Goal: Use online tool/utility

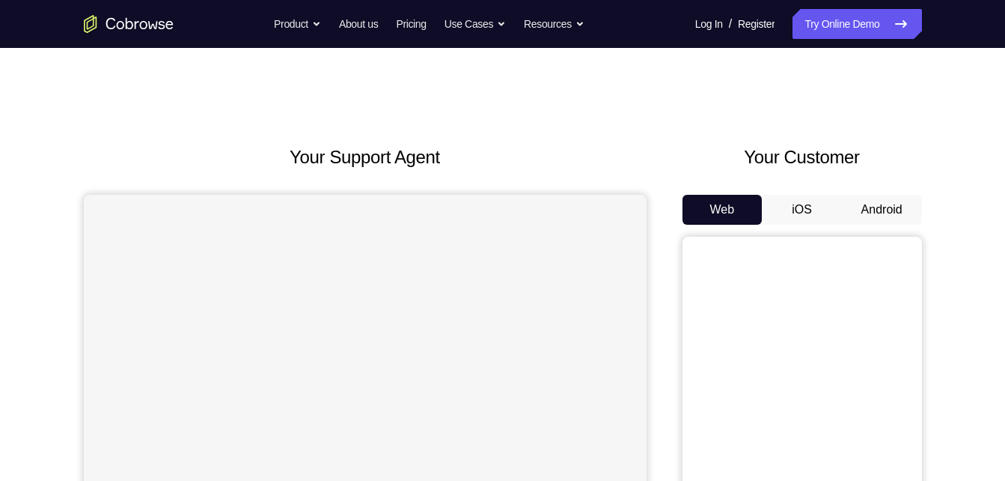
click at [886, 206] on button "Android" at bounding box center [882, 210] width 80 height 30
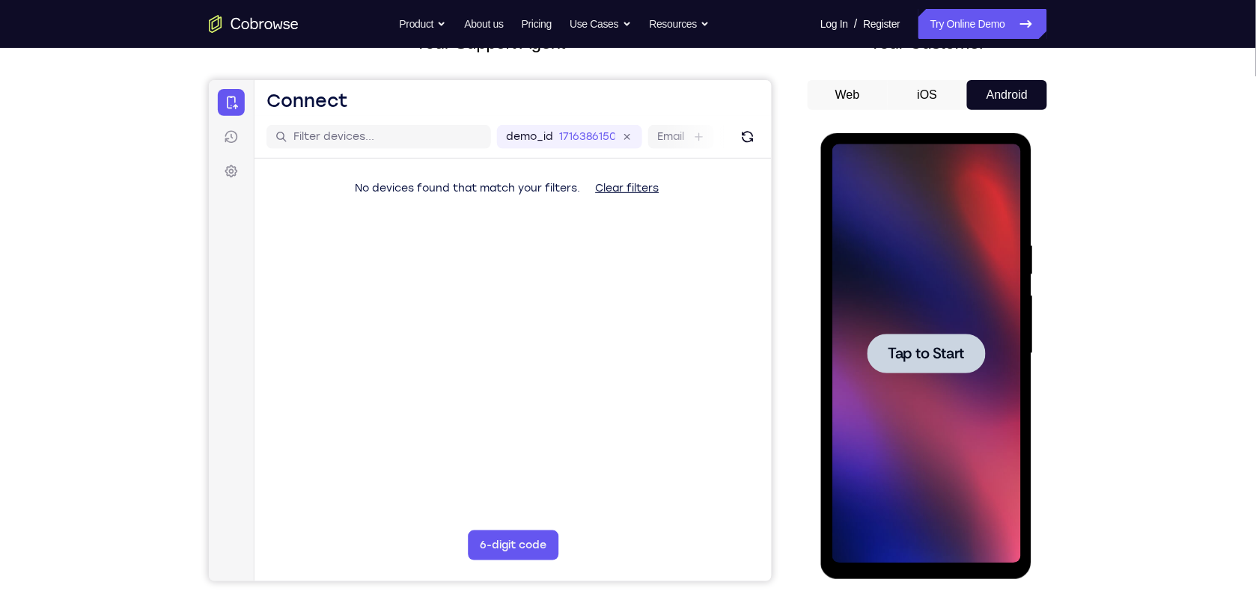
click at [918, 342] on div at bounding box center [926, 353] width 118 height 40
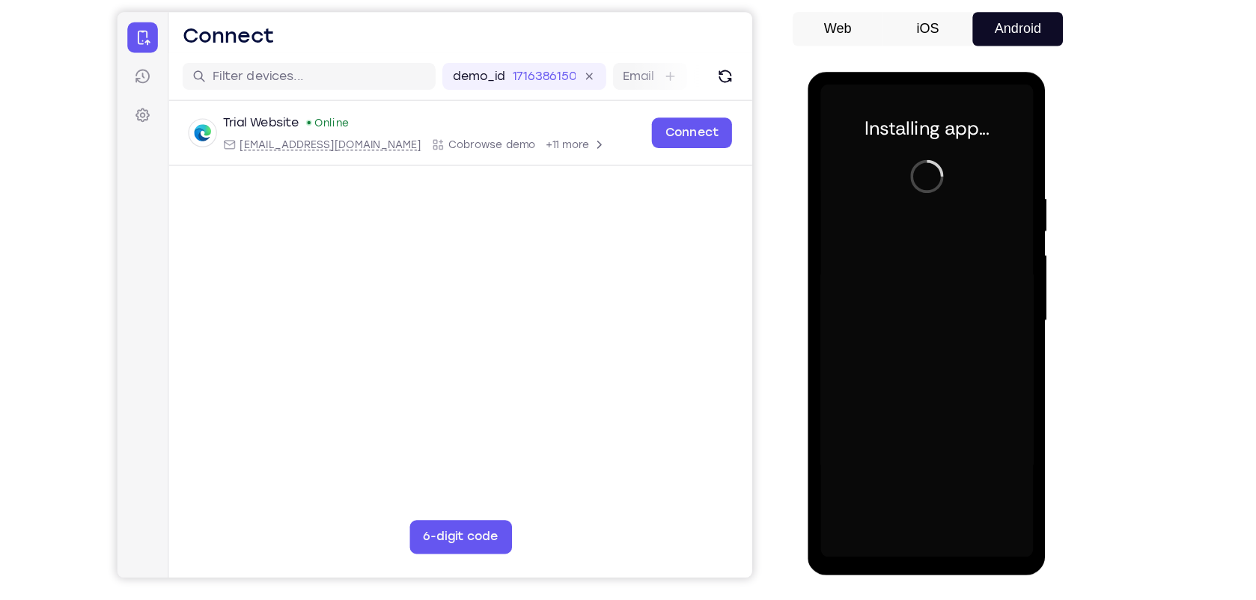
scroll to position [115, 0]
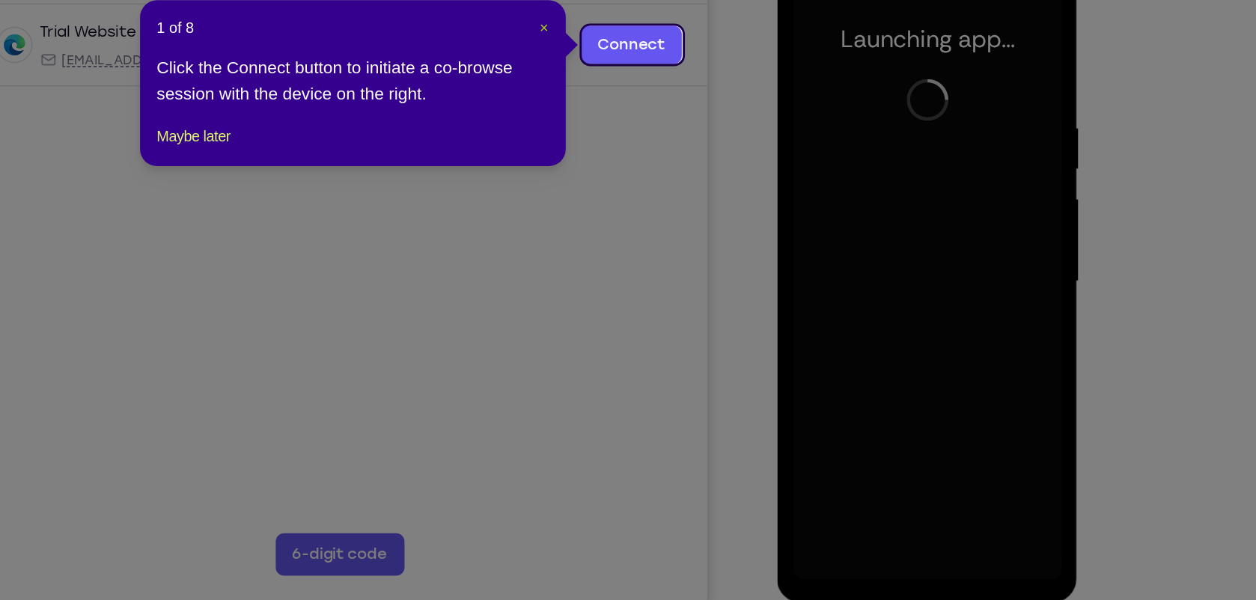
click at [655, 174] on span "×" at bounding box center [657, 175] width 6 height 12
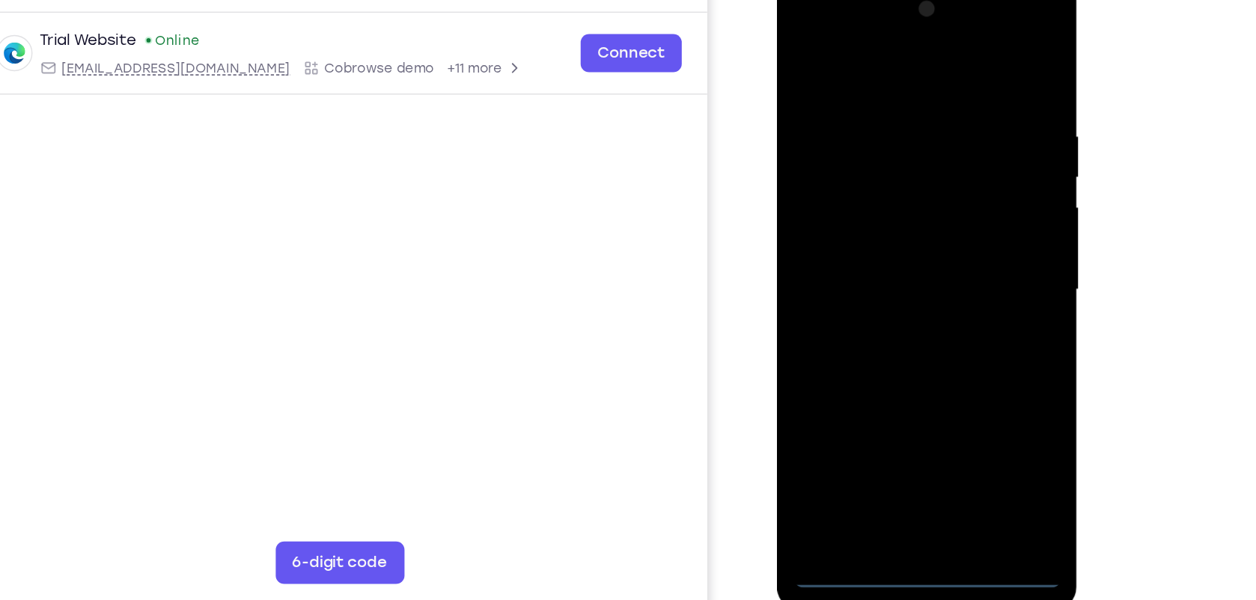
click at [888, 391] on div at bounding box center [882, 197] width 189 height 419
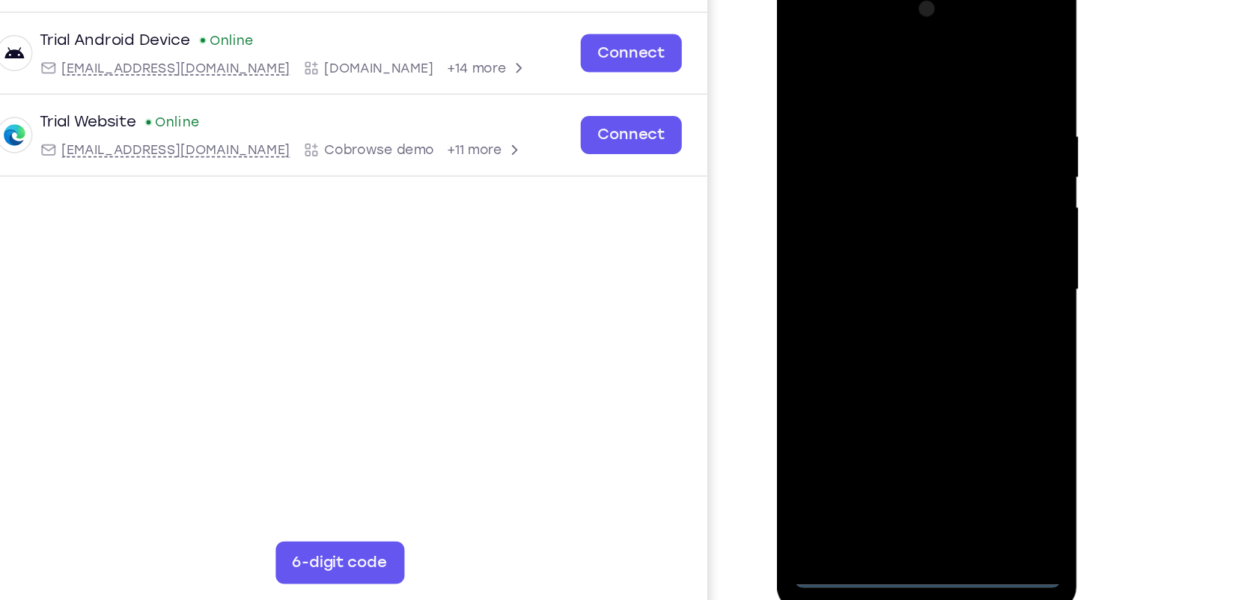
click at [888, 393] on div at bounding box center [882, 197] width 189 height 419
click at [952, 326] on div at bounding box center [882, 197] width 189 height 419
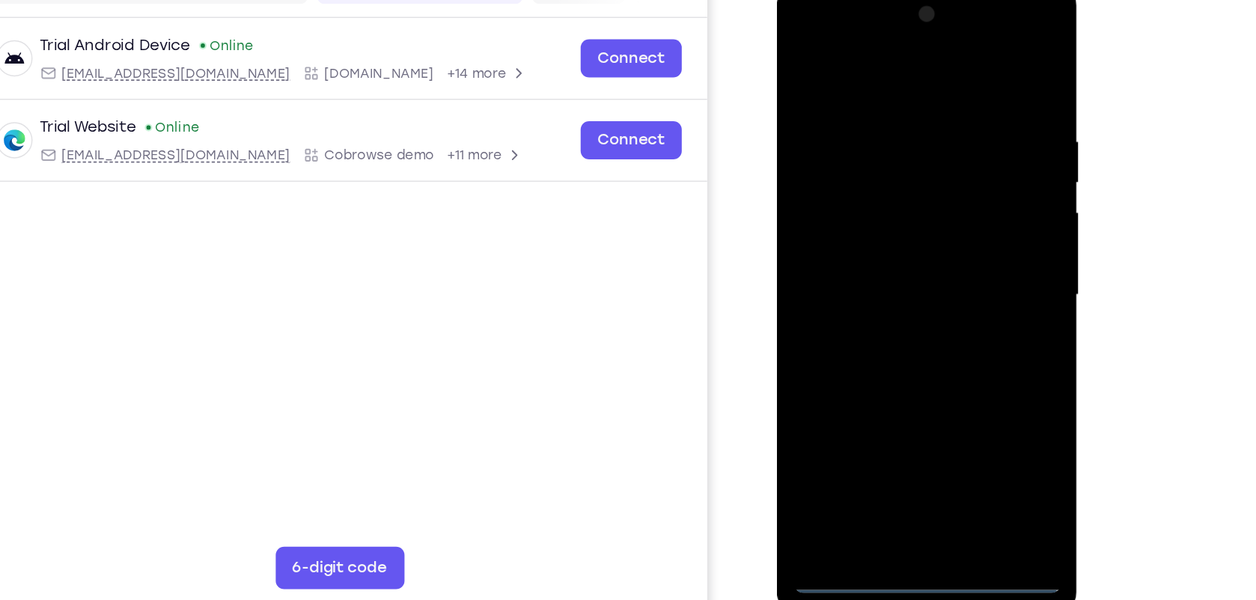
click at [824, 33] on div at bounding box center [882, 202] width 189 height 419
click at [948, 189] on div at bounding box center [882, 202] width 189 height 419
click at [863, 234] on div at bounding box center [882, 202] width 189 height 419
click at [867, 189] on div at bounding box center [882, 202] width 189 height 419
click at [849, 172] on div at bounding box center [882, 202] width 189 height 419
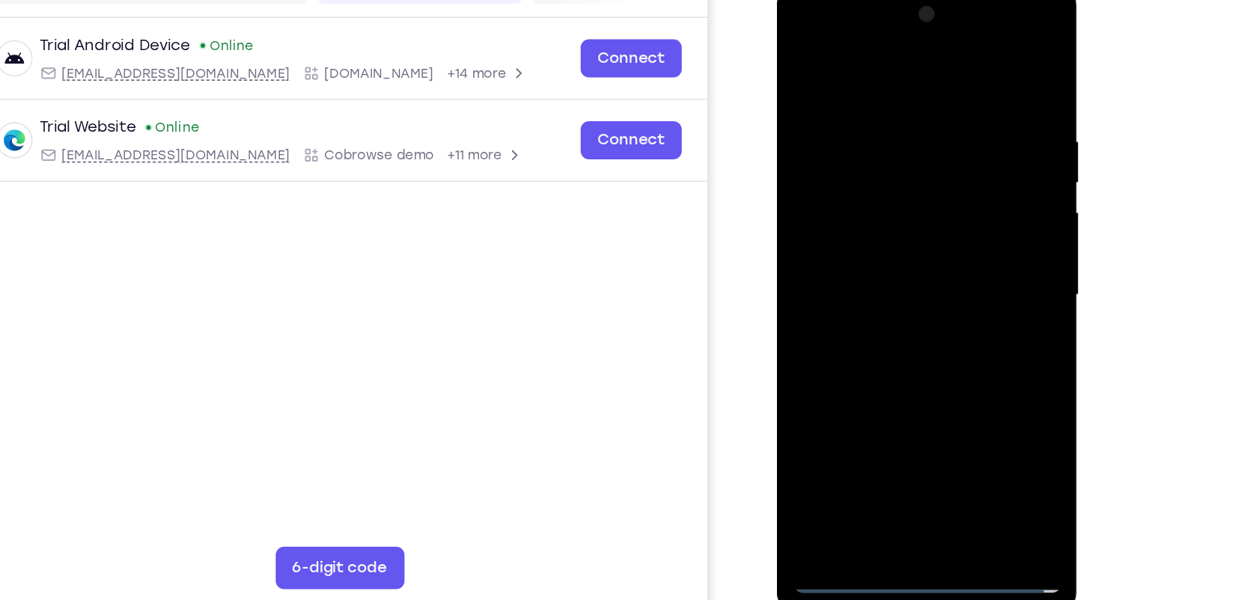
click at [853, 195] on div at bounding box center [882, 202] width 189 height 419
click at [882, 249] on div at bounding box center [882, 202] width 189 height 419
drag, startPoint x: 846, startPoint y: 57, endPoint x: 990, endPoint y: 55, distance: 144.5
click at [990, 55] on html "Online web based iOS Simulators and Android Emulators. Run iPhone, iPad, Mobile…" at bounding box center [883, 206] width 213 height 449
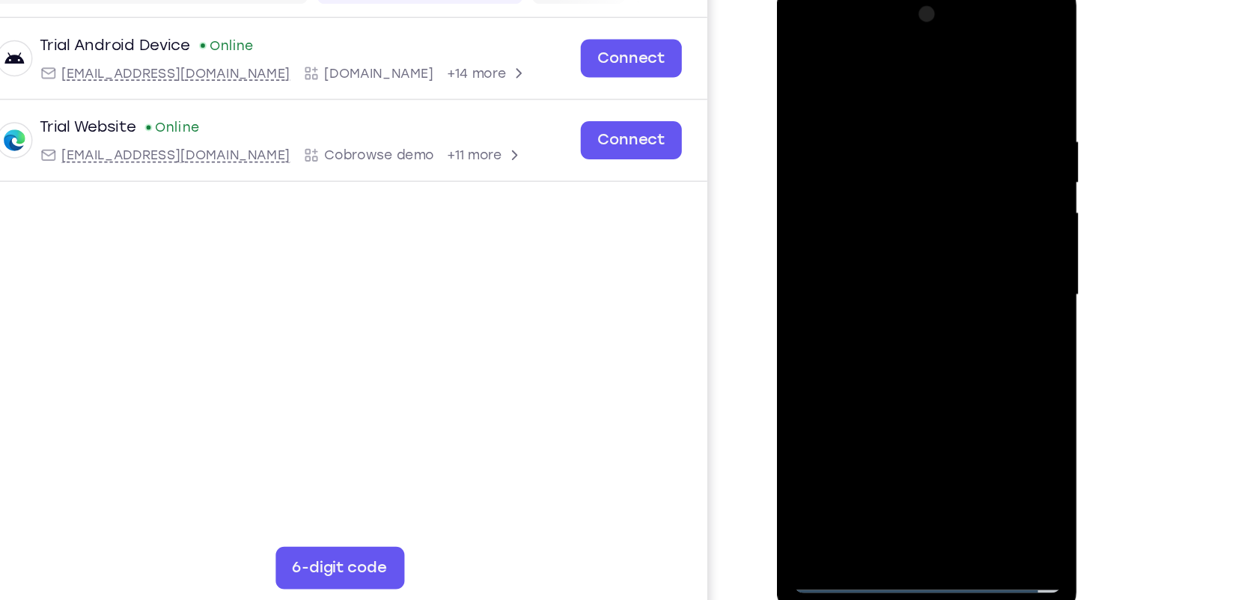
click at [873, 258] on div at bounding box center [882, 202] width 189 height 419
click at [906, 271] on div at bounding box center [882, 202] width 189 height 419
click at [917, 368] on div at bounding box center [882, 202] width 189 height 419
click at [884, 276] on div at bounding box center [882, 202] width 189 height 419
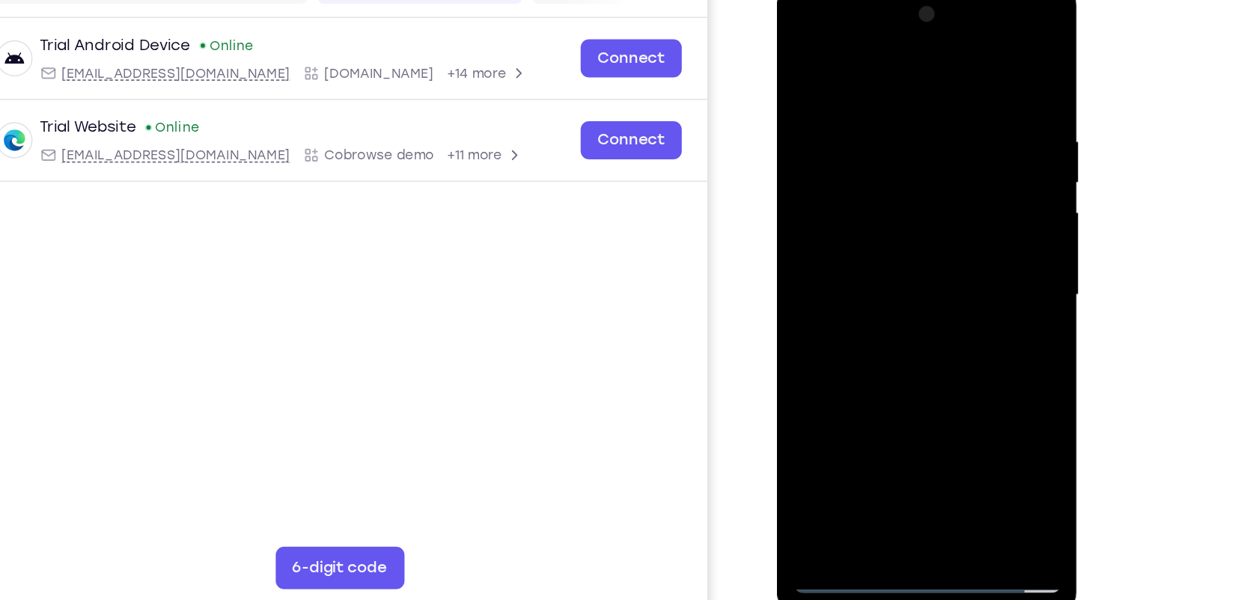
click at [803, 54] on div at bounding box center [882, 202] width 189 height 419
click at [856, 83] on div at bounding box center [882, 202] width 189 height 419
click at [948, 130] on div at bounding box center [882, 202] width 189 height 419
click at [961, 60] on div at bounding box center [882, 202] width 189 height 419
click at [916, 381] on div at bounding box center [882, 202] width 189 height 419
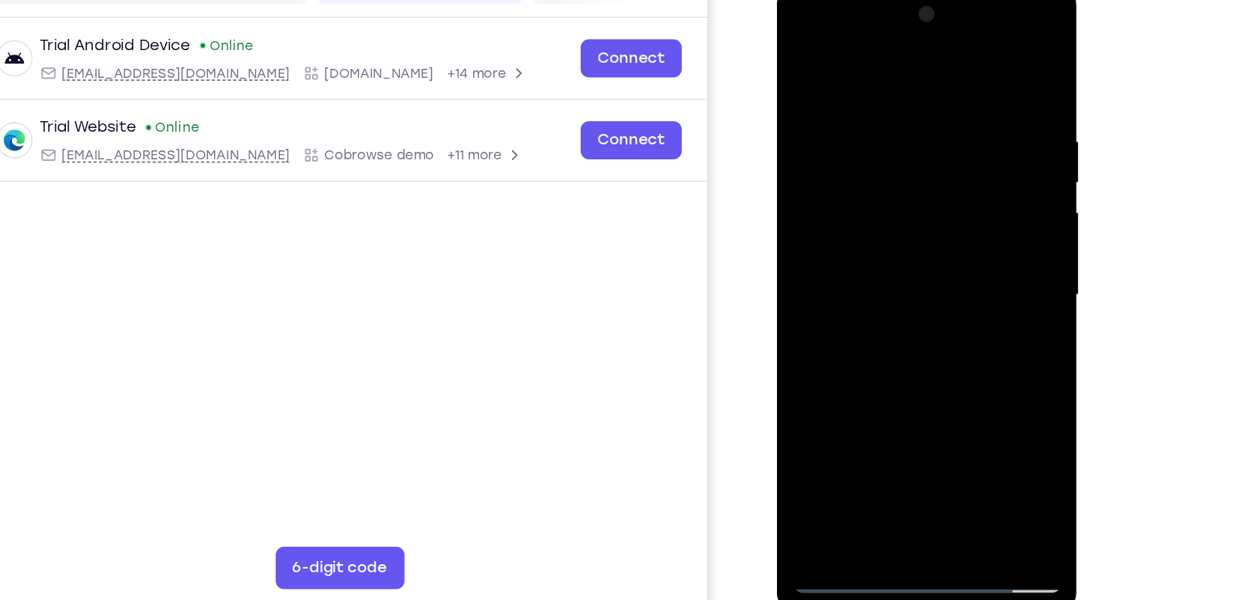
click at [841, 166] on div at bounding box center [882, 202] width 189 height 419
click at [963, 350] on div at bounding box center [882, 202] width 189 height 419
click at [804, 49] on div at bounding box center [882, 202] width 189 height 419
click at [859, 200] on div at bounding box center [882, 202] width 189 height 419
click at [970, 344] on div at bounding box center [882, 202] width 189 height 419
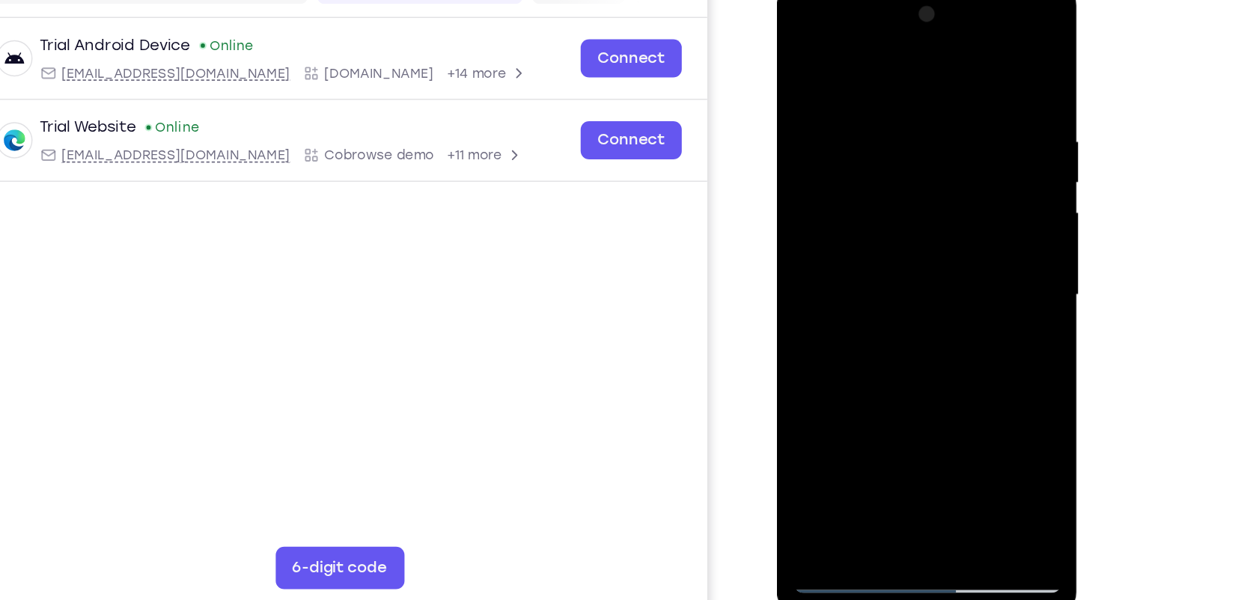
click at [829, 236] on div at bounding box center [882, 202] width 189 height 419
click at [964, 349] on div at bounding box center [882, 202] width 189 height 419
click at [798, 64] on div at bounding box center [882, 202] width 189 height 419
click at [803, 54] on div at bounding box center [882, 202] width 189 height 419
click at [883, 200] on div at bounding box center [882, 202] width 189 height 419
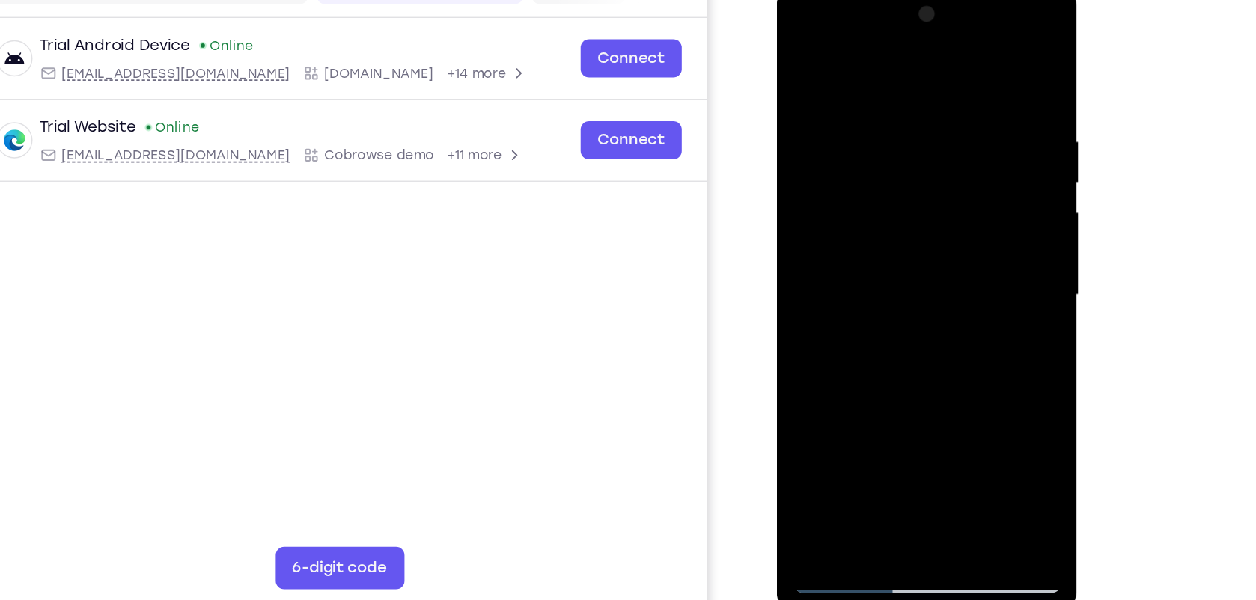
click at [860, 370] on div at bounding box center [882, 202] width 189 height 419
click at [802, 49] on div at bounding box center [882, 202] width 189 height 419
click at [867, 190] on div at bounding box center [882, 202] width 189 height 419
click at [805, 54] on div at bounding box center [882, 202] width 189 height 419
click at [865, 134] on div at bounding box center [882, 202] width 189 height 419
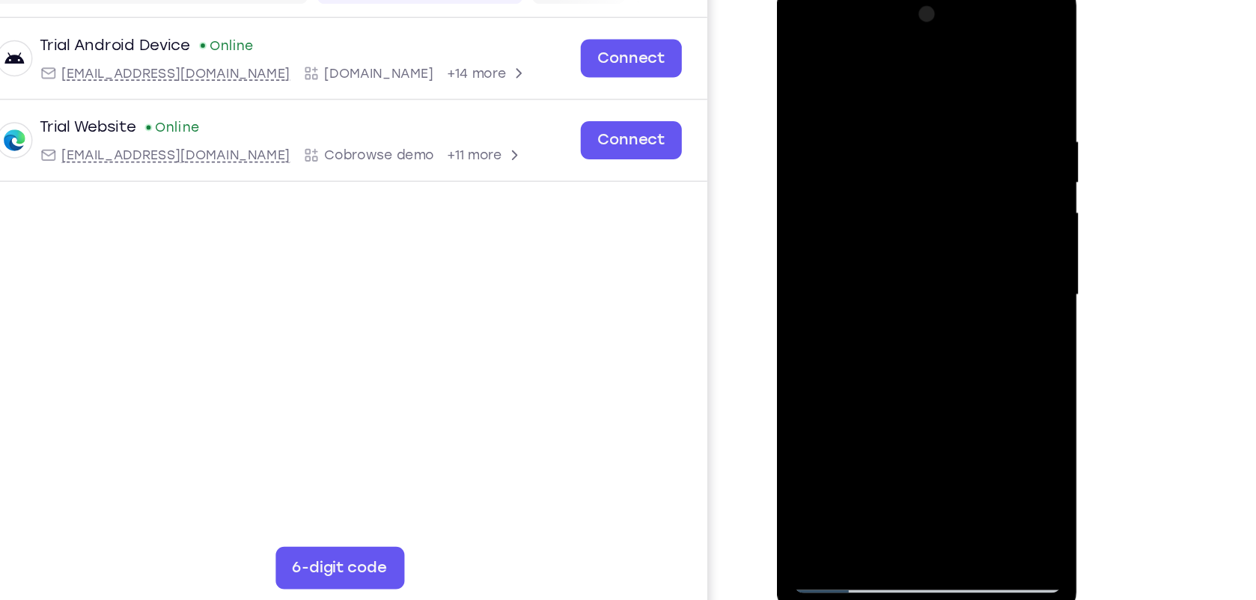
click at [867, 279] on div at bounding box center [882, 202] width 189 height 419
click at [805, 55] on div at bounding box center [882, 202] width 189 height 419
drag, startPoint x: 889, startPoint y: 323, endPoint x: 895, endPoint y: 163, distance: 159.6
click at [895, 163] on div at bounding box center [882, 202] width 189 height 419
drag, startPoint x: 885, startPoint y: 316, endPoint x: 946, endPoint y: 64, distance: 258.8
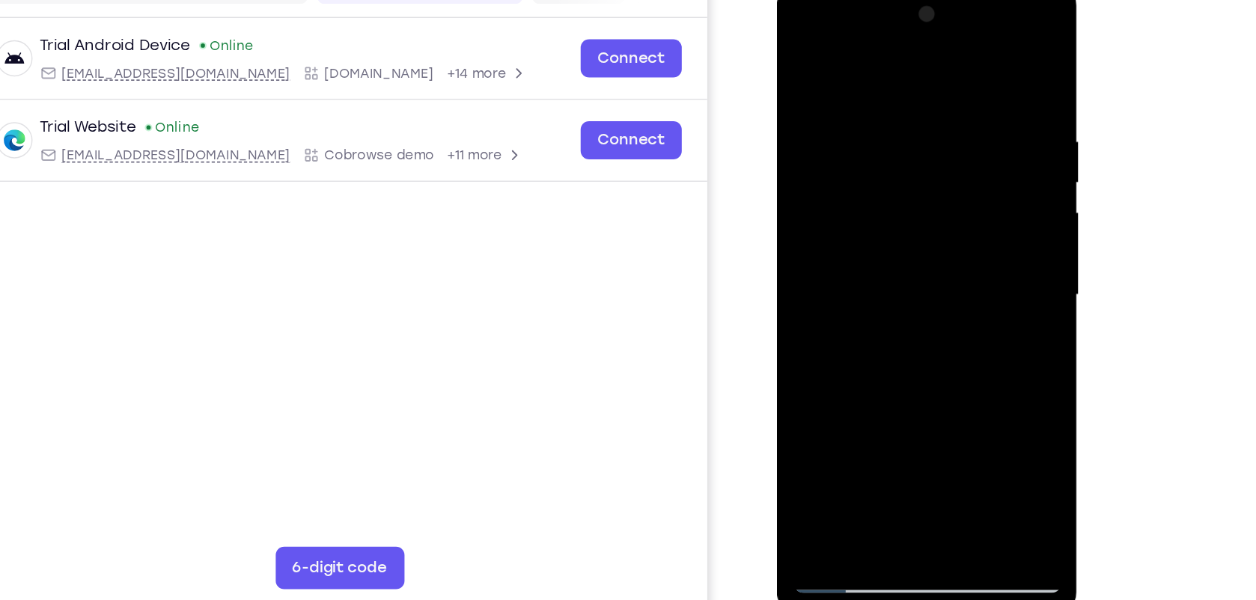
click at [946, 64] on div at bounding box center [882, 202] width 189 height 419
drag, startPoint x: 834, startPoint y: 347, endPoint x: 894, endPoint y: 164, distance: 192.2
click at [894, 164] on div at bounding box center [882, 202] width 189 height 419
click at [812, 374] on div at bounding box center [882, 202] width 189 height 419
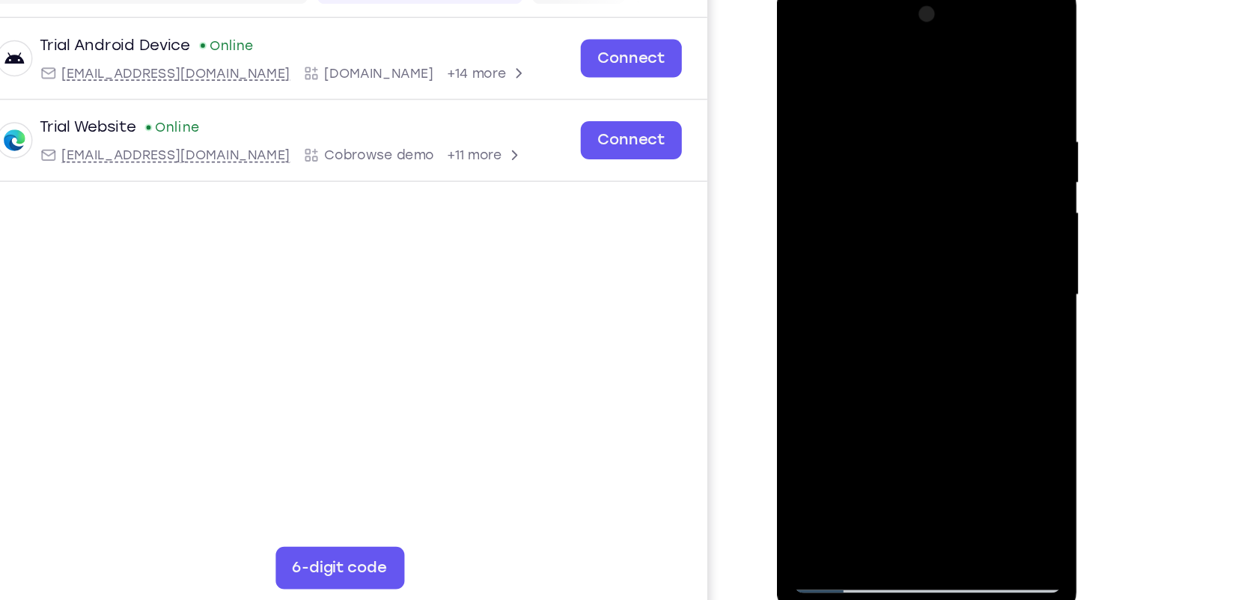
click at [812, 374] on div at bounding box center [882, 202] width 189 height 419
drag, startPoint x: 886, startPoint y: 54, endPoint x: 901, endPoint y: 273, distance: 219.2
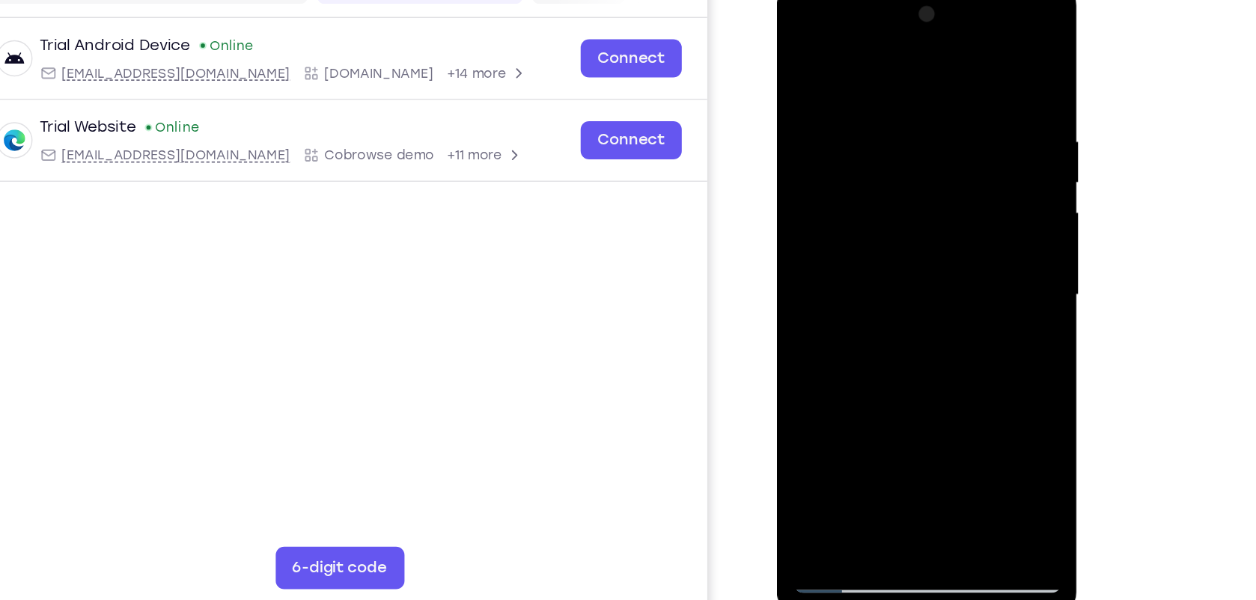
click at [901, 273] on div at bounding box center [882, 202] width 189 height 419
drag, startPoint x: 883, startPoint y: 53, endPoint x: 876, endPoint y: 334, distance: 280.8
click at [876, 334] on div at bounding box center [882, 202] width 189 height 419
click at [919, 377] on div at bounding box center [882, 202] width 189 height 419
click at [853, 152] on div at bounding box center [882, 202] width 189 height 419
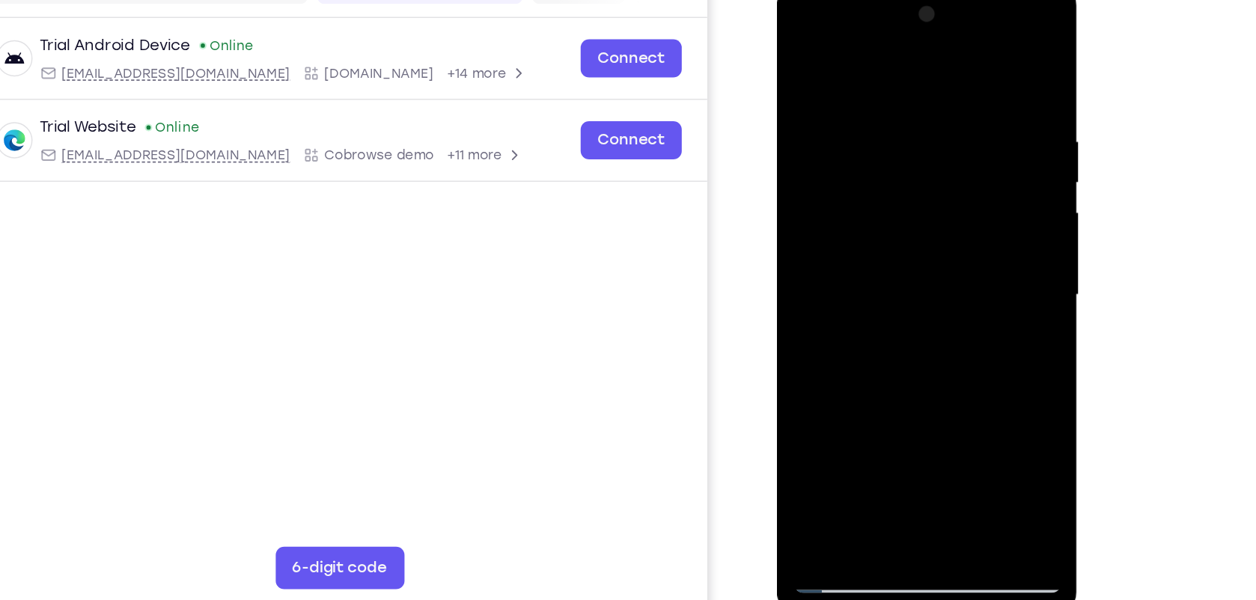
click at [801, 48] on div at bounding box center [882, 202] width 189 height 419
click at [806, 44] on div at bounding box center [882, 202] width 189 height 419
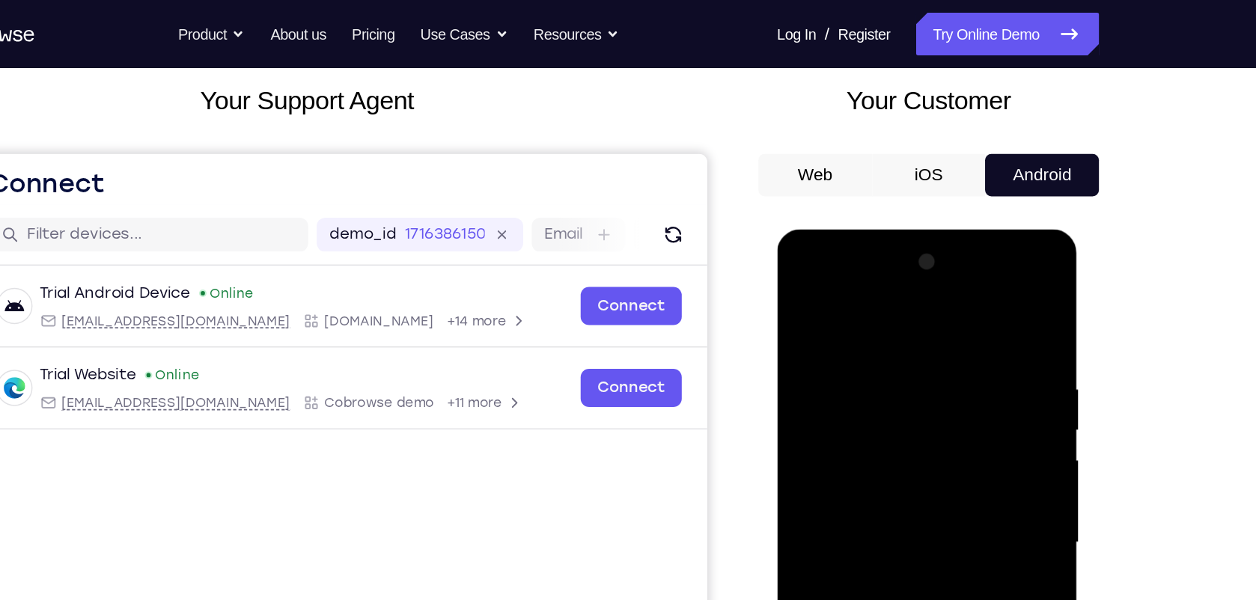
scroll to position [76, 0]
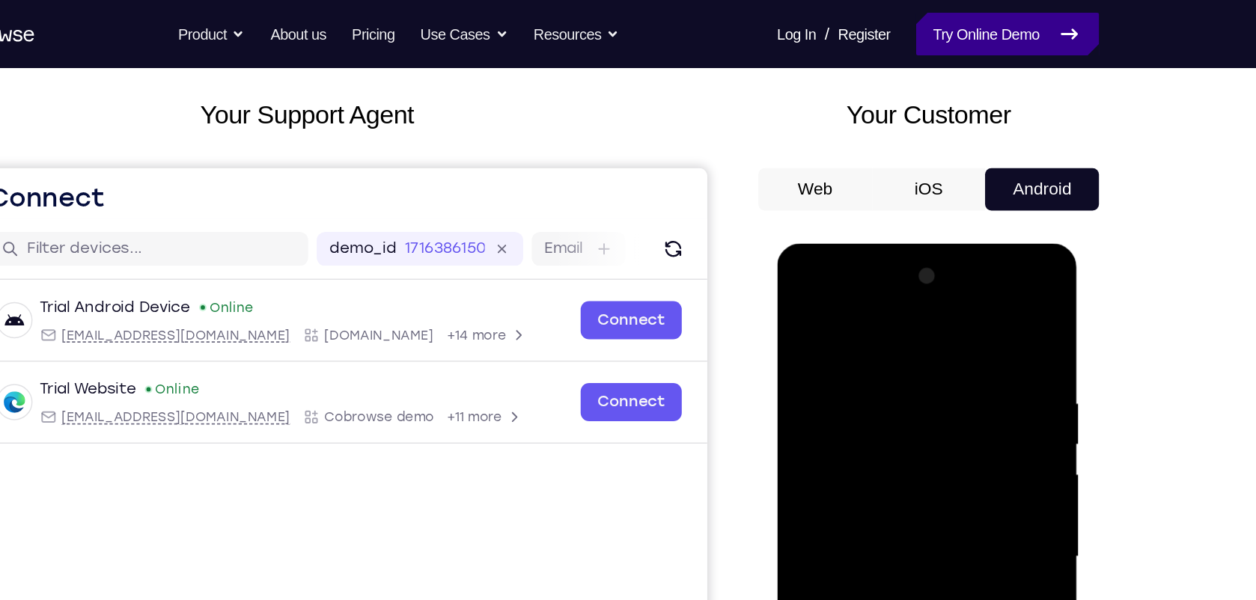
click at [985, 26] on link "Try Online Demo" at bounding box center [983, 24] width 129 height 30
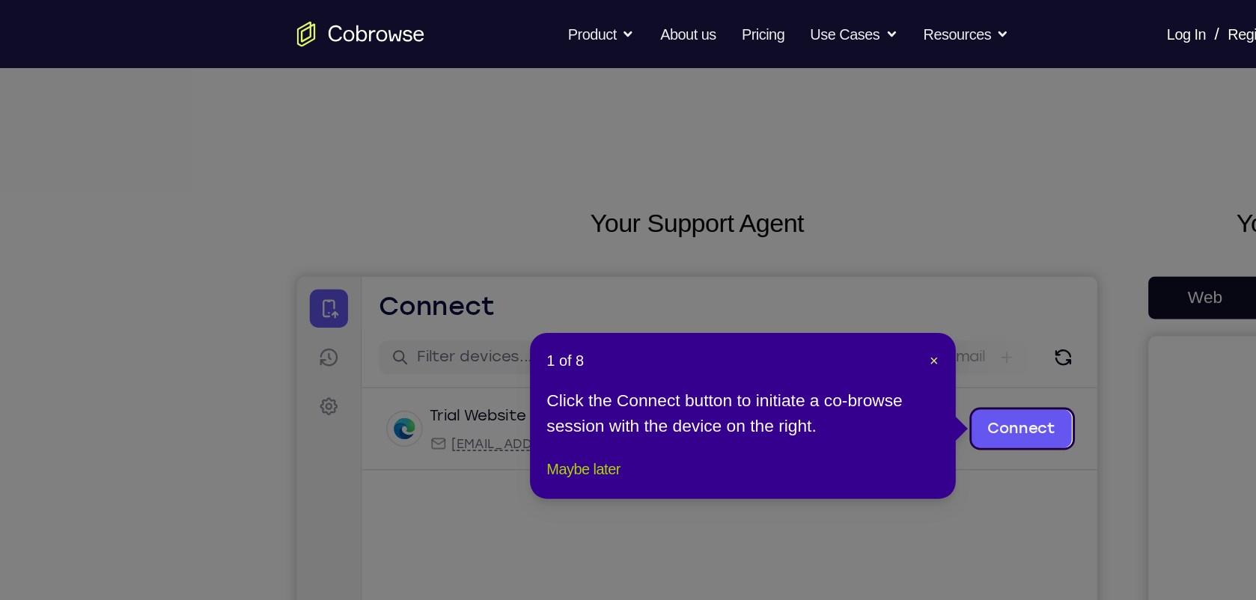
click at [418, 339] on button "Maybe later" at bounding box center [411, 330] width 52 height 18
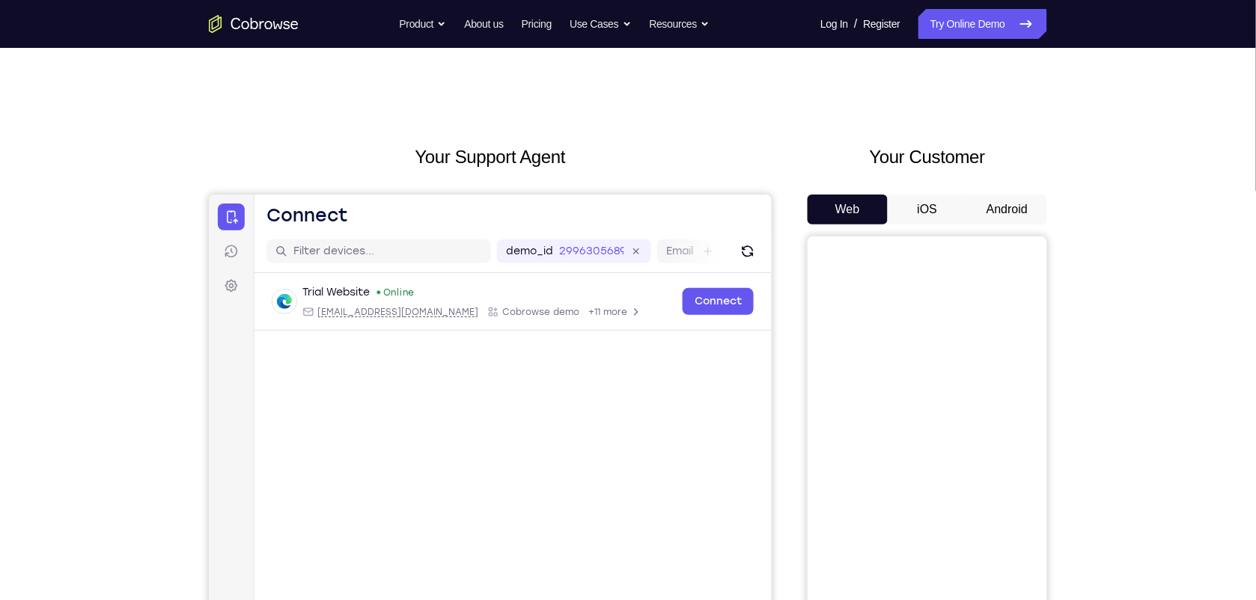
click at [1005, 207] on button "Android" at bounding box center [1007, 210] width 80 height 30
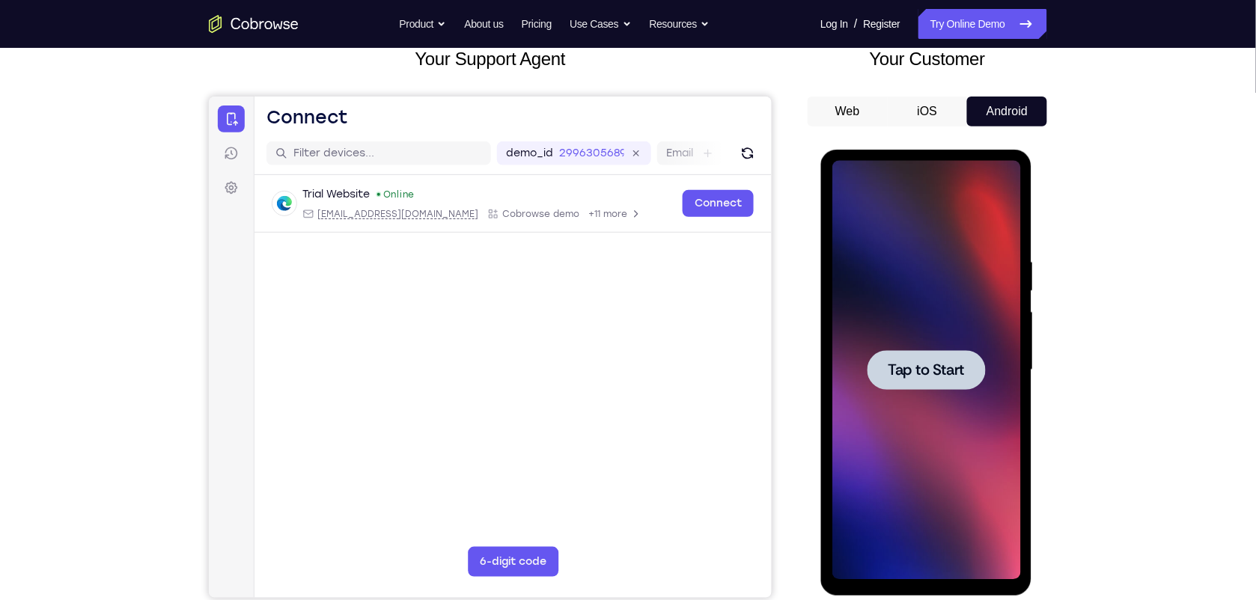
scroll to position [95, 0]
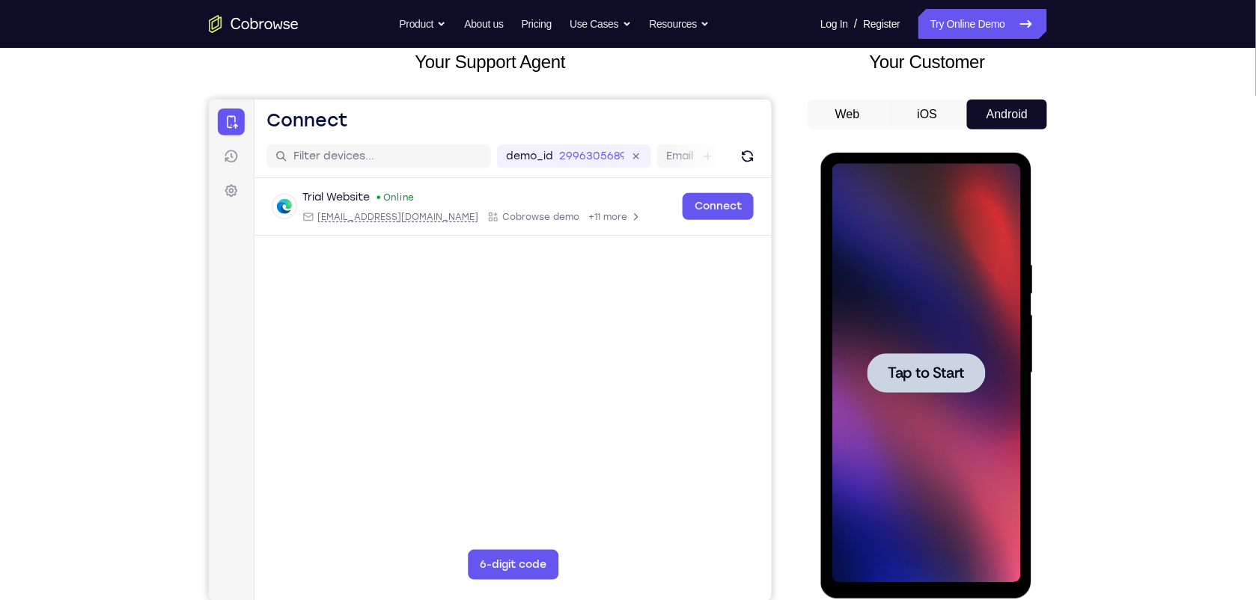
click at [898, 376] on span "Tap to Start" at bounding box center [926, 372] width 76 height 15
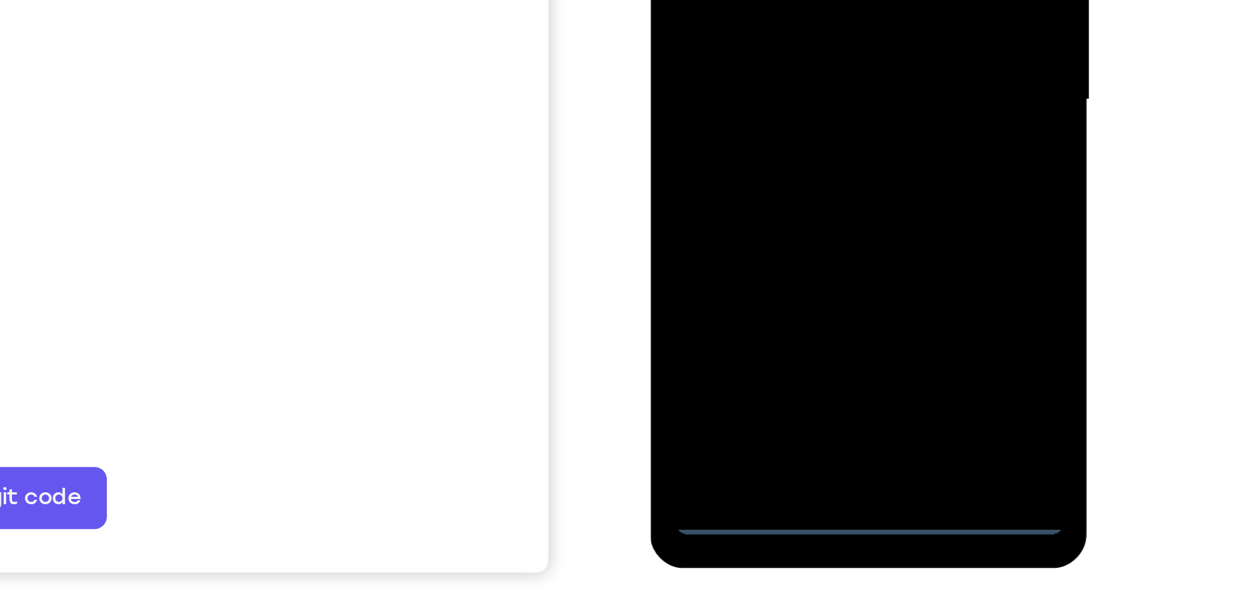
scroll to position [128, 0]
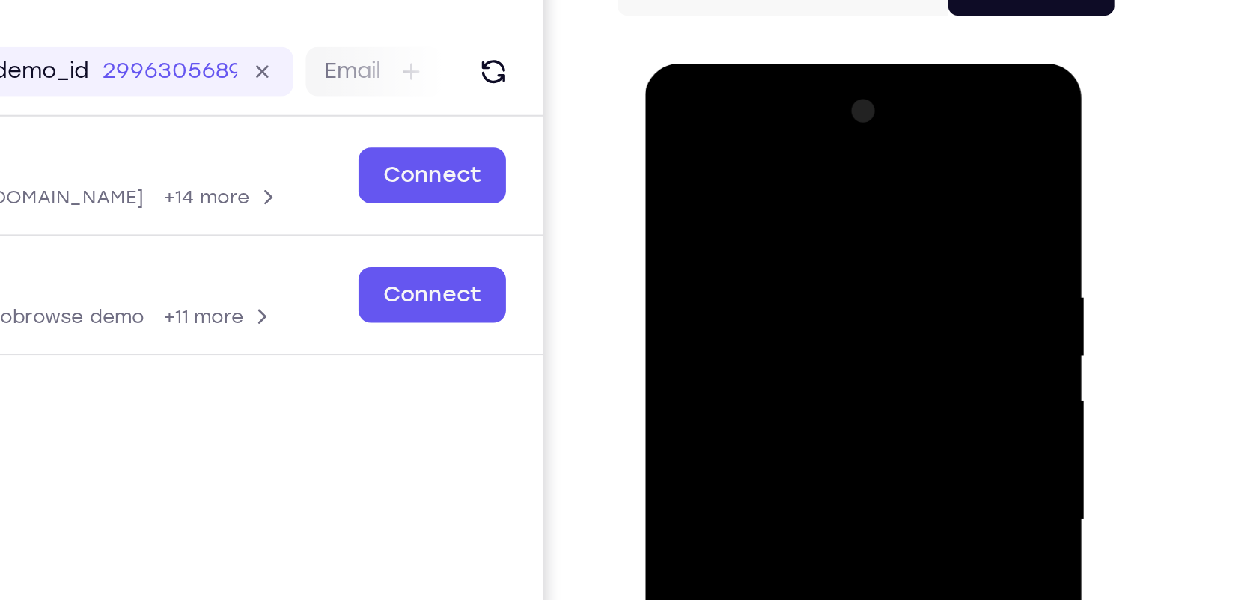
click at [667, 111] on div at bounding box center [749, 284] width 189 height 419
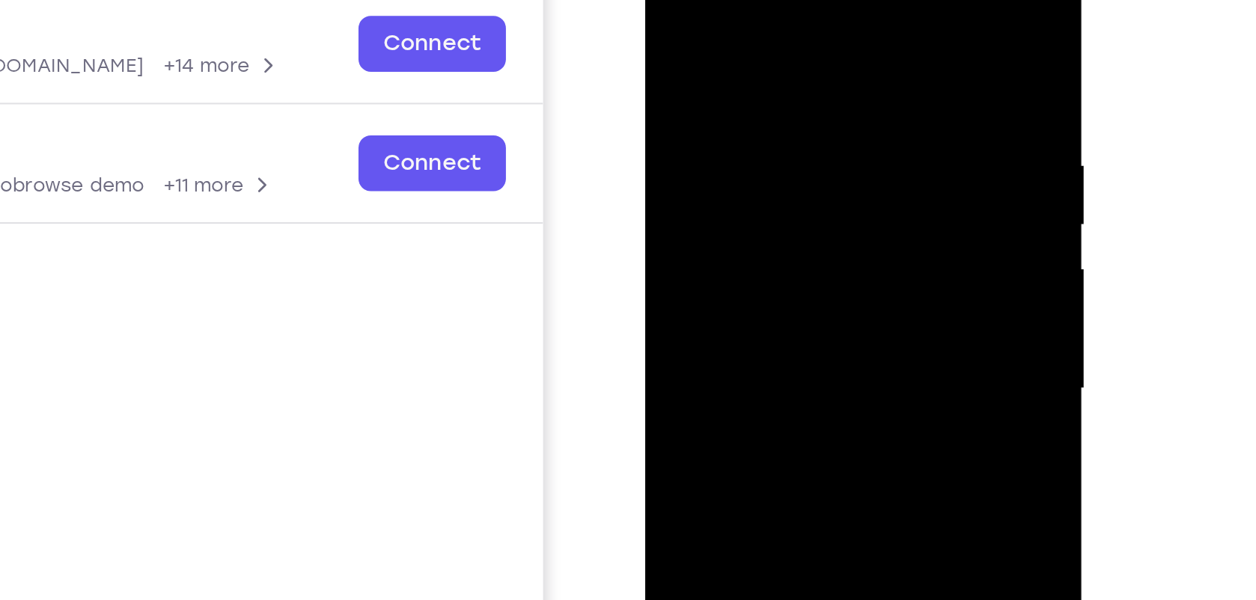
click at [811, 150] on div at bounding box center [749, 153] width 189 height 419
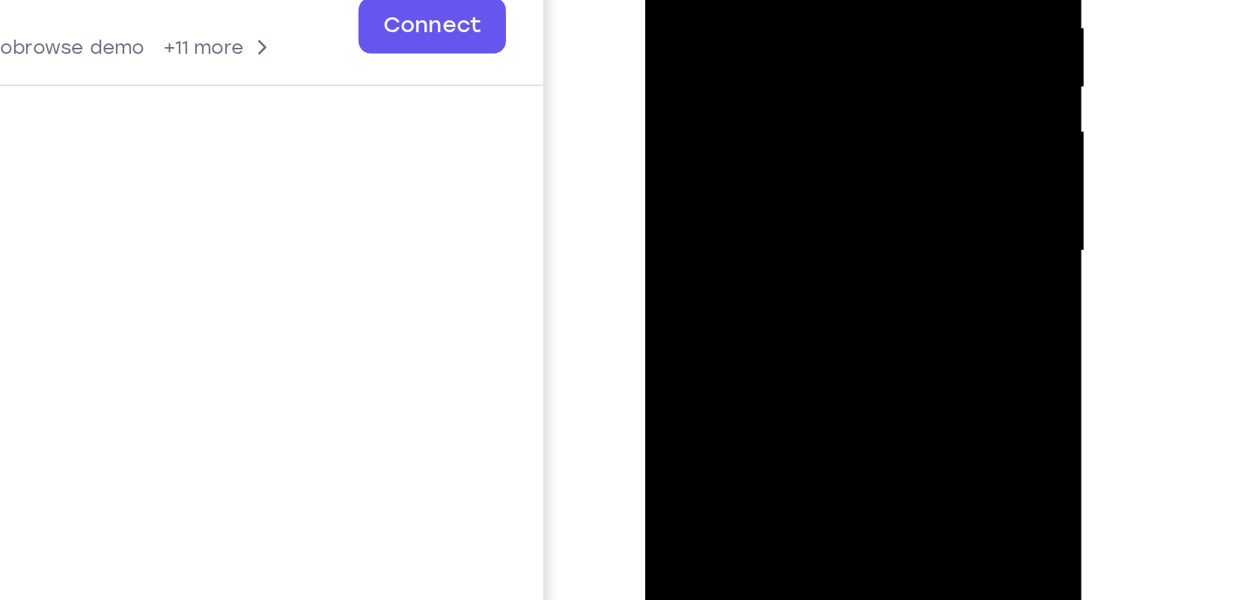
click at [730, 43] on div at bounding box center [749, 15] width 189 height 419
click at [716, 0] on div at bounding box center [749, 15] width 189 height 419
click at [732, 0] on div at bounding box center [749, 15] width 189 height 419
click at [736, 11] on div at bounding box center [749, 15] width 189 height 419
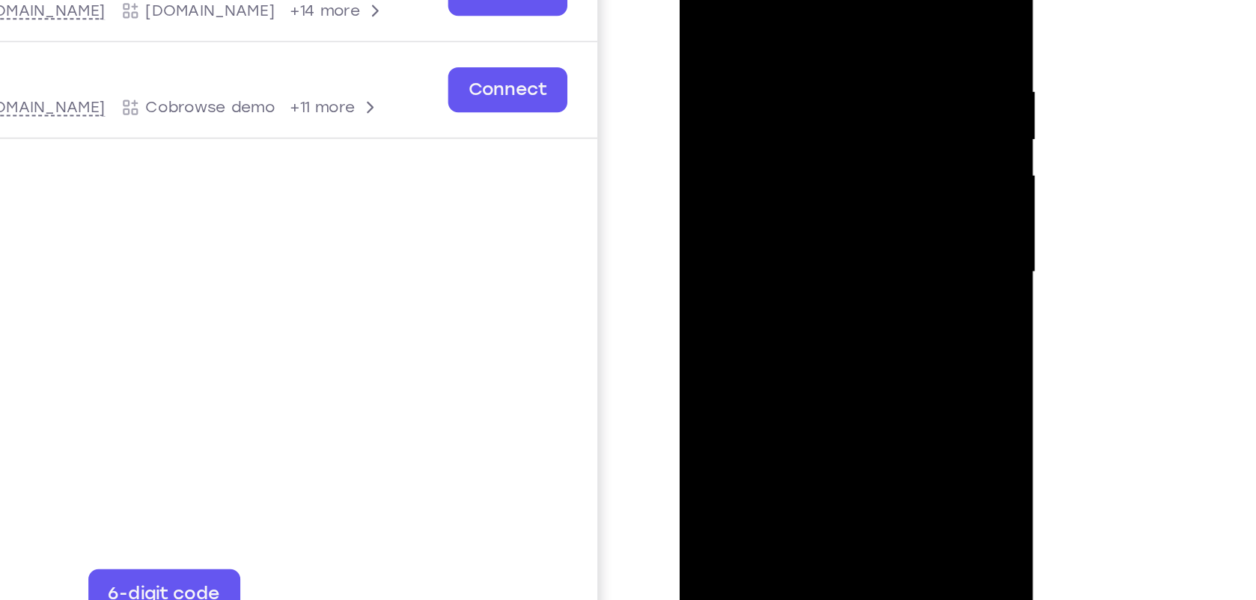
click at [782, 192] on div at bounding box center [785, 124] width 189 height 419
click at [822, 295] on div at bounding box center [785, 124] width 189 height 419
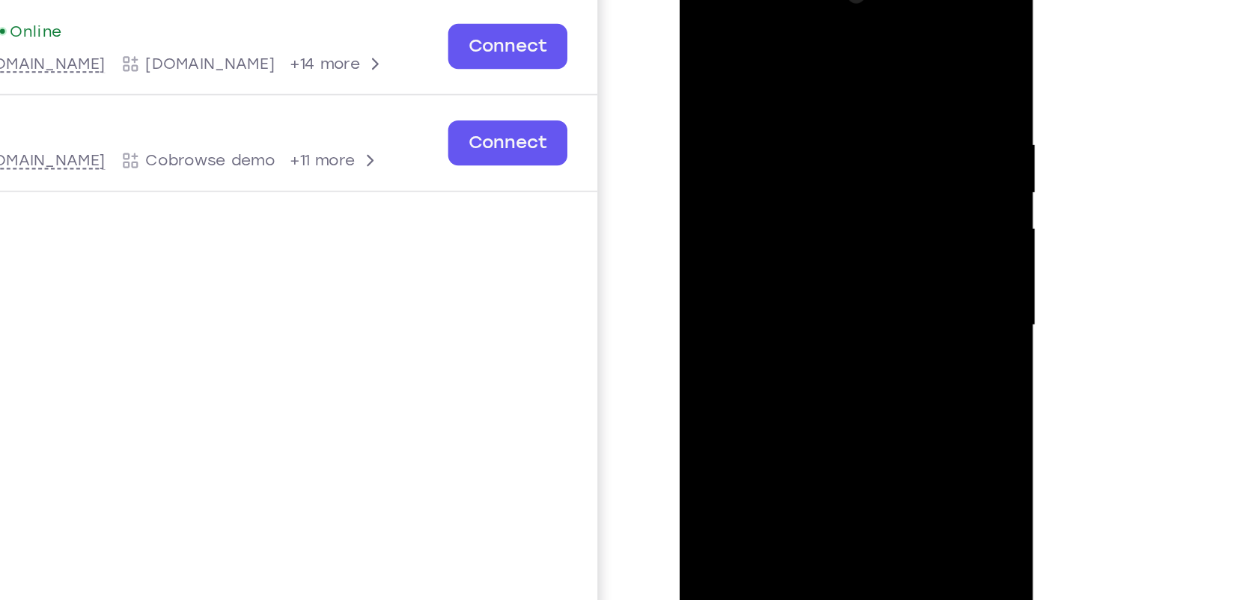
click at [777, 233] on div at bounding box center [785, 177] width 189 height 419
click at [848, 208] on div at bounding box center [785, 177] width 189 height 419
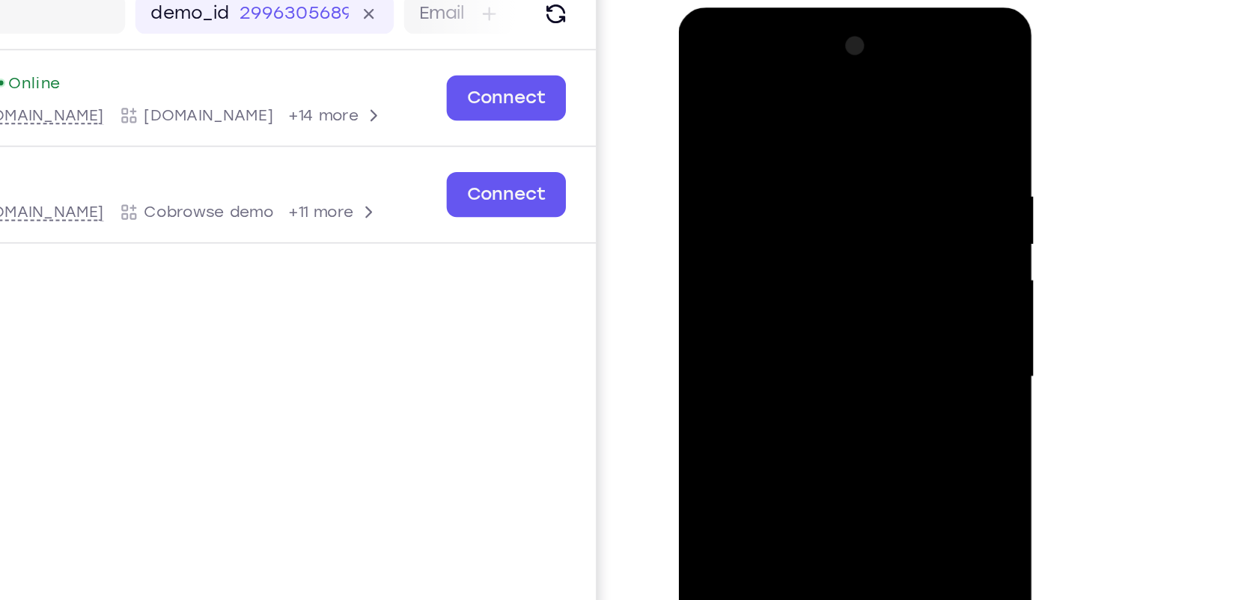
click at [853, 85] on div at bounding box center [784, 228] width 189 height 419
click at [700, 84] on div at bounding box center [784, 228] width 189 height 419
click at [758, 191] on div at bounding box center [784, 228] width 189 height 419
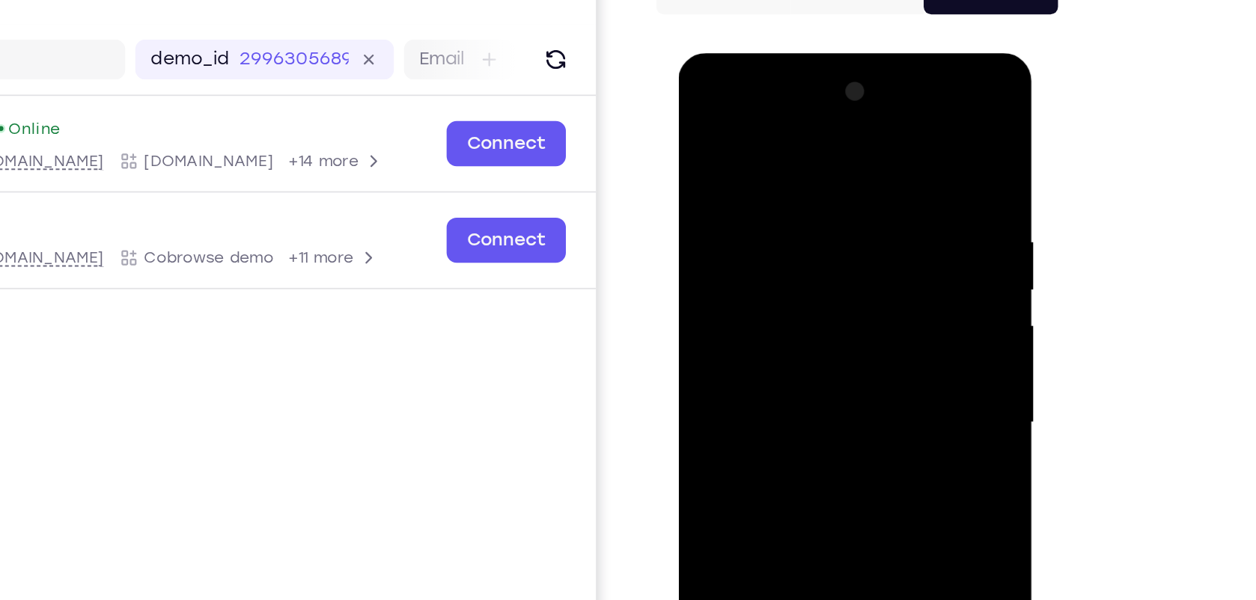
click at [706, 128] on div at bounding box center [784, 273] width 189 height 419
click at [862, 125] on div at bounding box center [784, 273] width 189 height 419
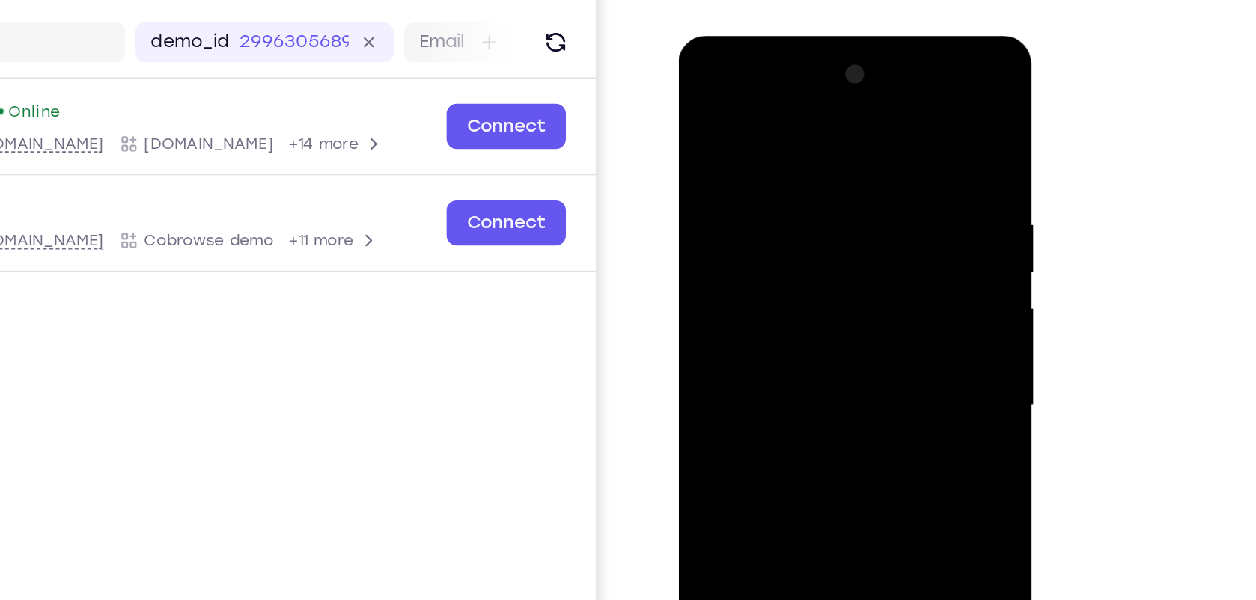
click at [704, 107] on div at bounding box center [784, 256] width 189 height 419
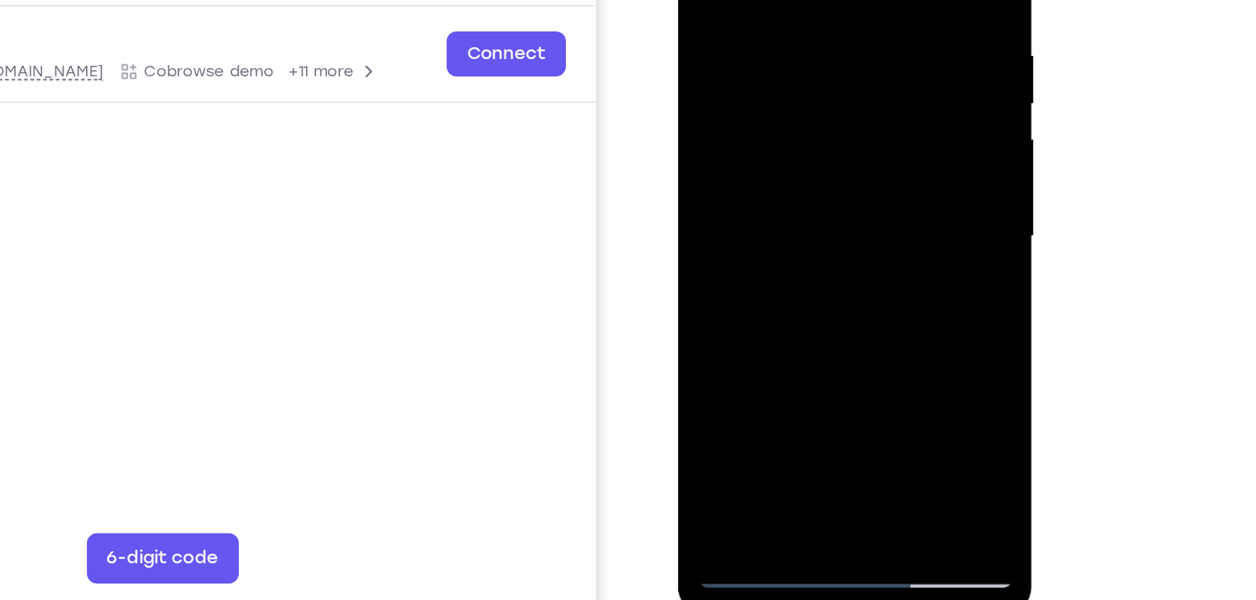
click at [818, 260] on div at bounding box center [784, 87] width 189 height 419
drag, startPoint x: 785, startPoint y: 205, endPoint x: 813, endPoint y: -7, distance: 213.7
click at [813, 0] on div at bounding box center [784, 87] width 189 height 419
drag, startPoint x: 755, startPoint y: 231, endPoint x: 761, endPoint y: 25, distance: 206.7
click at [761, 25] on div at bounding box center [784, 87] width 189 height 419
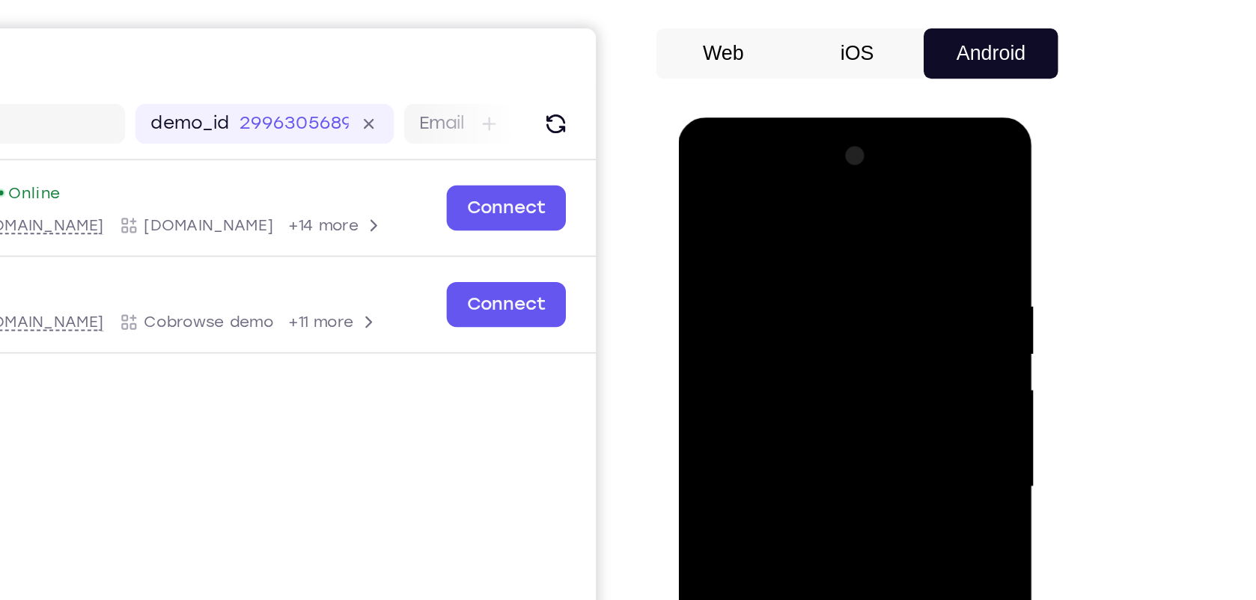
click at [702, 191] on div at bounding box center [784, 338] width 189 height 419
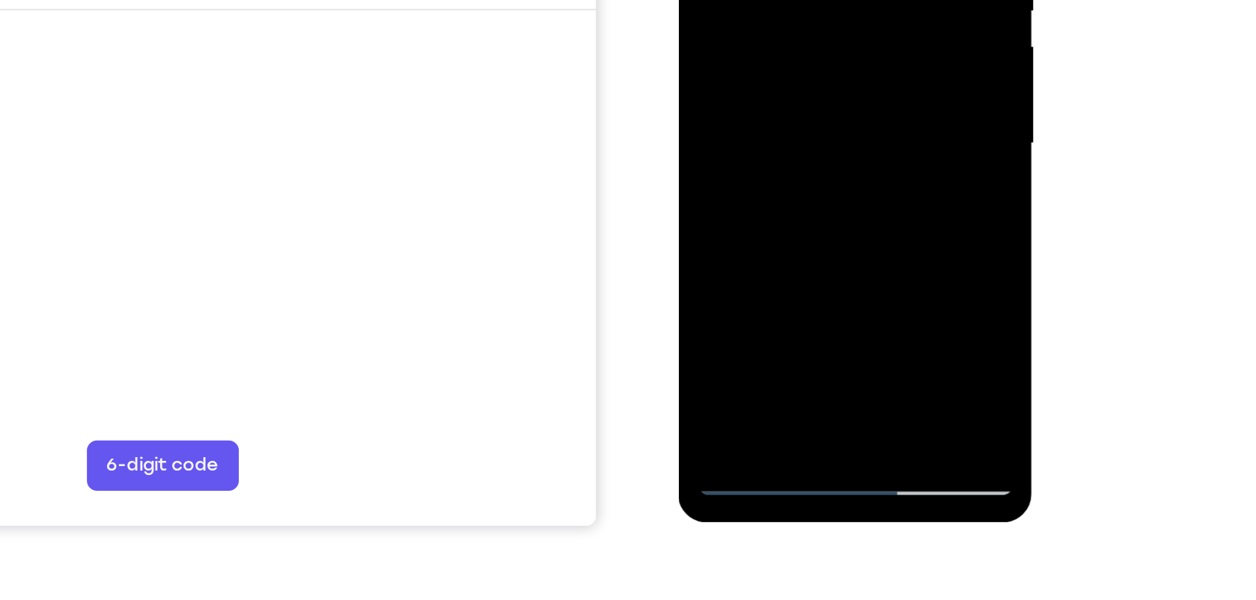
scroll to position [177, 0]
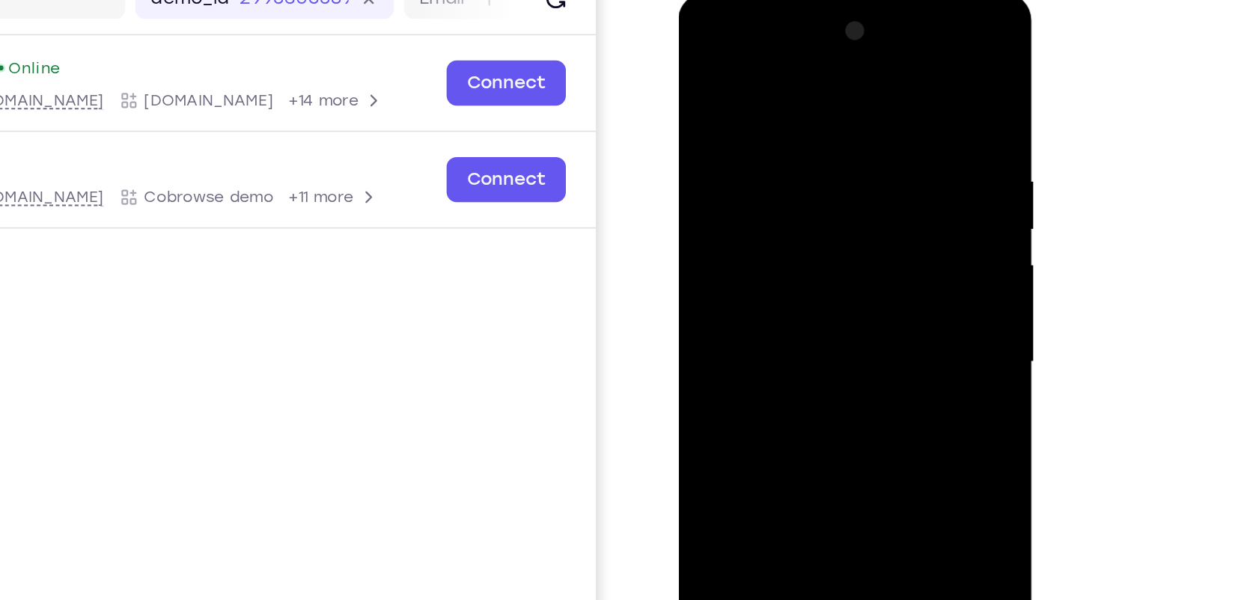
click at [737, 64] on div at bounding box center [784, 213] width 189 height 419
click at [740, 85] on div at bounding box center [784, 213] width 189 height 419
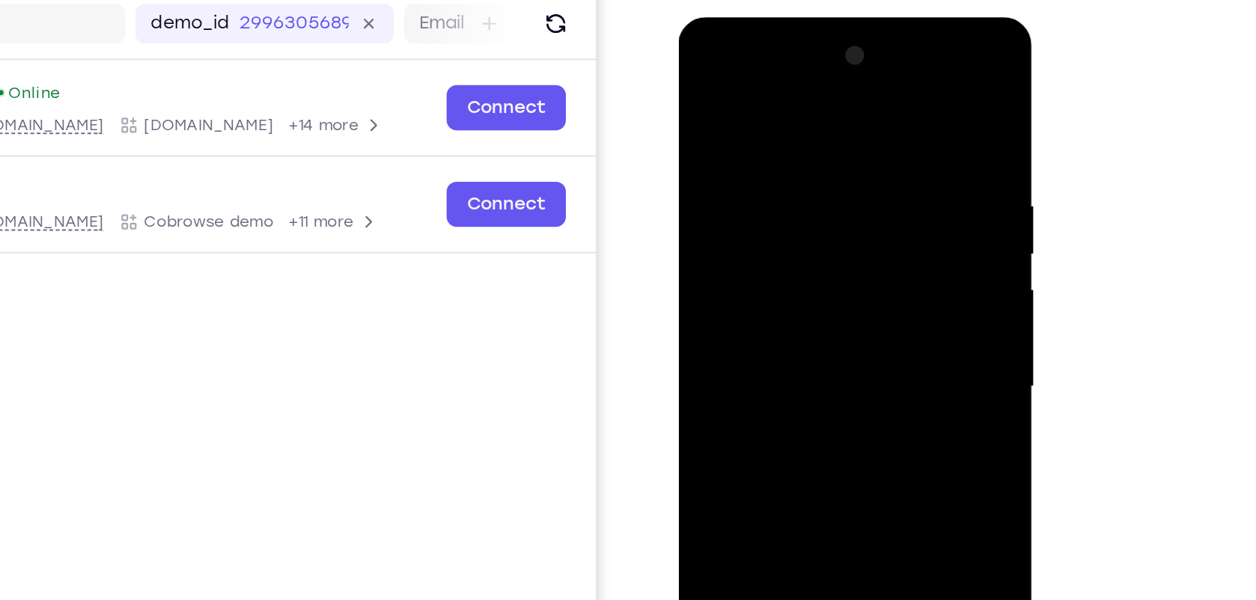
click at [824, 133] on div at bounding box center [784, 237] width 189 height 419
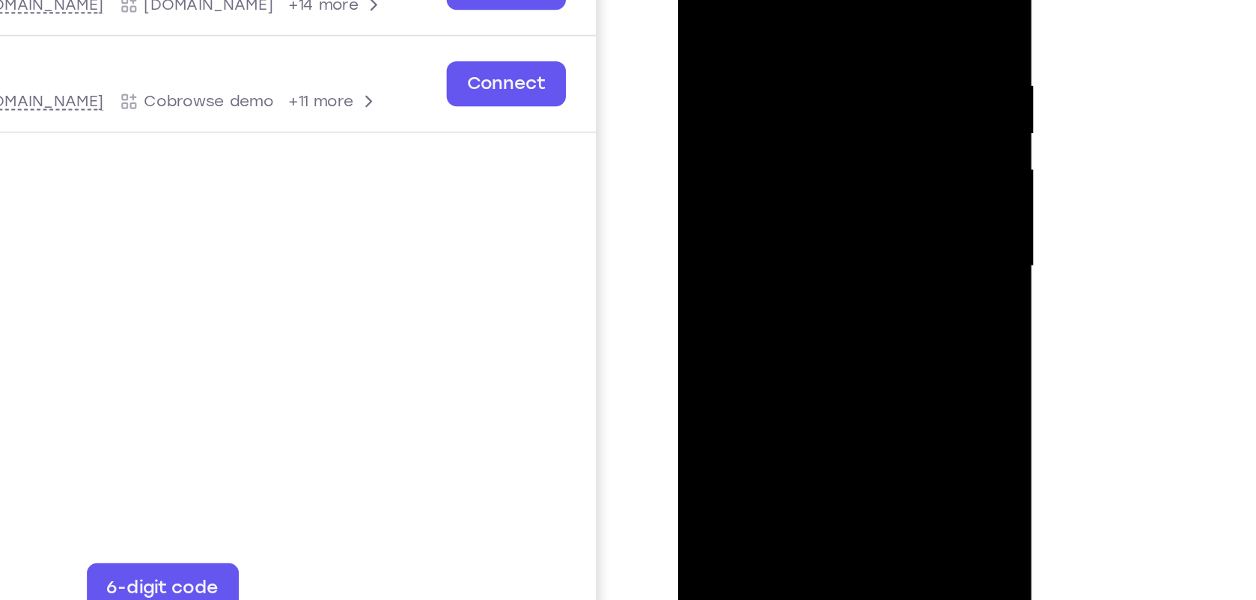
click at [755, 290] on div at bounding box center [784, 118] width 189 height 419
click at [731, 284] on div at bounding box center [784, 118] width 189 height 419
click at [858, 153] on div at bounding box center [784, 118] width 189 height 419
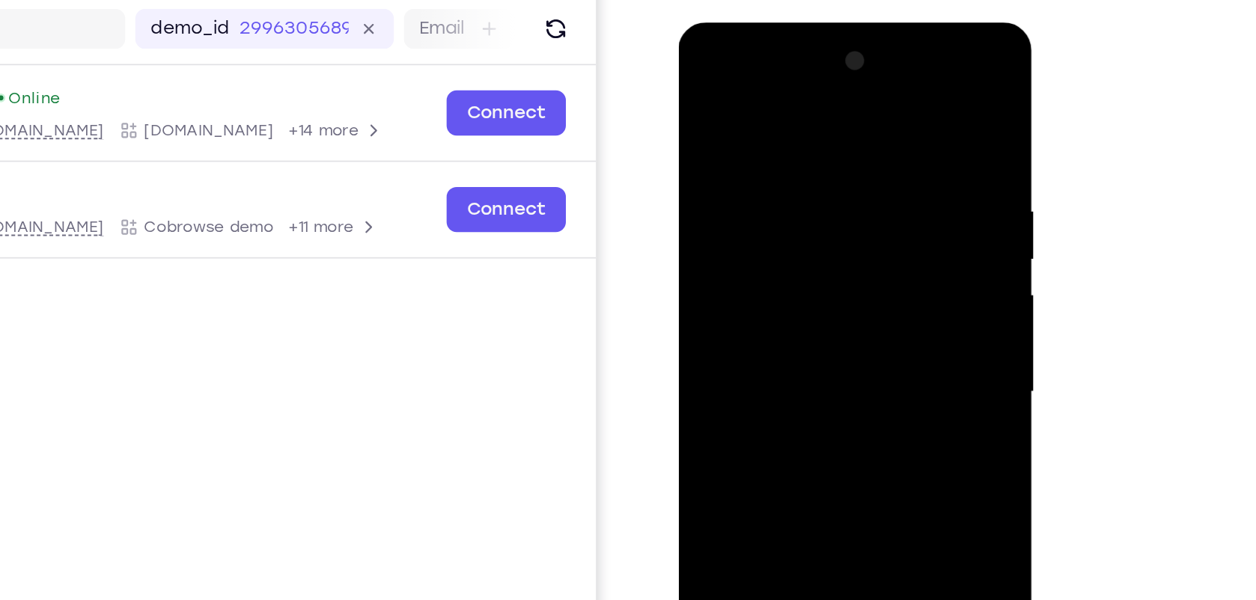
click at [701, 98] on div at bounding box center [784, 242] width 189 height 419
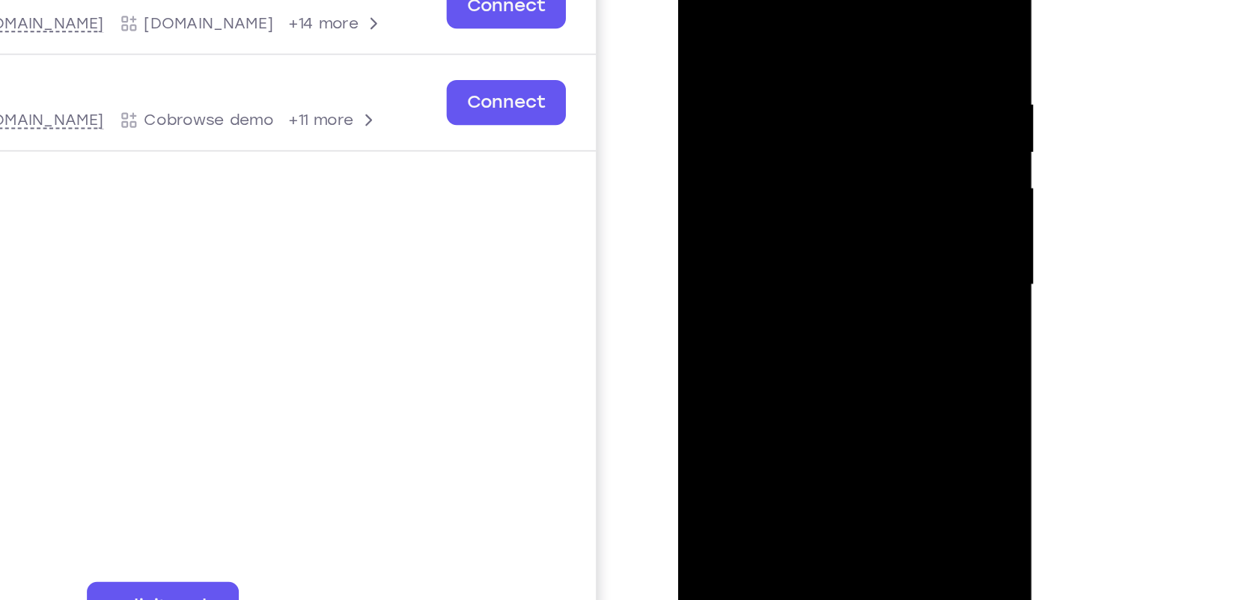
click at [707, 0] on div at bounding box center [784, 136] width 189 height 419
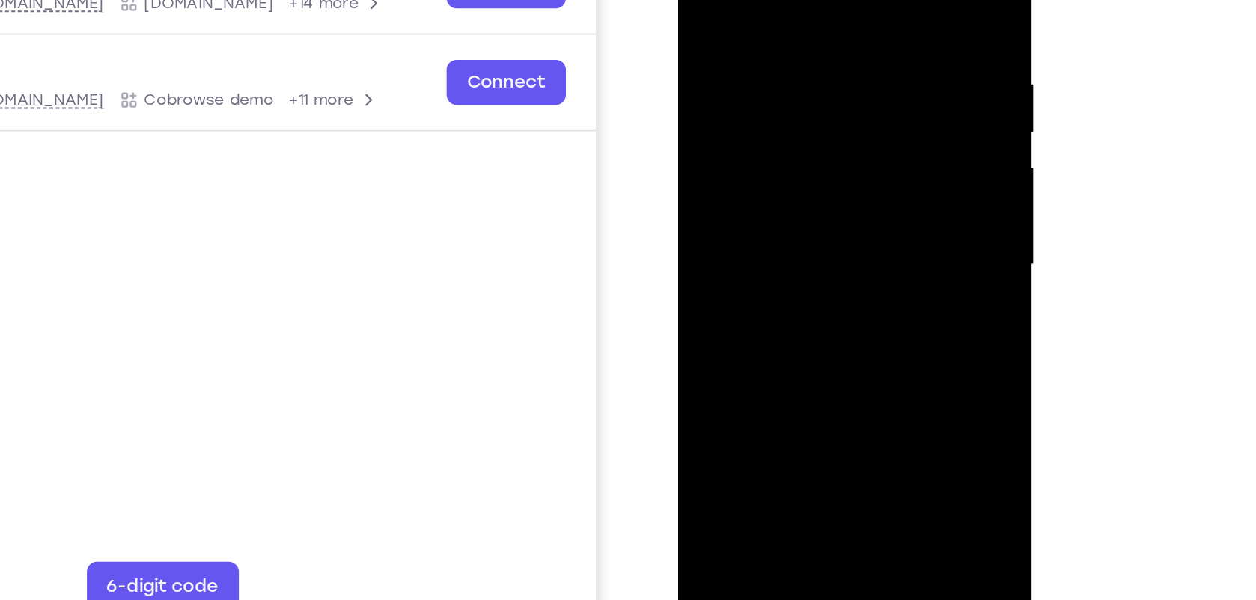
click at [753, 0] on div at bounding box center [784, 115] width 189 height 419
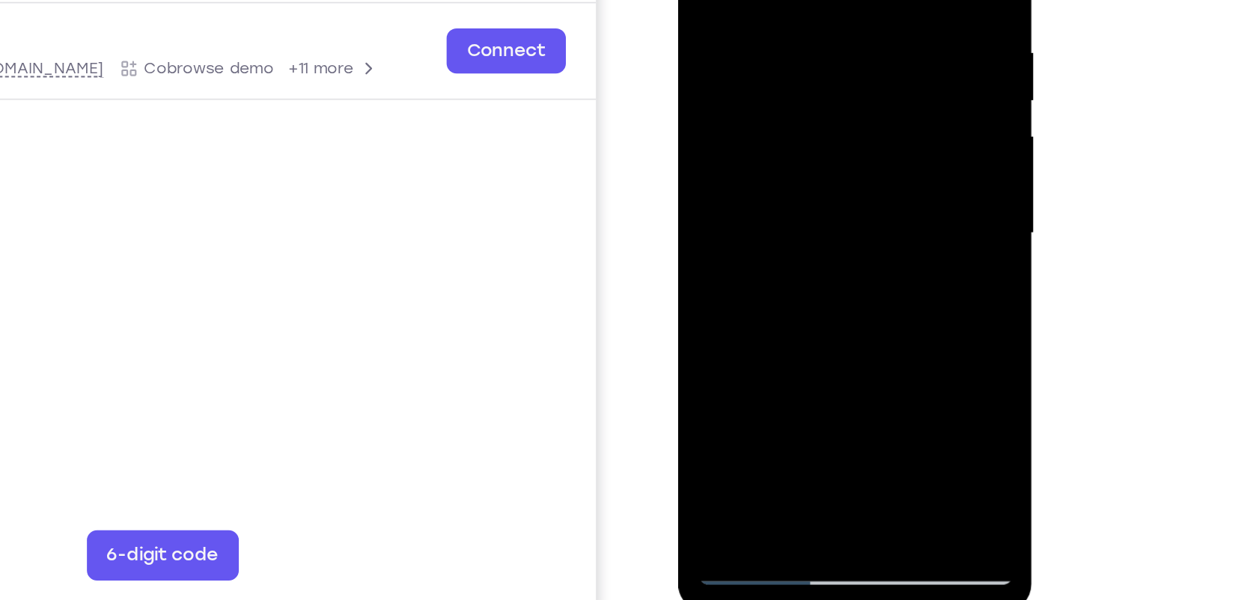
drag, startPoint x: 842, startPoint y: 260, endPoint x: 868, endPoint y: 12, distance: 249.2
click at [868, 12] on div at bounding box center [784, 85] width 189 height 419
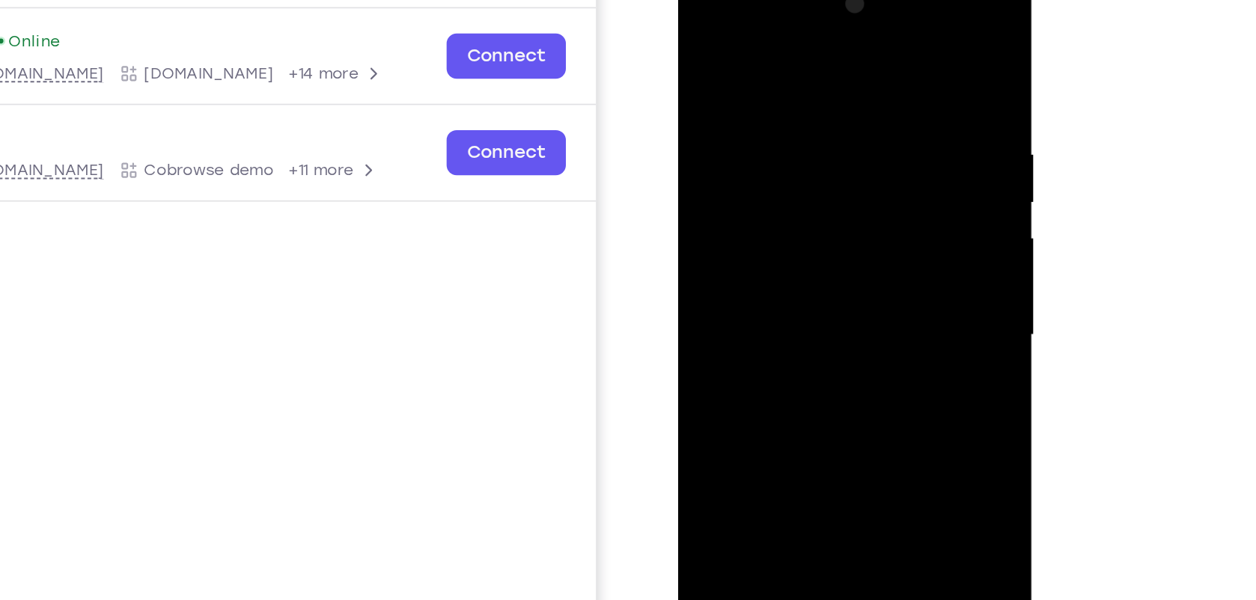
click at [860, 196] on div at bounding box center [784, 187] width 189 height 419
click at [707, 205] on div at bounding box center [784, 187] width 189 height 419
click at [852, 190] on div at bounding box center [784, 187] width 189 height 419
click at [850, 201] on div at bounding box center [784, 187] width 189 height 419
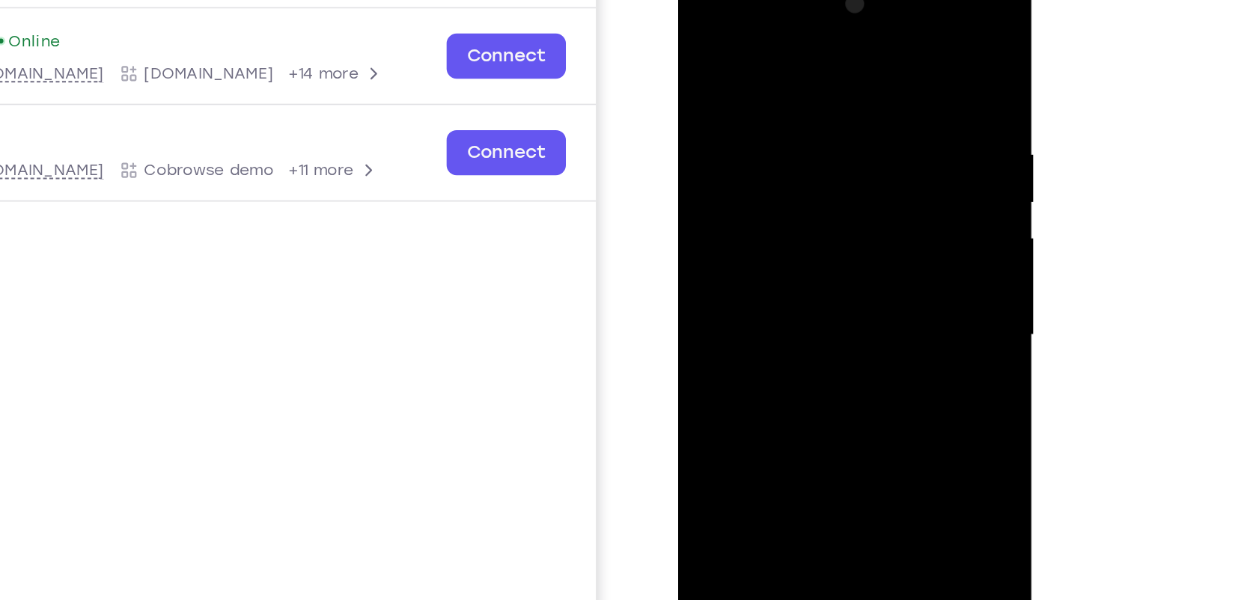
click at [850, 201] on div at bounding box center [784, 187] width 189 height 419
click at [850, 203] on div at bounding box center [784, 187] width 189 height 419
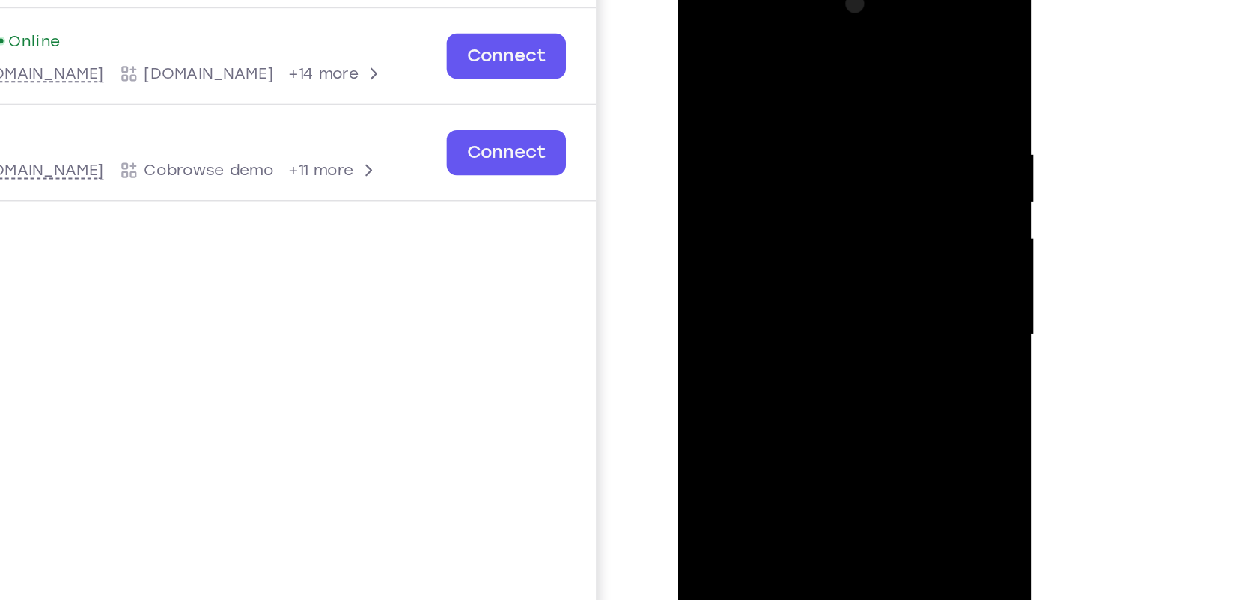
click at [862, 41] on div at bounding box center [784, 187] width 189 height 419
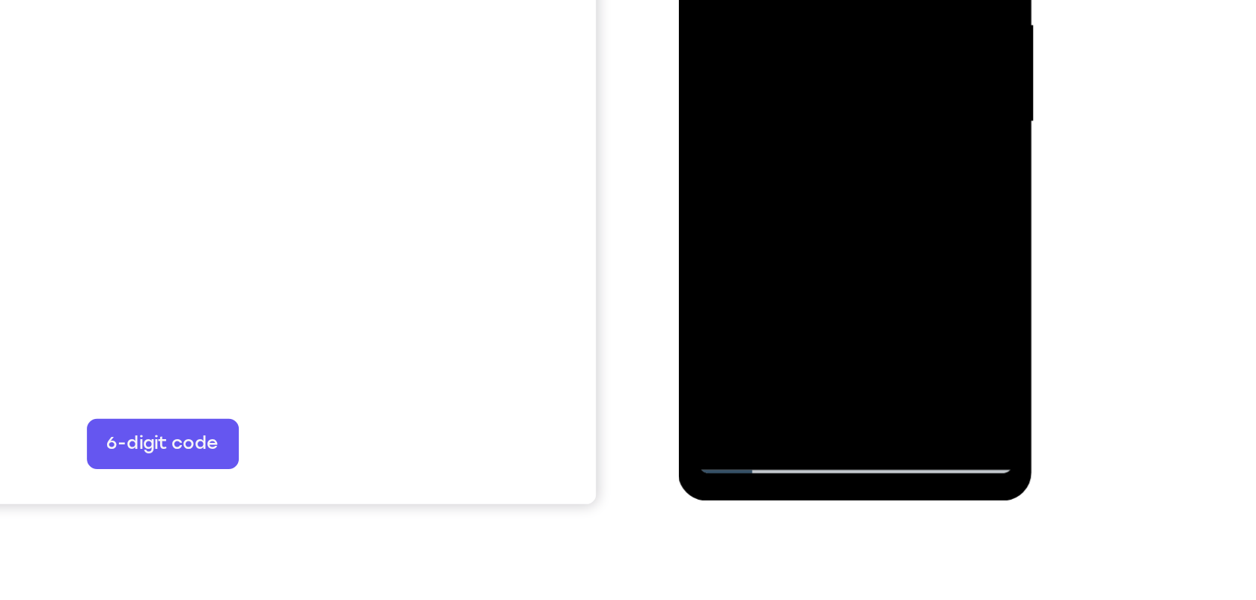
drag, startPoint x: 787, startPoint y: 70, endPoint x: 804, endPoint y: -141, distance: 211.8
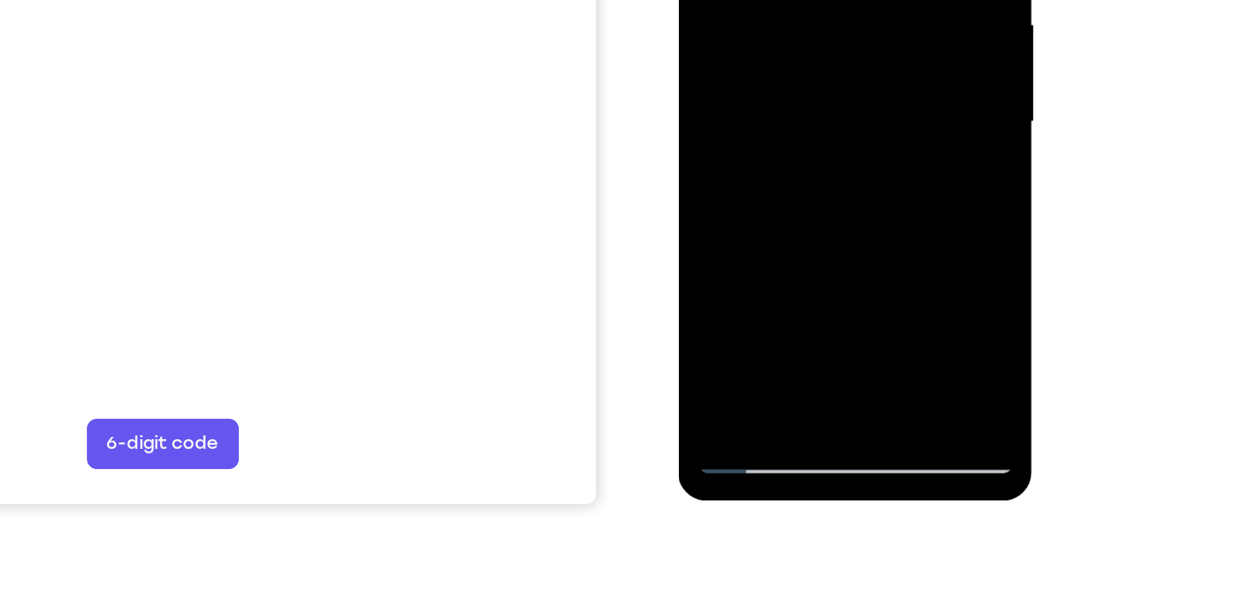
drag, startPoint x: 798, startPoint y: -79, endPoint x: 770, endPoint y: 103, distance: 184.1
drag, startPoint x: 792, startPoint y: -19, endPoint x: 809, endPoint y: -141, distance: 123.2
drag, startPoint x: 766, startPoint y: 91, endPoint x: 803, endPoint y: -141, distance: 235.1
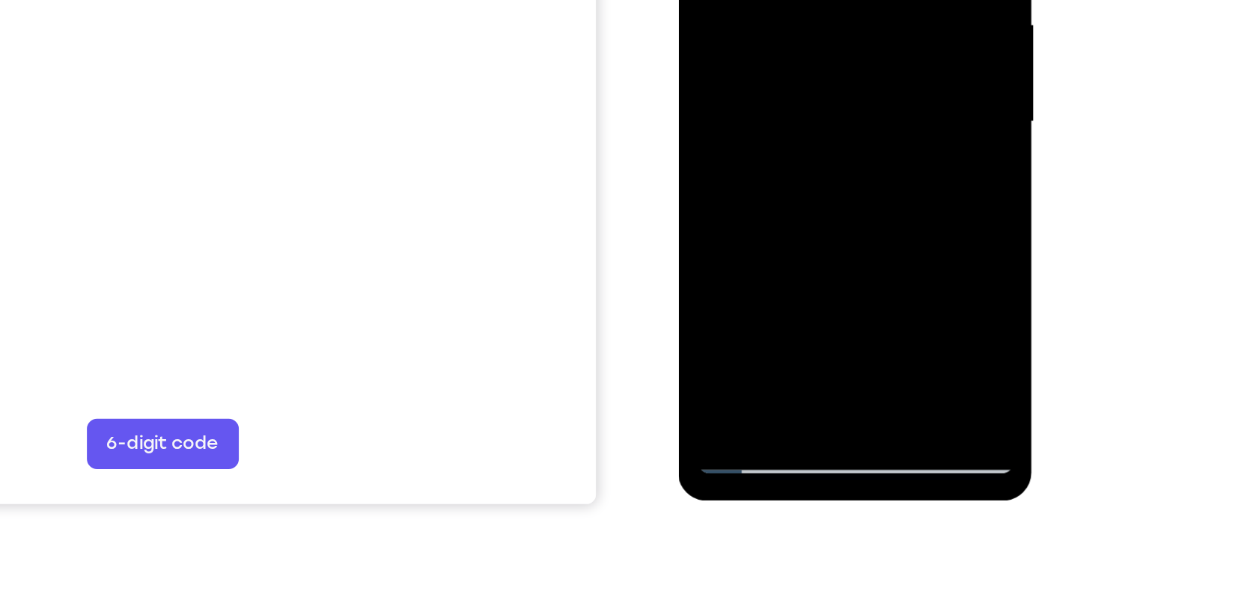
drag, startPoint x: 770, startPoint y: 99, endPoint x: 786, endPoint y: -98, distance: 197.5
drag, startPoint x: 758, startPoint y: 84, endPoint x: 788, endPoint y: -73, distance: 160.0
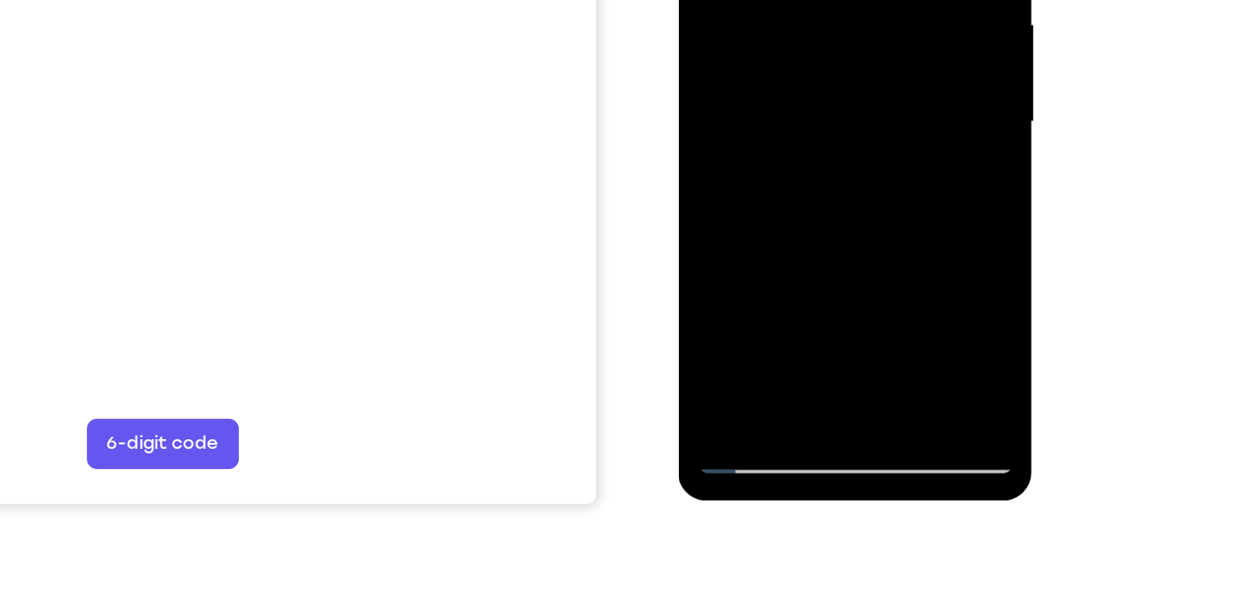
drag, startPoint x: 757, startPoint y: 84, endPoint x: 794, endPoint y: -82, distance: 170.4
drag, startPoint x: 755, startPoint y: 109, endPoint x: 799, endPoint y: -99, distance: 211.9
drag, startPoint x: 776, startPoint y: 55, endPoint x: 803, endPoint y: -141, distance: 197.1
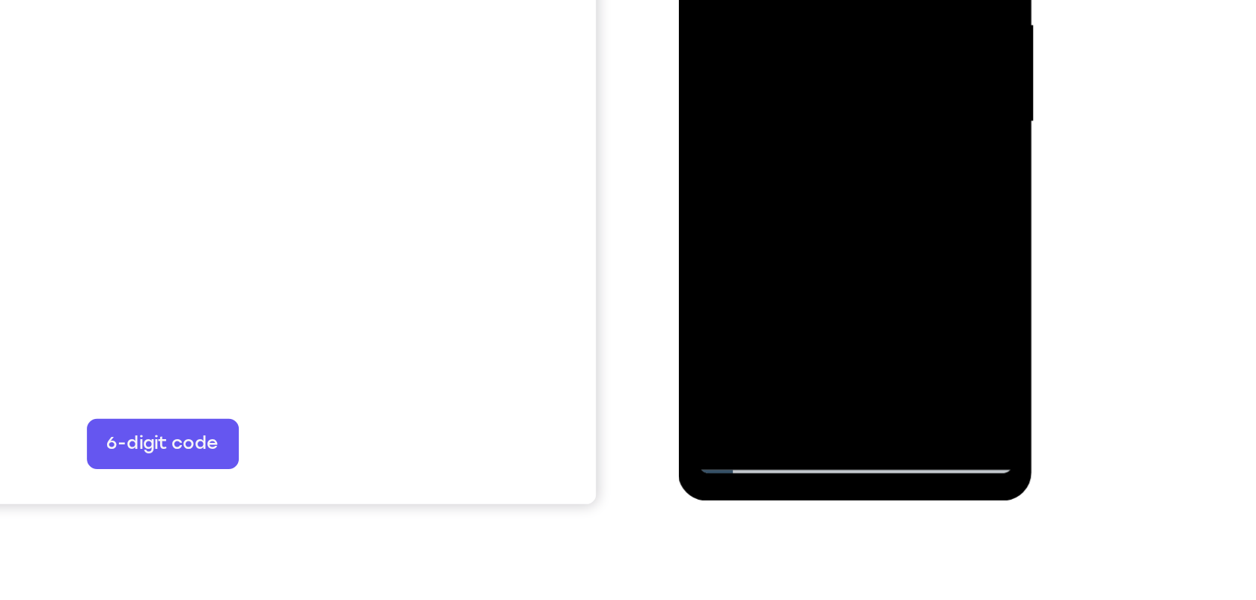
drag, startPoint x: 758, startPoint y: 40, endPoint x: 755, endPoint y: -137, distance: 177.4
drag, startPoint x: 744, startPoint y: 79, endPoint x: 794, endPoint y: -141, distance: 225.7
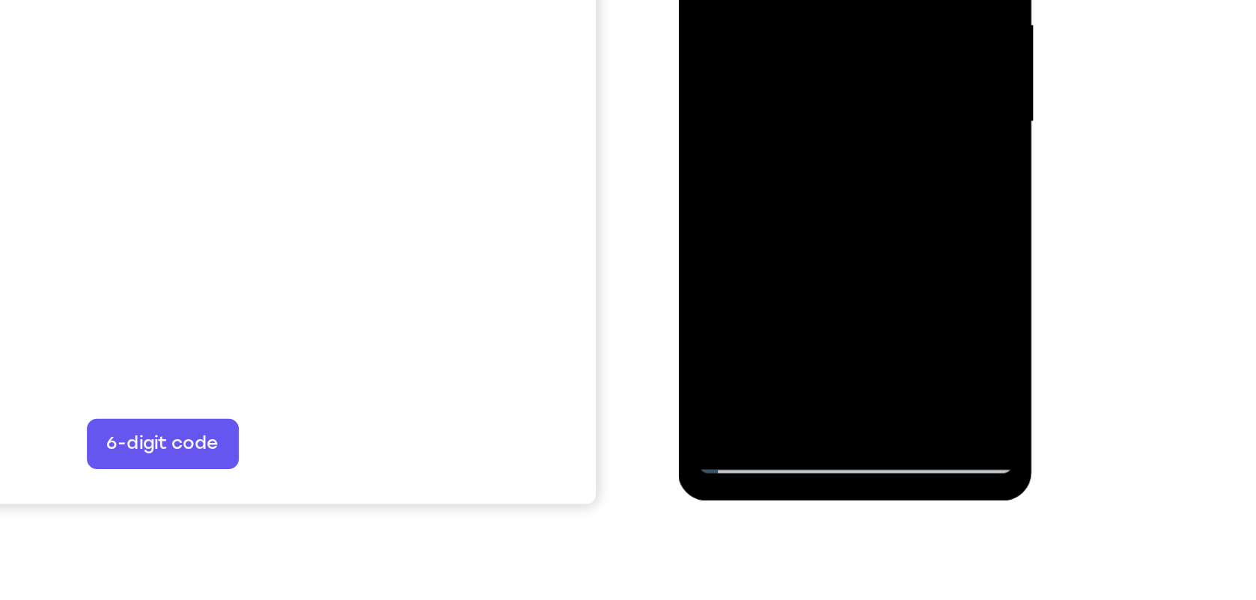
scroll to position [203, 0]
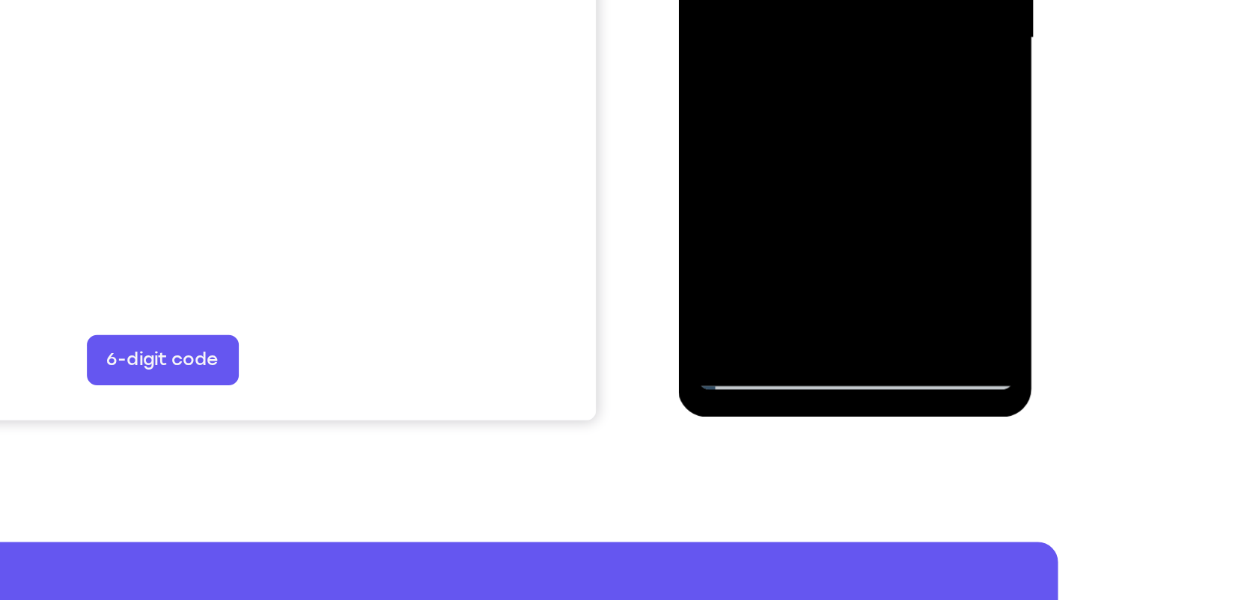
drag, startPoint x: 798, startPoint y: -2, endPoint x: 823, endPoint y: -152, distance: 151.8
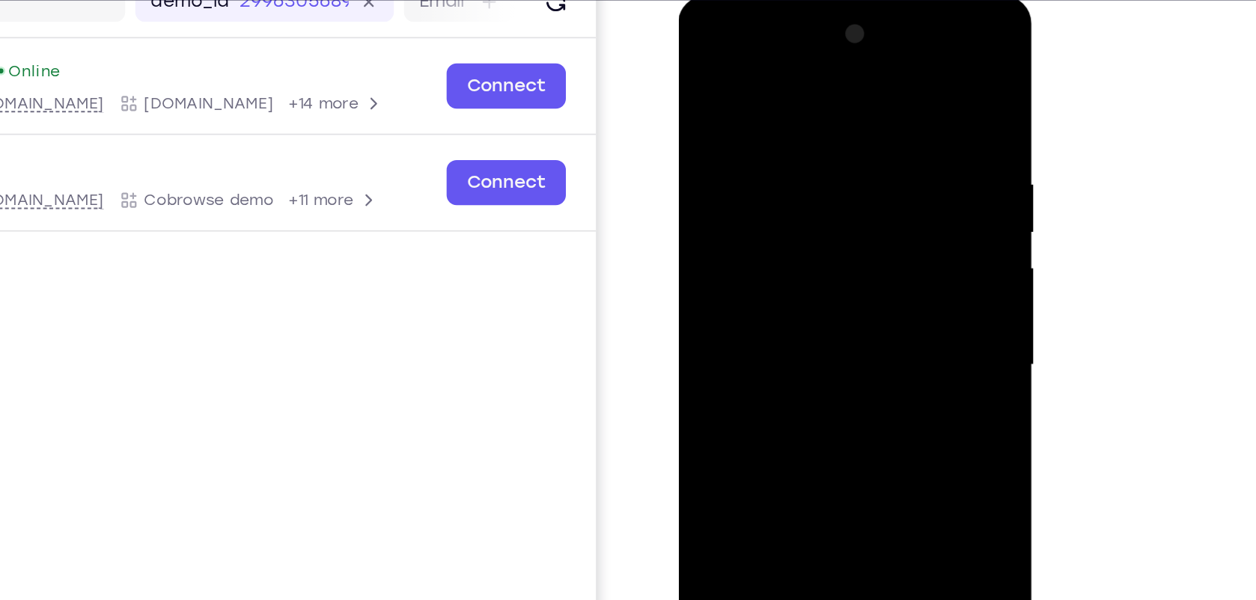
drag, startPoint x: 774, startPoint y: 293, endPoint x: 784, endPoint y: 125, distance: 168.7
click at [784, 125] on div at bounding box center [784, 216] width 189 height 419
drag, startPoint x: 783, startPoint y: 239, endPoint x: 803, endPoint y: 43, distance: 197.1
click at [803, 43] on div at bounding box center [784, 216] width 189 height 419
drag, startPoint x: 786, startPoint y: 341, endPoint x: 808, endPoint y: 100, distance: 241.3
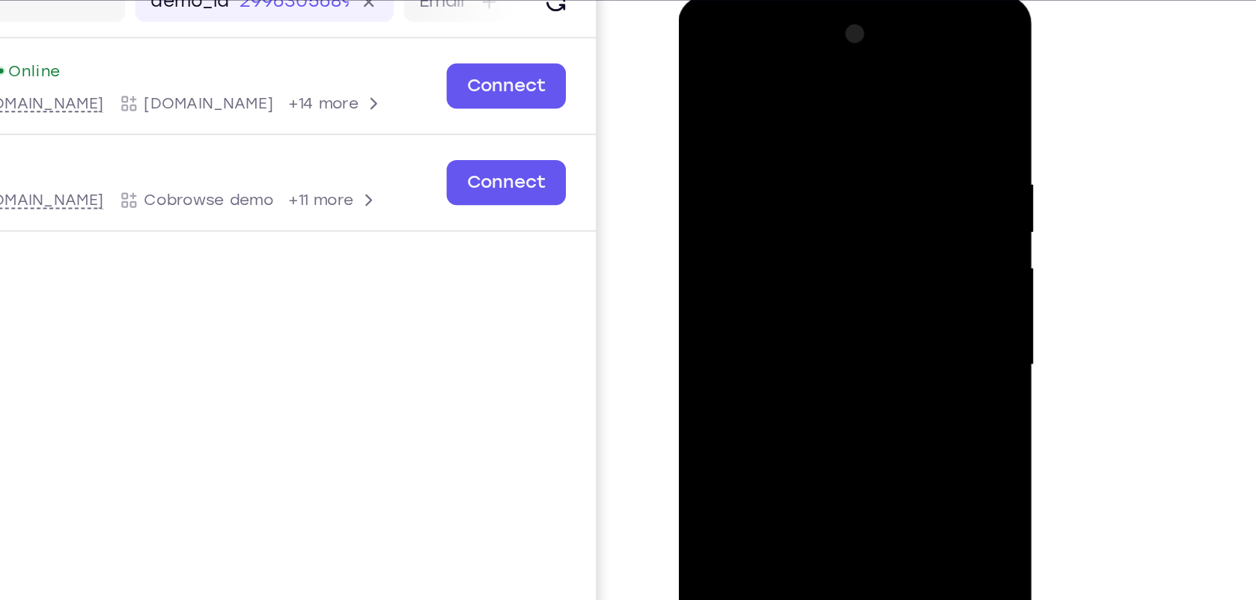
click at [808, 100] on div at bounding box center [784, 216] width 189 height 419
drag, startPoint x: 783, startPoint y: 295, endPoint x: 804, endPoint y: 62, distance: 233.8
click at [804, 62] on div at bounding box center [784, 216] width 189 height 419
drag, startPoint x: 785, startPoint y: 290, endPoint x: 811, endPoint y: 54, distance: 237.3
click at [811, 54] on div at bounding box center [784, 216] width 189 height 419
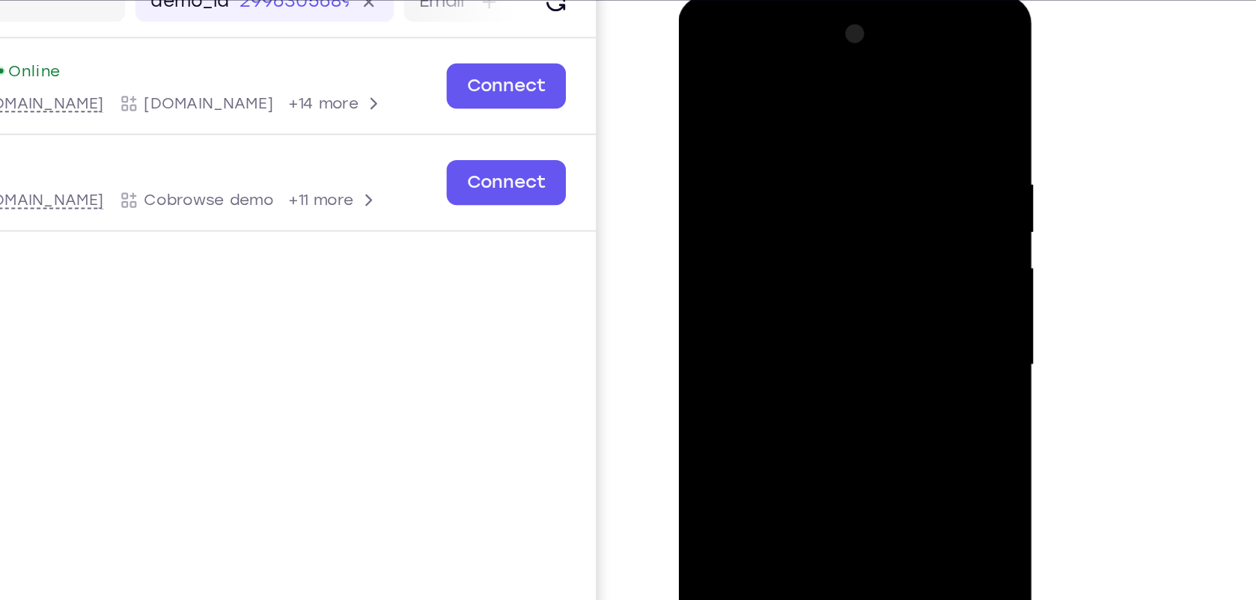
drag, startPoint x: 760, startPoint y: 310, endPoint x: 783, endPoint y: 121, distance: 190.8
click at [783, 121] on div at bounding box center [784, 216] width 189 height 419
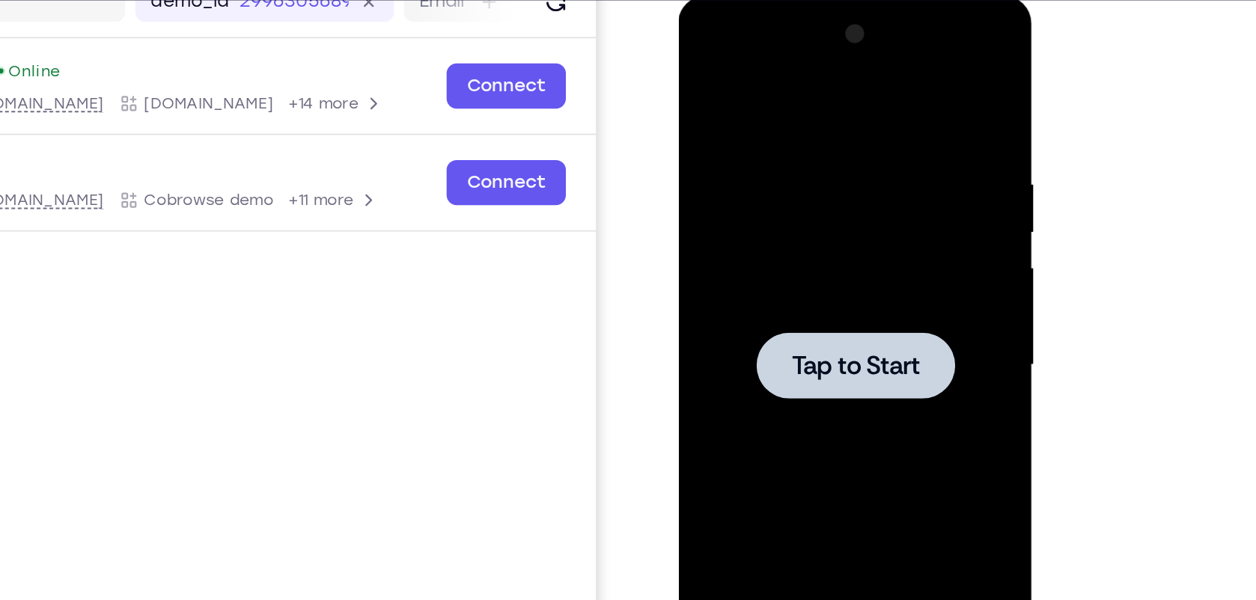
drag, startPoint x: 770, startPoint y: 278, endPoint x: 1230, endPoint y: 76, distance: 502.2
click at [770, 278] on div at bounding box center [784, 216] width 189 height 419
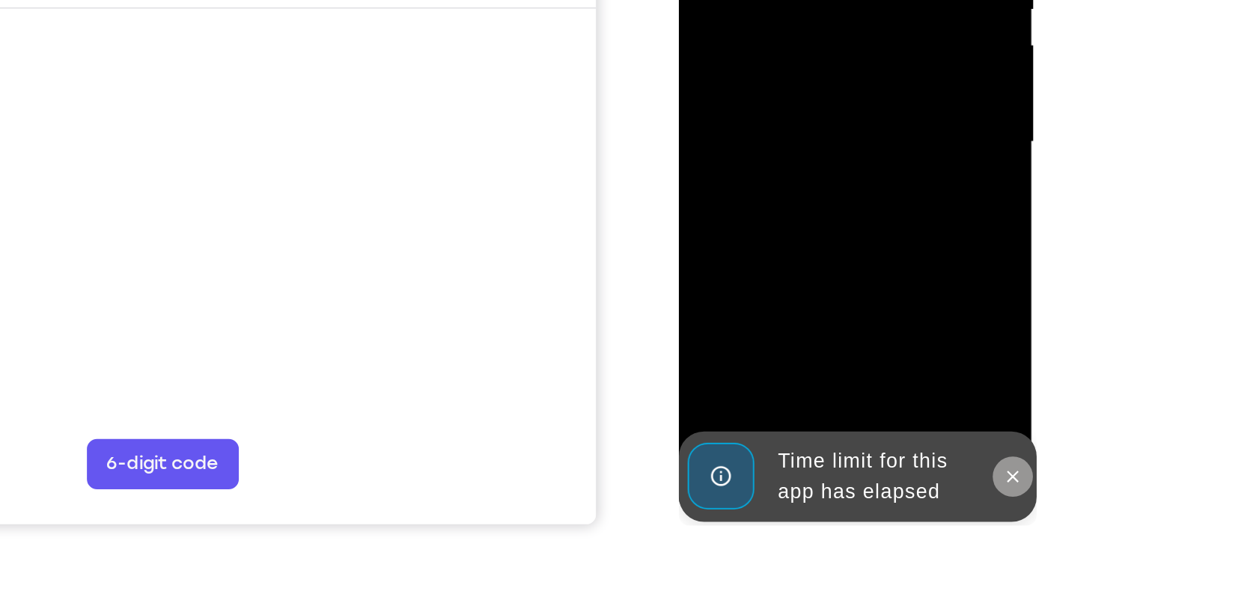
click at [875, 193] on icon at bounding box center [877, 192] width 7 height 7
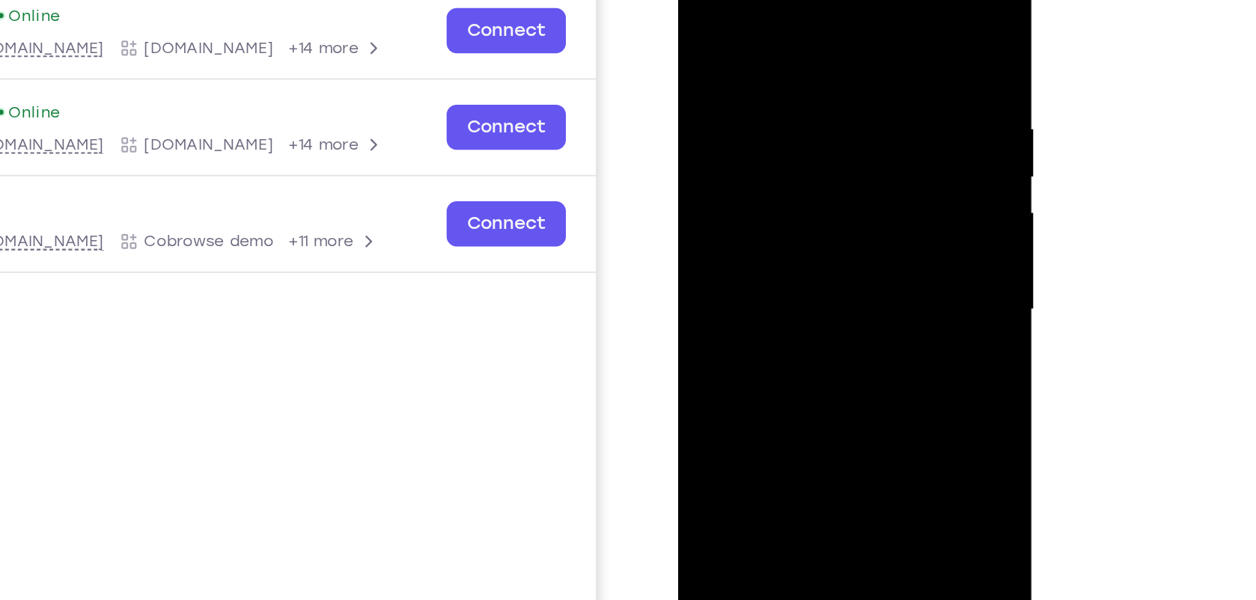
click at [708, 0] on div at bounding box center [784, 161] width 189 height 419
click at [716, 126] on div at bounding box center [784, 161] width 189 height 419
click at [753, 172] on div at bounding box center [784, 161] width 189 height 419
click at [749, 144] on div at bounding box center [784, 161] width 189 height 419
click at [757, 181] on div at bounding box center [784, 161] width 189 height 419
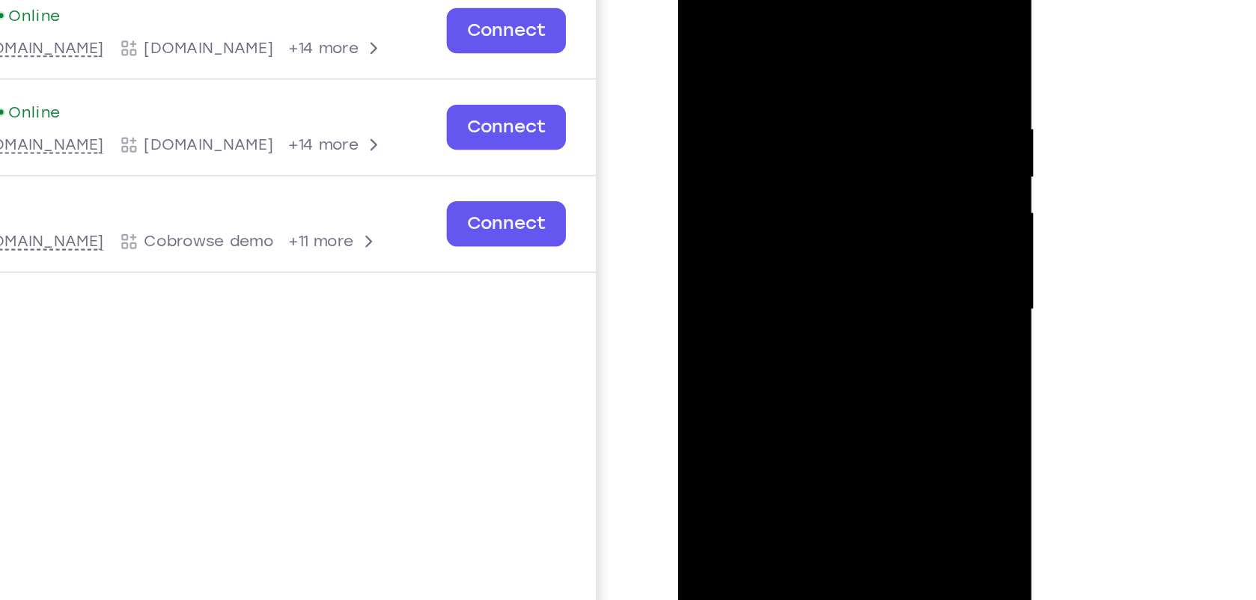
click at [850, 13] on div at bounding box center [784, 161] width 189 height 419
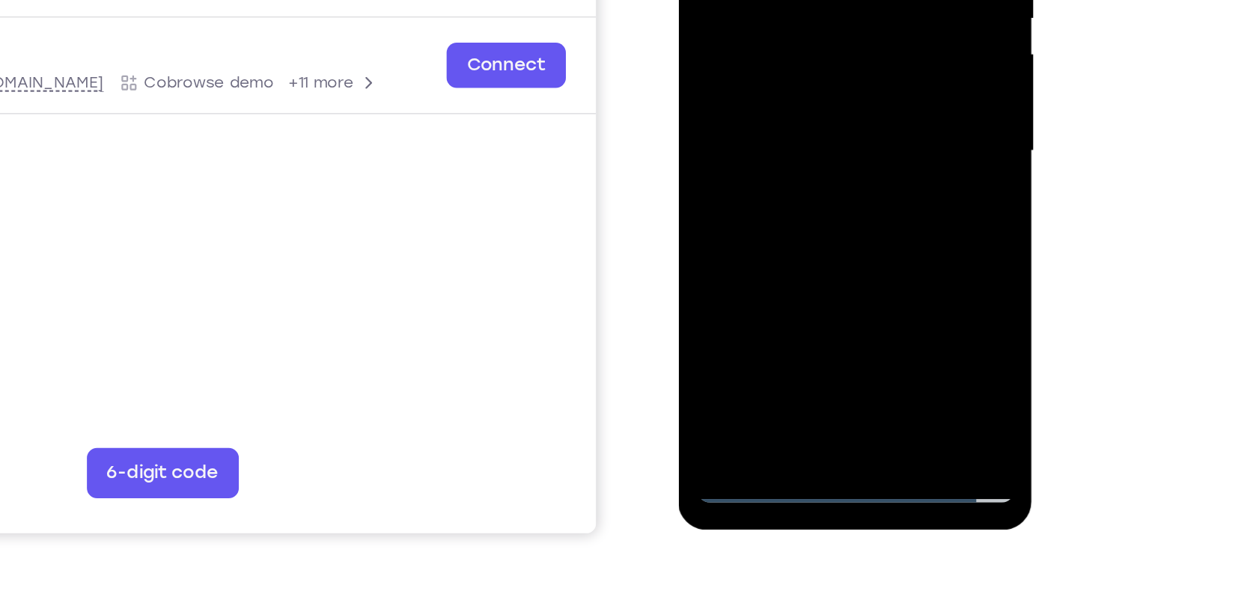
click at [770, 177] on div at bounding box center [784, 2] width 189 height 419
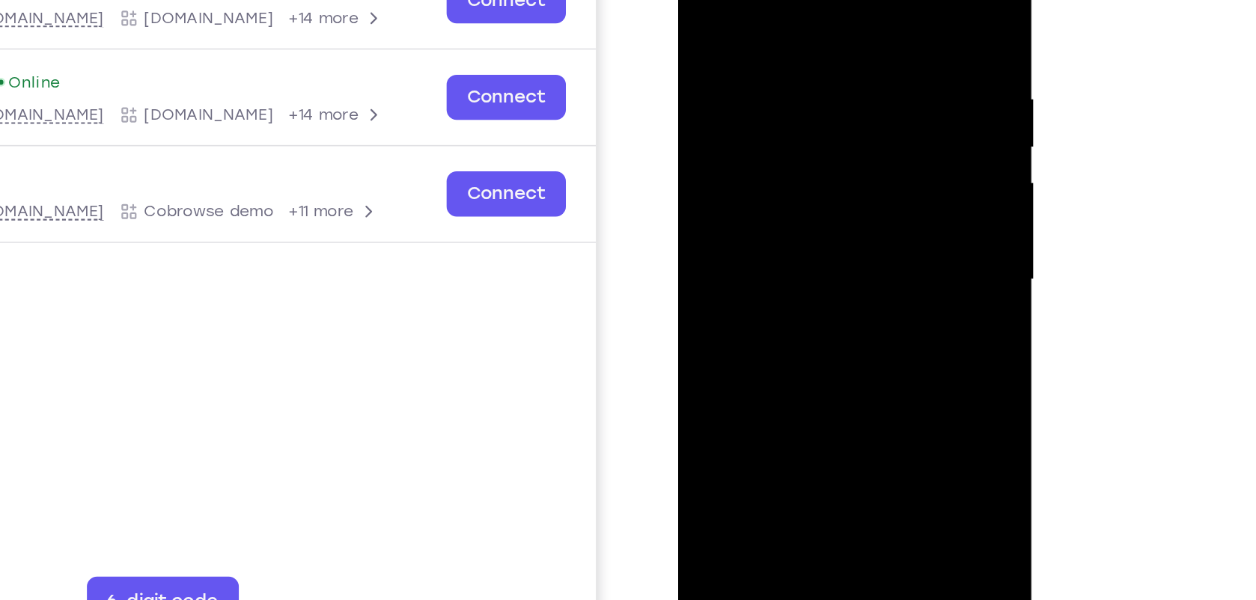
drag, startPoint x: 770, startPoint y: 228, endPoint x: 785, endPoint y: 133, distance: 96.3
click at [785, 133] on div at bounding box center [784, 131] width 189 height 419
drag, startPoint x: 785, startPoint y: 133, endPoint x: 761, endPoint y: 318, distance: 186.5
click at [761, 318] on div at bounding box center [784, 131] width 189 height 419
click at [742, 3] on div at bounding box center [784, 131] width 189 height 419
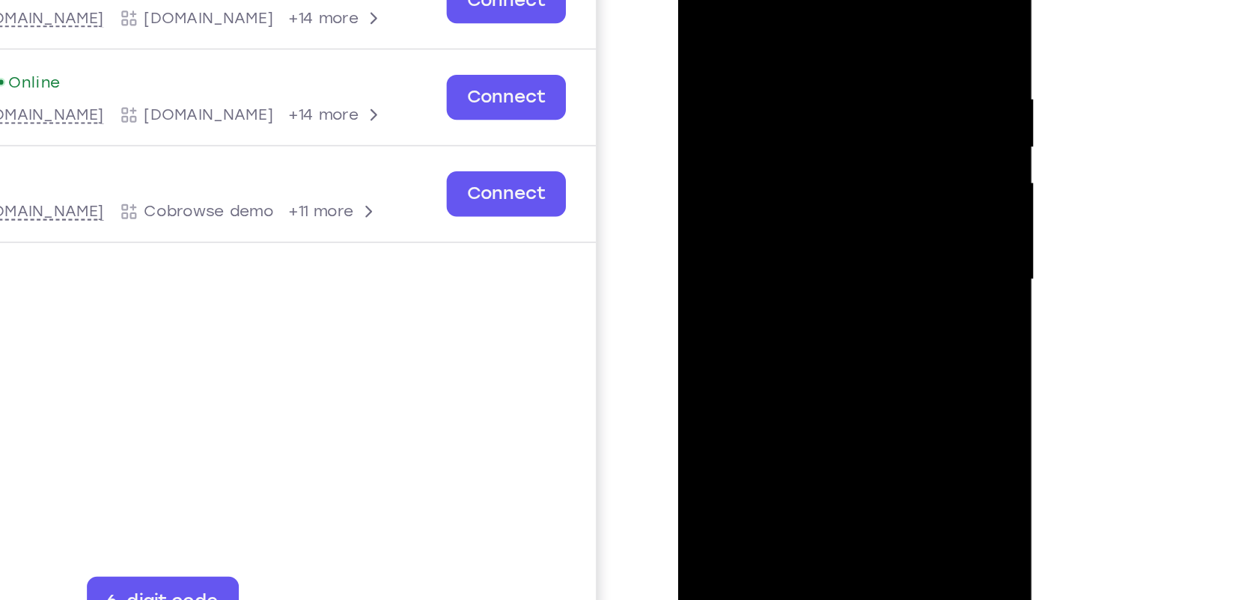
click at [836, 0] on div at bounding box center [784, 131] width 189 height 419
drag, startPoint x: 784, startPoint y: 217, endPoint x: 818, endPoint y: 1, distance: 219.0
click at [818, 1] on div at bounding box center [784, 131] width 189 height 419
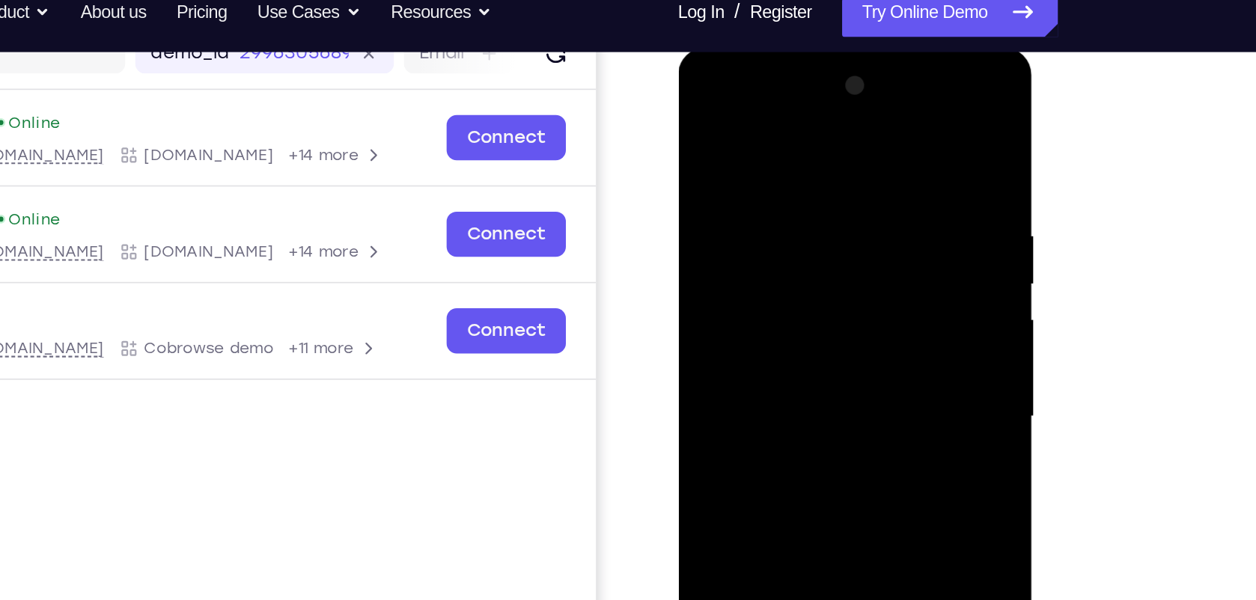
drag, startPoint x: 749, startPoint y: 258, endPoint x: 757, endPoint y: 206, distance: 52.3
click at [757, 206] on div at bounding box center [784, 267] width 189 height 419
click at [704, 266] on div at bounding box center [784, 267] width 189 height 419
click at [700, 119] on div at bounding box center [784, 267] width 189 height 419
click at [703, 92] on div at bounding box center [784, 267] width 189 height 419
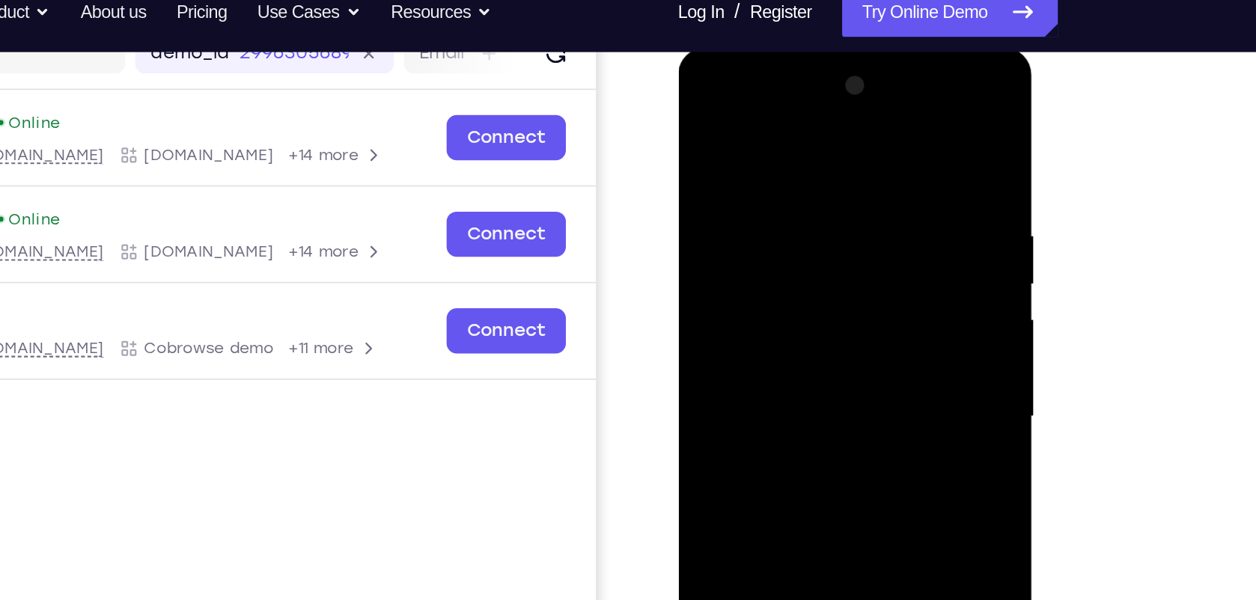
click at [725, 222] on div at bounding box center [784, 267] width 189 height 419
drag, startPoint x: 770, startPoint y: 311, endPoint x: 778, endPoint y: 139, distance: 173.1
click at [778, 139] on div at bounding box center [784, 267] width 189 height 419
drag, startPoint x: 775, startPoint y: 320, endPoint x: 803, endPoint y: 71, distance: 250.2
click at [803, 71] on div at bounding box center [784, 267] width 189 height 419
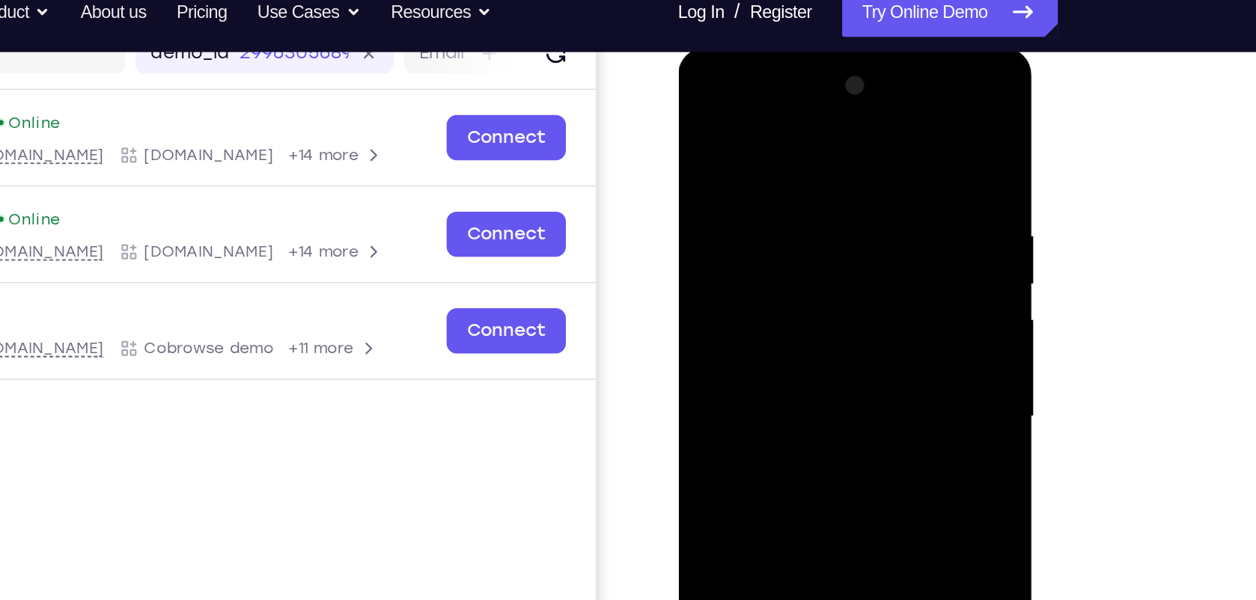
drag, startPoint x: 781, startPoint y: 291, endPoint x: 779, endPoint y: 106, distance: 185.7
click at [779, 106] on div at bounding box center [784, 267] width 189 height 419
drag, startPoint x: 762, startPoint y: 311, endPoint x: 773, endPoint y: 187, distance: 124.8
click at [773, 187] on div at bounding box center [784, 267] width 189 height 419
drag, startPoint x: 759, startPoint y: 309, endPoint x: 793, endPoint y: 66, distance: 245.6
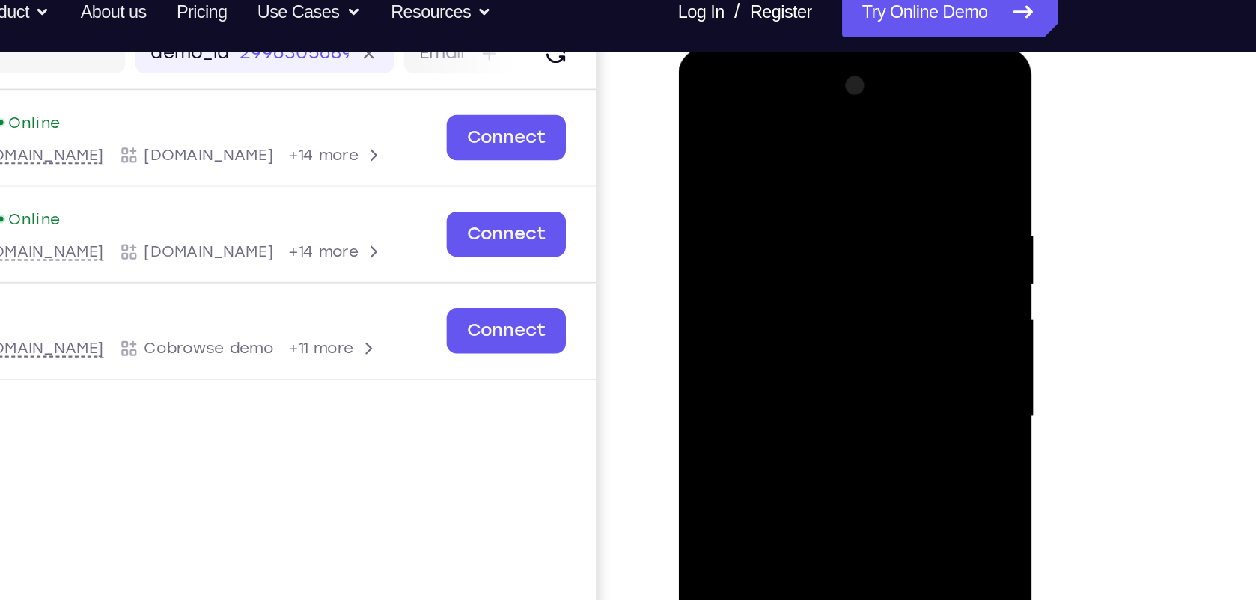
click at [793, 66] on div at bounding box center [784, 267] width 189 height 419
drag, startPoint x: 774, startPoint y: 294, endPoint x: 782, endPoint y: 181, distance: 113.3
click at [782, 181] on div at bounding box center [784, 267] width 189 height 419
drag, startPoint x: 764, startPoint y: 291, endPoint x: 782, endPoint y: 49, distance: 243.2
click at [782, 49] on div at bounding box center [784, 269] width 212 height 446
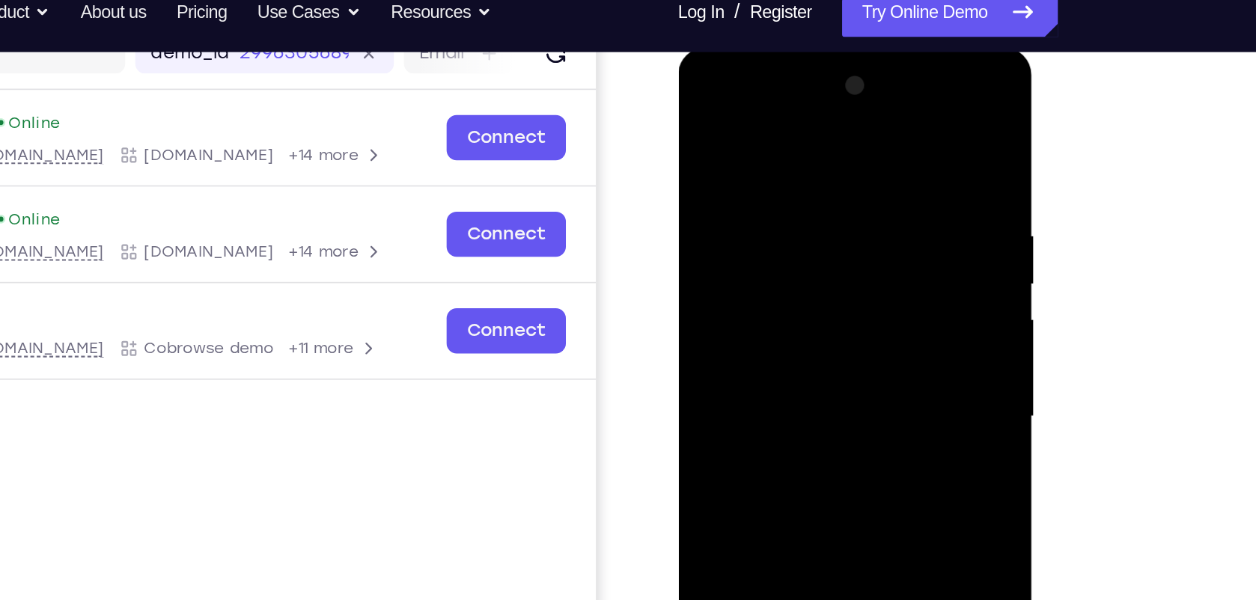
drag, startPoint x: 762, startPoint y: 309, endPoint x: 774, endPoint y: 109, distance: 200.3
click at [774, 109] on div at bounding box center [784, 267] width 189 height 419
drag, startPoint x: 758, startPoint y: 323, endPoint x: 778, endPoint y: 147, distance: 176.3
click at [778, 147] on div at bounding box center [784, 267] width 189 height 419
drag, startPoint x: 764, startPoint y: 335, endPoint x: 794, endPoint y: 125, distance: 211.8
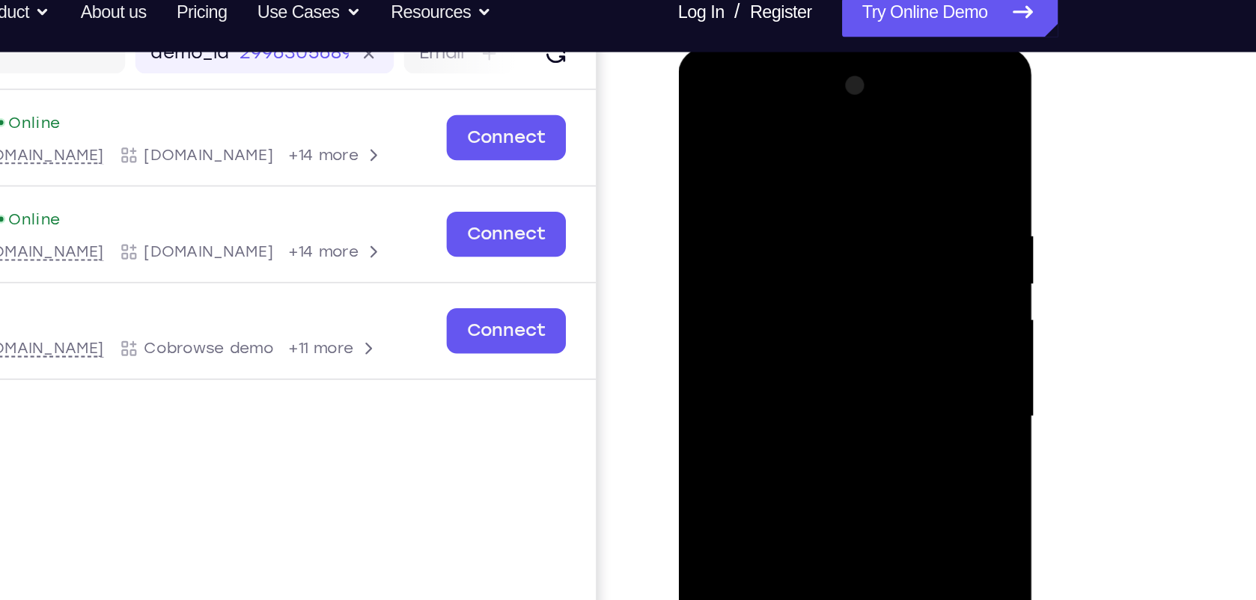
click at [794, 125] on div at bounding box center [784, 267] width 189 height 419
drag, startPoint x: 795, startPoint y: 166, endPoint x: 806, endPoint y: 158, distance: 13.3
click at [806, 158] on div at bounding box center [784, 267] width 189 height 419
drag, startPoint x: 768, startPoint y: 352, endPoint x: 790, endPoint y: 103, distance: 249.5
click at [790, 103] on div at bounding box center [784, 267] width 189 height 419
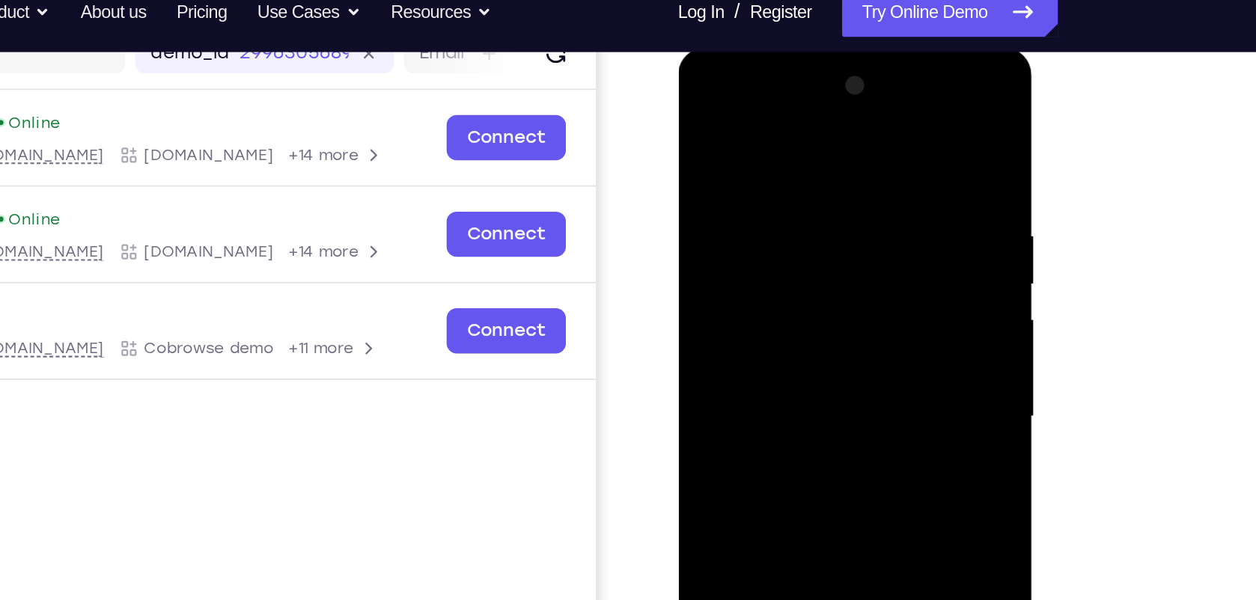
drag, startPoint x: 760, startPoint y: 322, endPoint x: 777, endPoint y: 124, distance: 198.4
click at [777, 124] on div at bounding box center [784, 267] width 189 height 419
drag, startPoint x: 771, startPoint y: 315, endPoint x: 761, endPoint y: 103, distance: 212.1
click at [761, 103] on div at bounding box center [784, 267] width 189 height 419
drag, startPoint x: 734, startPoint y: 245, endPoint x: 719, endPoint y: 59, distance: 186.3
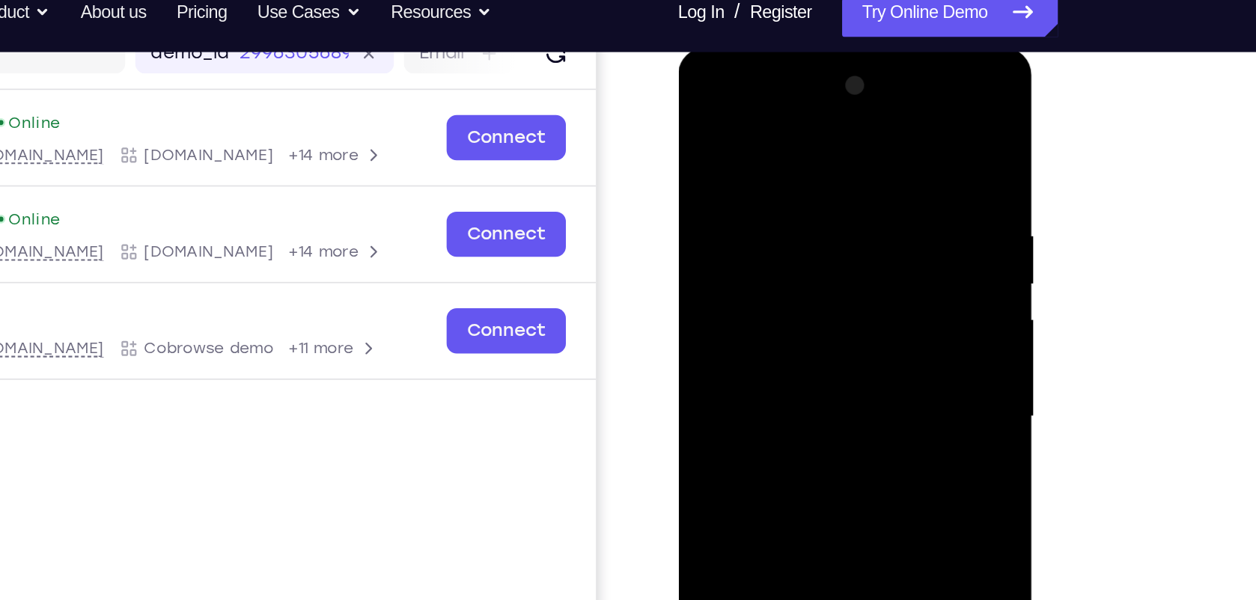
click at [719, 59] on div at bounding box center [784, 267] width 189 height 419
drag, startPoint x: 806, startPoint y: 231, endPoint x: 788, endPoint y: 3, distance: 228.3
click at [788, 46] on html "Online web based iOS Simulators and Android Emulators. Run iPhone, iPad, Mobile…" at bounding box center [784, 270] width 213 height 449
drag, startPoint x: 797, startPoint y: 337, endPoint x: 791, endPoint y: 94, distance: 243.4
click at [791, 94] on div at bounding box center [784, 267] width 189 height 419
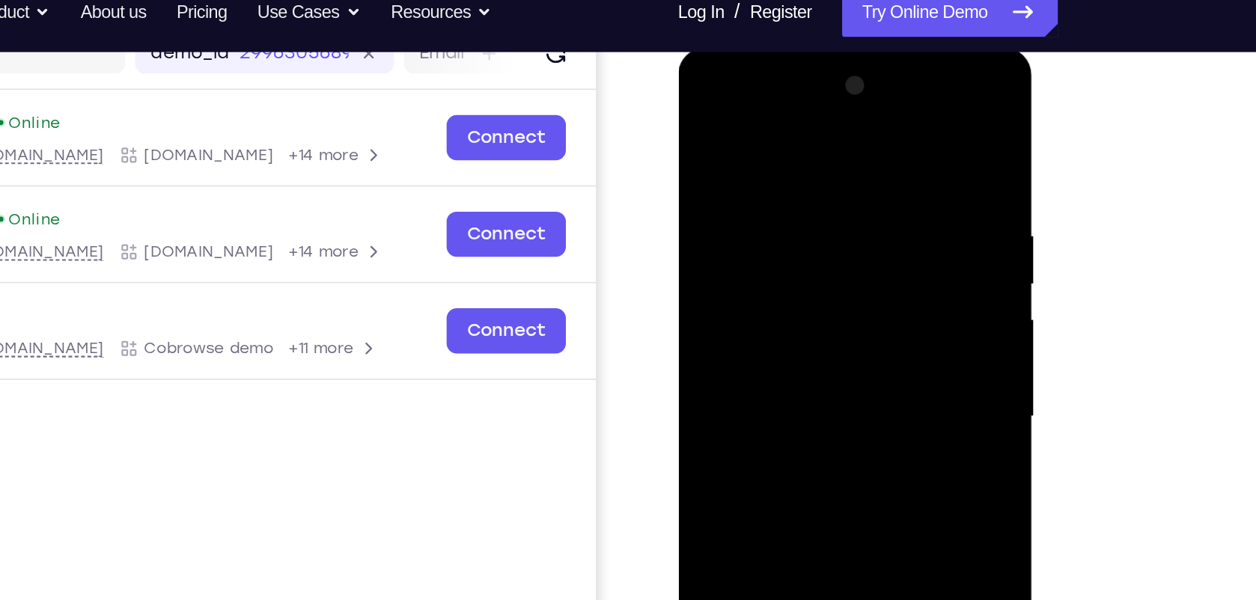
drag, startPoint x: 786, startPoint y: 351, endPoint x: 788, endPoint y: 65, distance: 286.0
click at [788, 65] on div at bounding box center [784, 267] width 189 height 419
drag, startPoint x: 783, startPoint y: 300, endPoint x: 792, endPoint y: 135, distance: 165.7
click at [792, 135] on div at bounding box center [784, 267] width 189 height 419
click at [864, 94] on div at bounding box center [784, 267] width 189 height 419
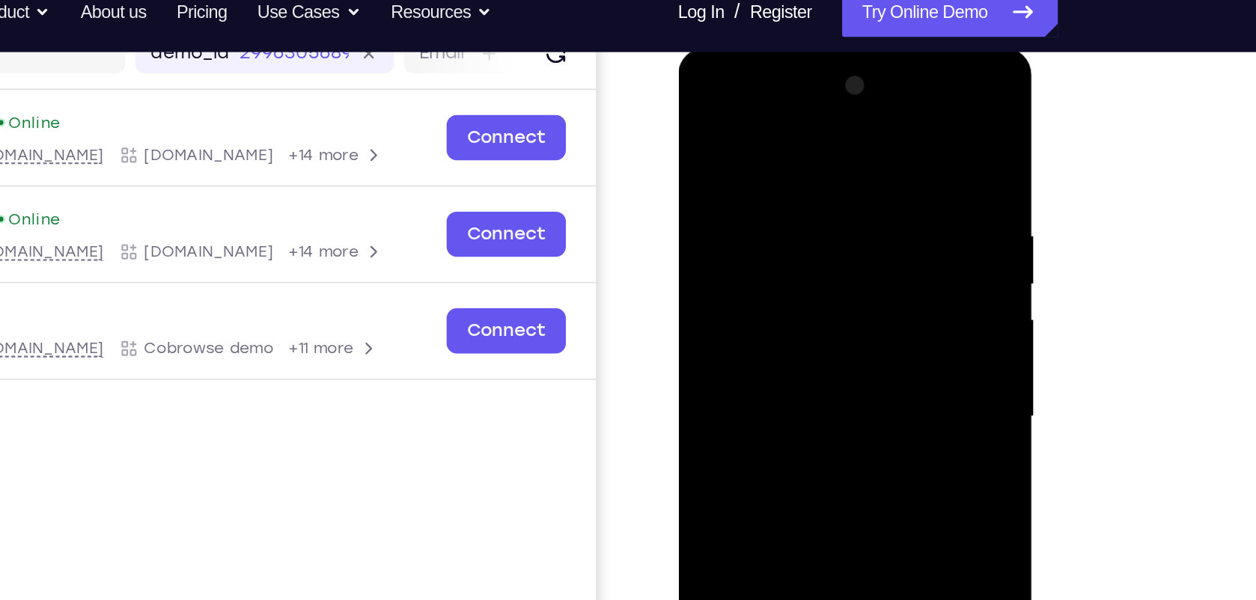
click at [865, 91] on div at bounding box center [784, 267] width 189 height 419
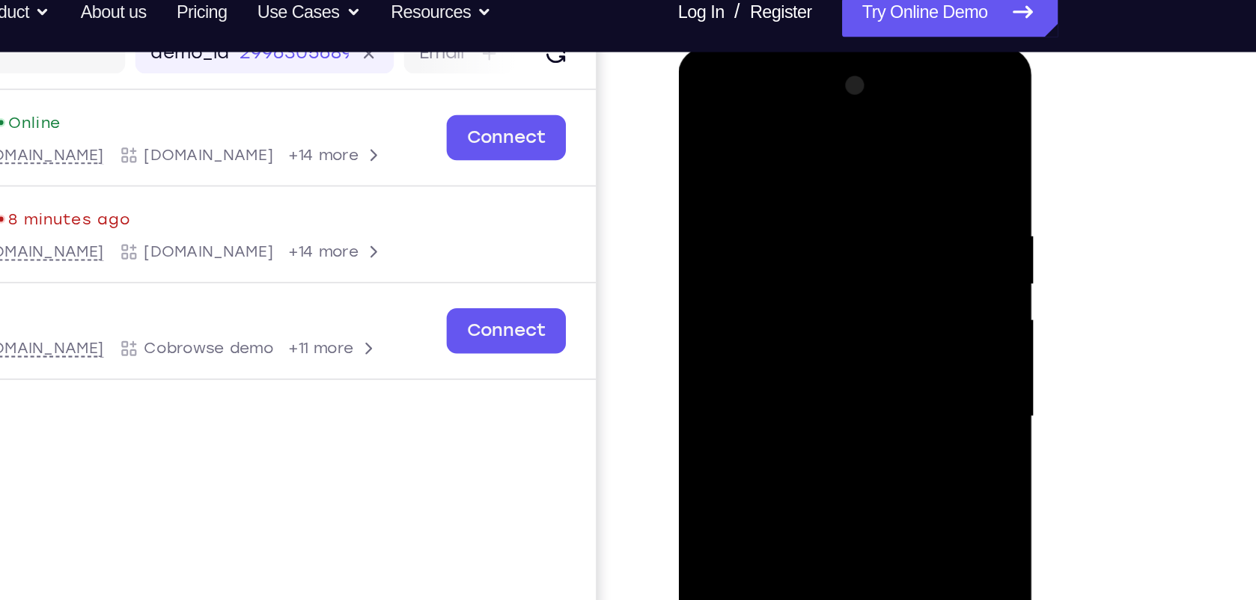
click at [865, 91] on div at bounding box center [784, 267] width 189 height 419
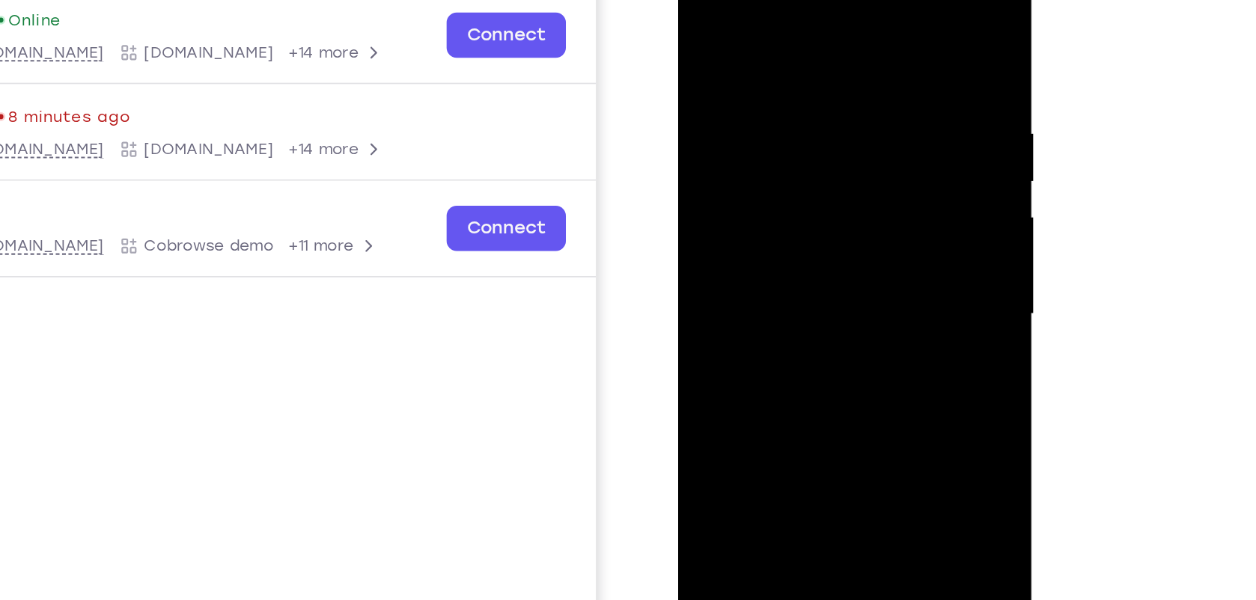
click at [860, 277] on div at bounding box center [784, 166] width 189 height 419
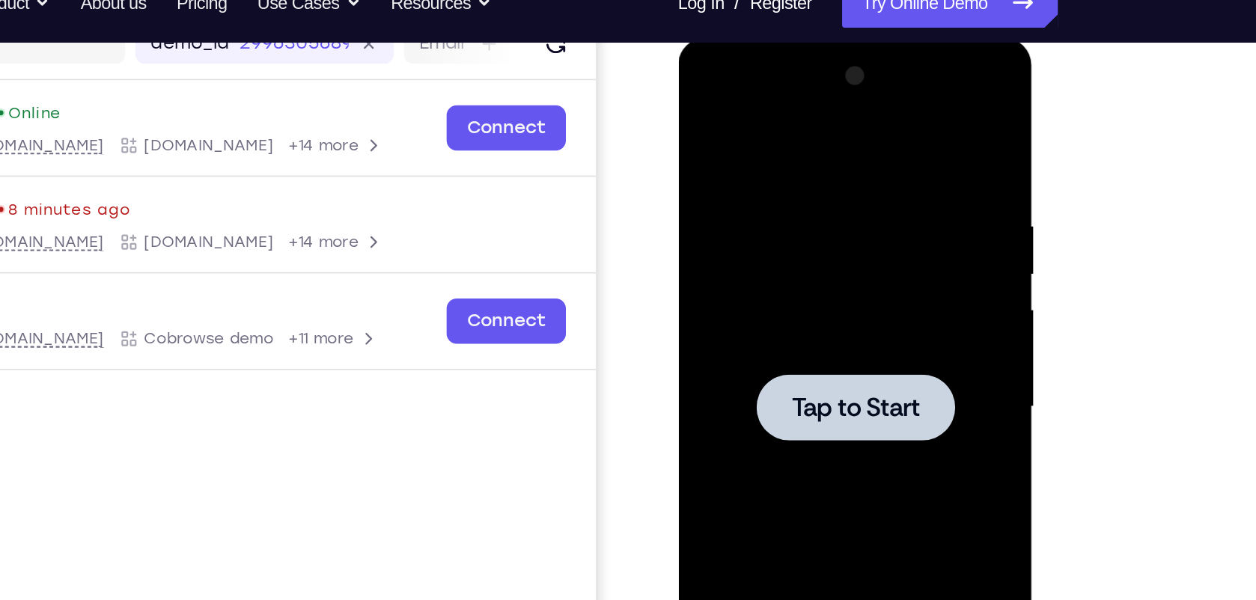
click at [774, 234] on div at bounding box center [784, 258] width 189 height 419
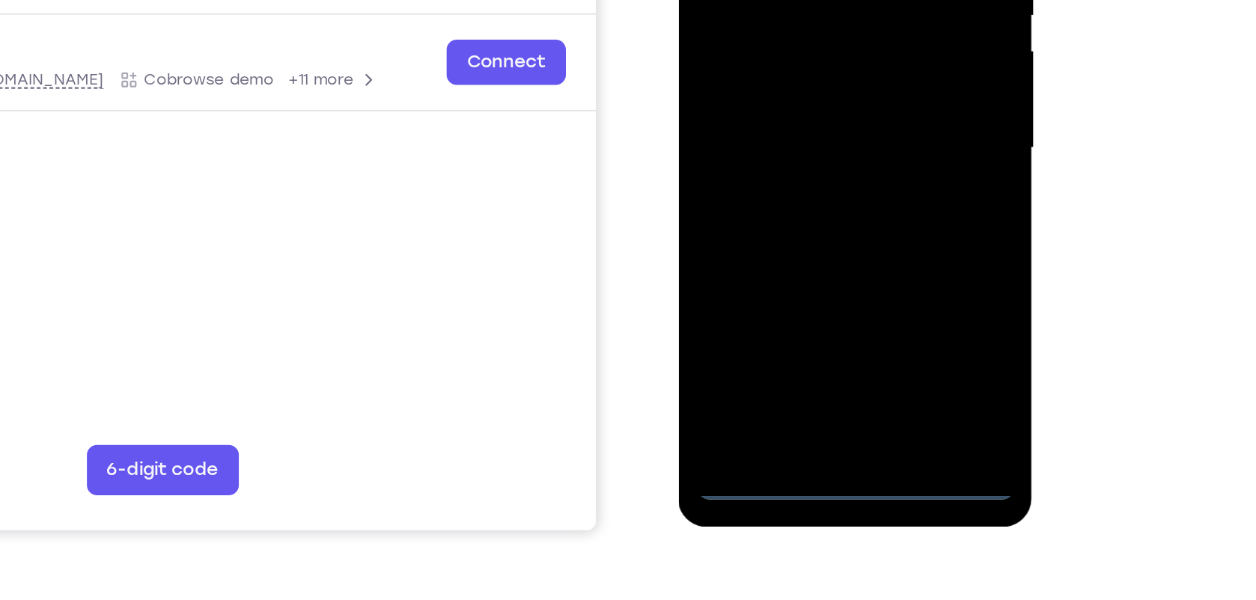
click at [782, 196] on div at bounding box center [784, -1] width 189 height 419
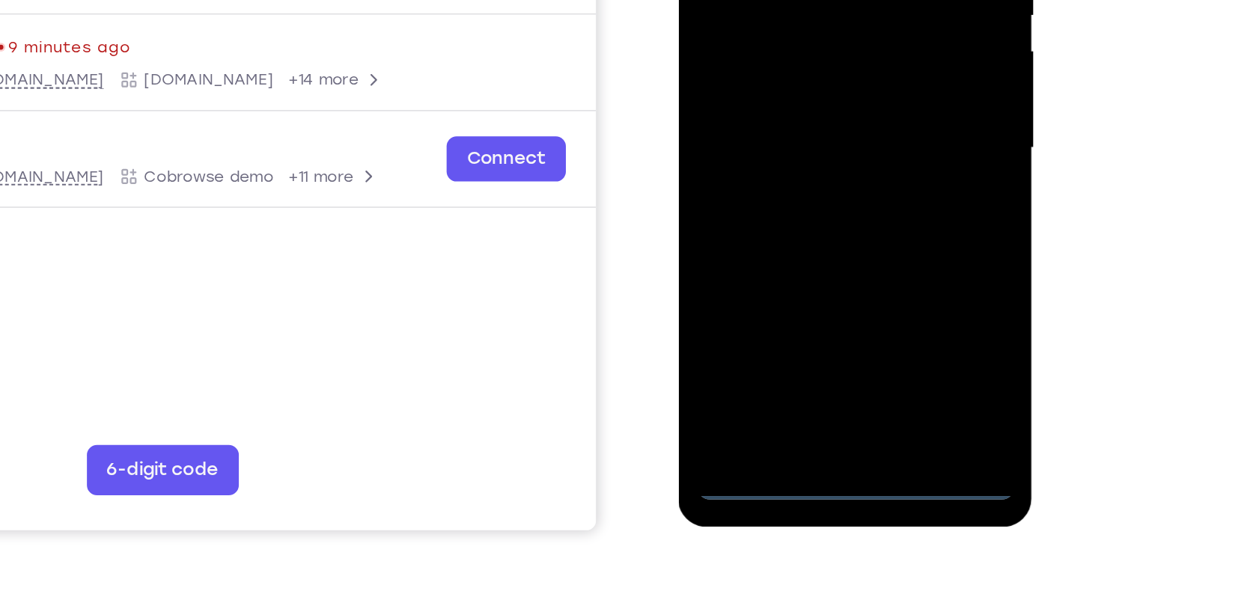
click at [851, 126] on div at bounding box center [784, -1] width 189 height 419
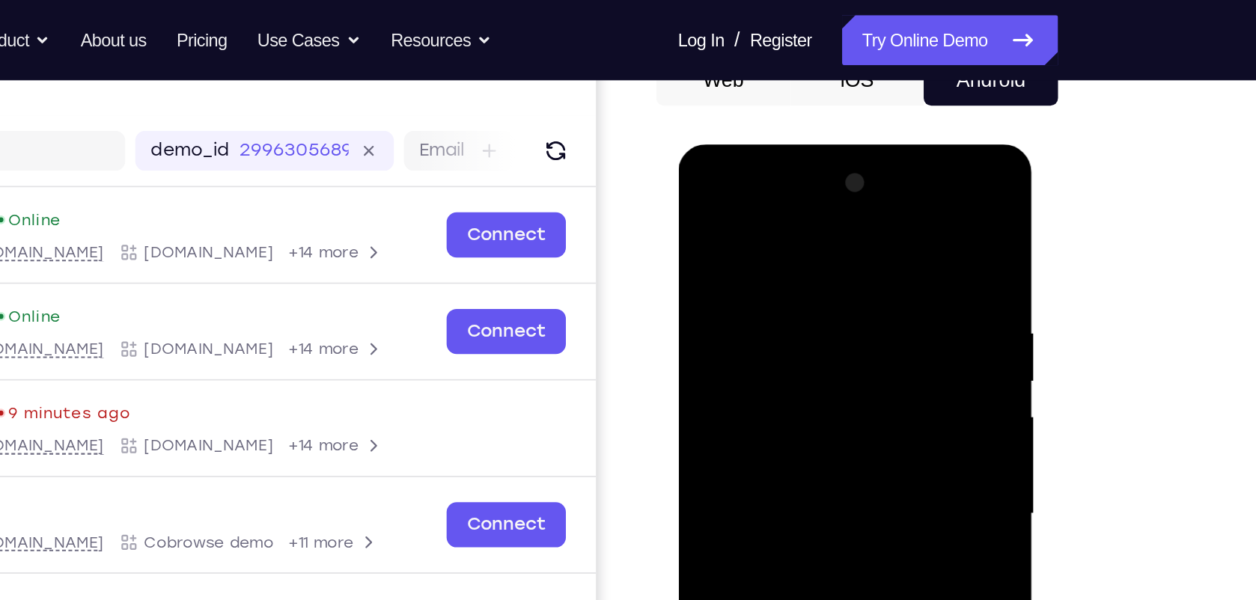
scroll to position [121, 0]
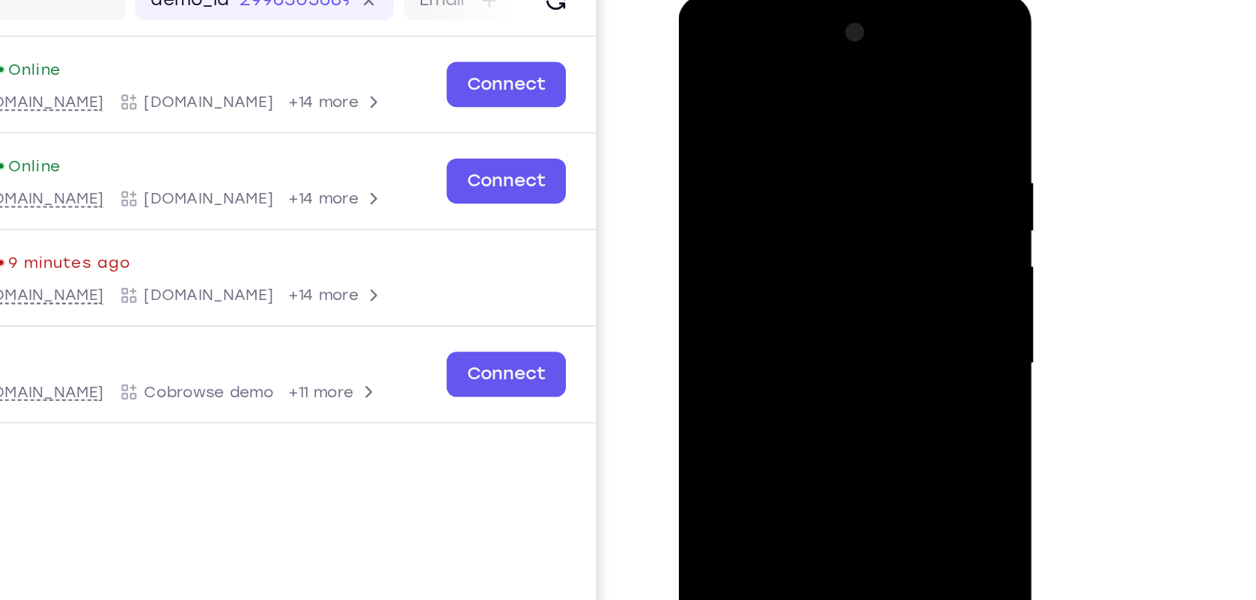
click at [704, 40] on div at bounding box center [784, 215] width 189 height 419
click at [840, 210] on div at bounding box center [784, 215] width 189 height 419
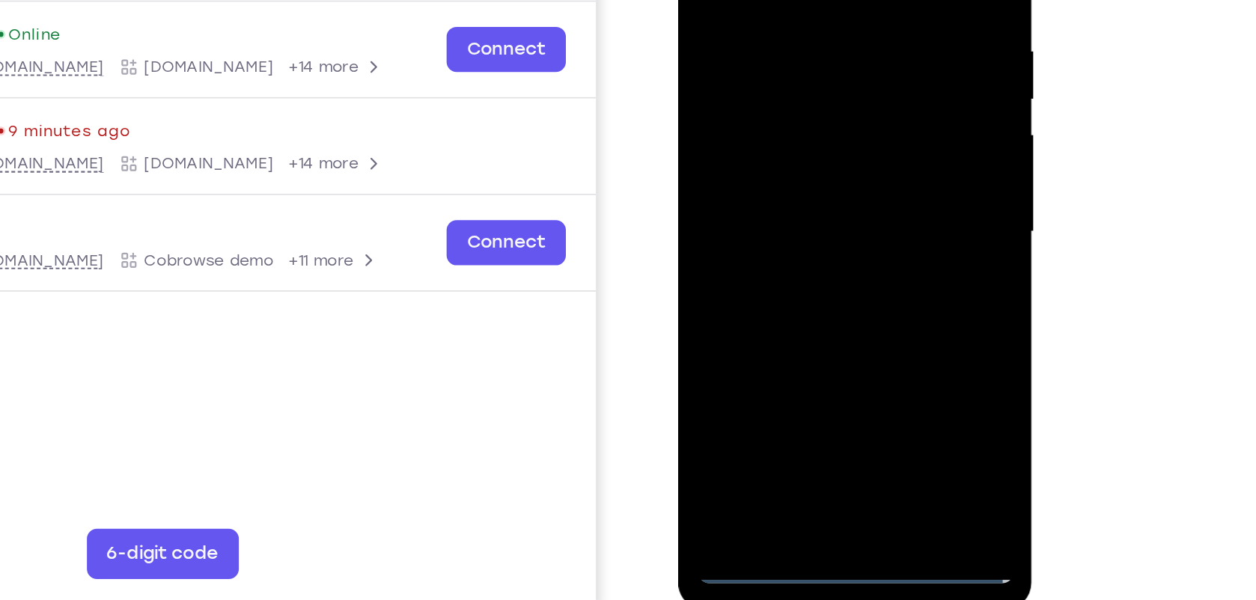
click at [771, 111] on div at bounding box center [784, 82] width 189 height 419
click at [752, 74] on div at bounding box center [784, 82] width 189 height 419
click at [773, 85] on div at bounding box center [784, 82] width 189 height 419
click at [764, 51] on div at bounding box center [784, 82] width 189 height 419
click at [747, 79] on div at bounding box center [784, 82] width 189 height 419
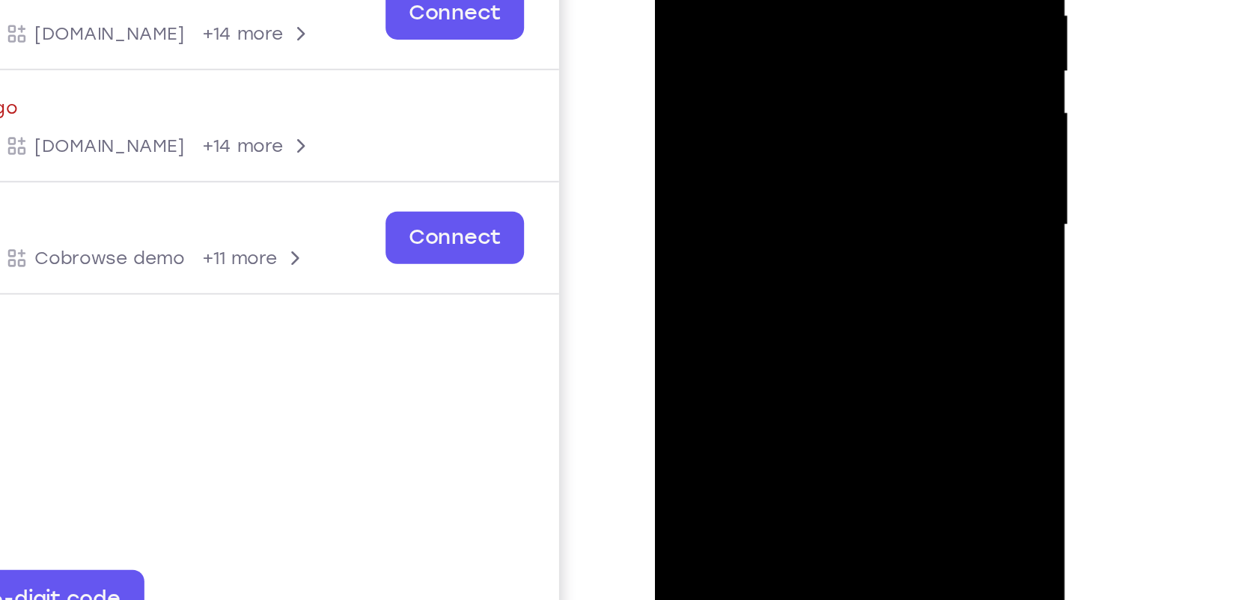
click at [758, 55] on div at bounding box center [760, 17] width 189 height 419
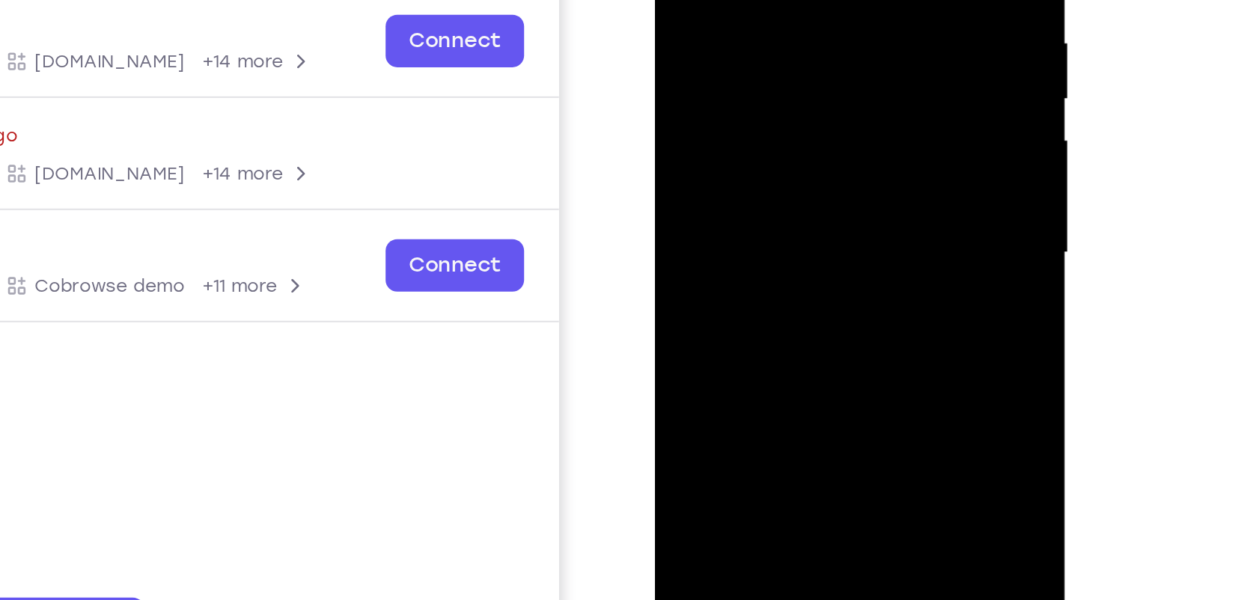
click at [740, 3] on div at bounding box center [760, 44] width 189 height 419
click at [755, 34] on div at bounding box center [760, 44] width 189 height 419
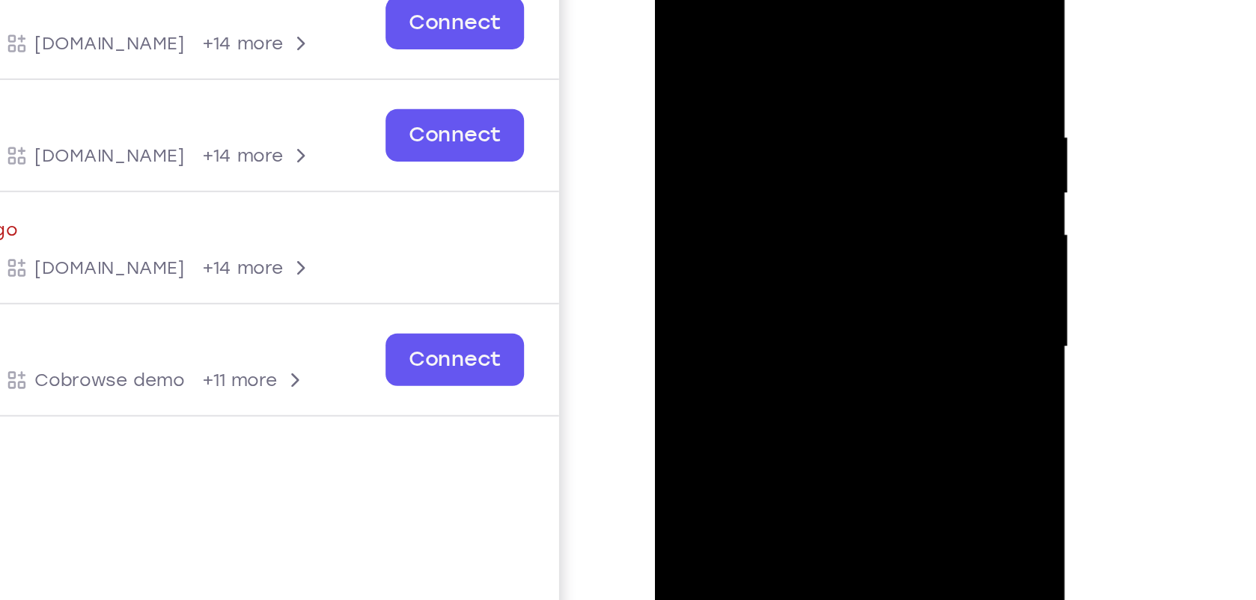
click at [767, 197] on div at bounding box center [760, 139] width 189 height 419
click at [830, 166] on div at bounding box center [760, 139] width 189 height 419
click at [681, 0] on div at bounding box center [760, 139] width 189 height 419
click at [739, 11] on div at bounding box center [760, 139] width 189 height 419
click at [832, 129] on div at bounding box center [760, 139] width 189 height 419
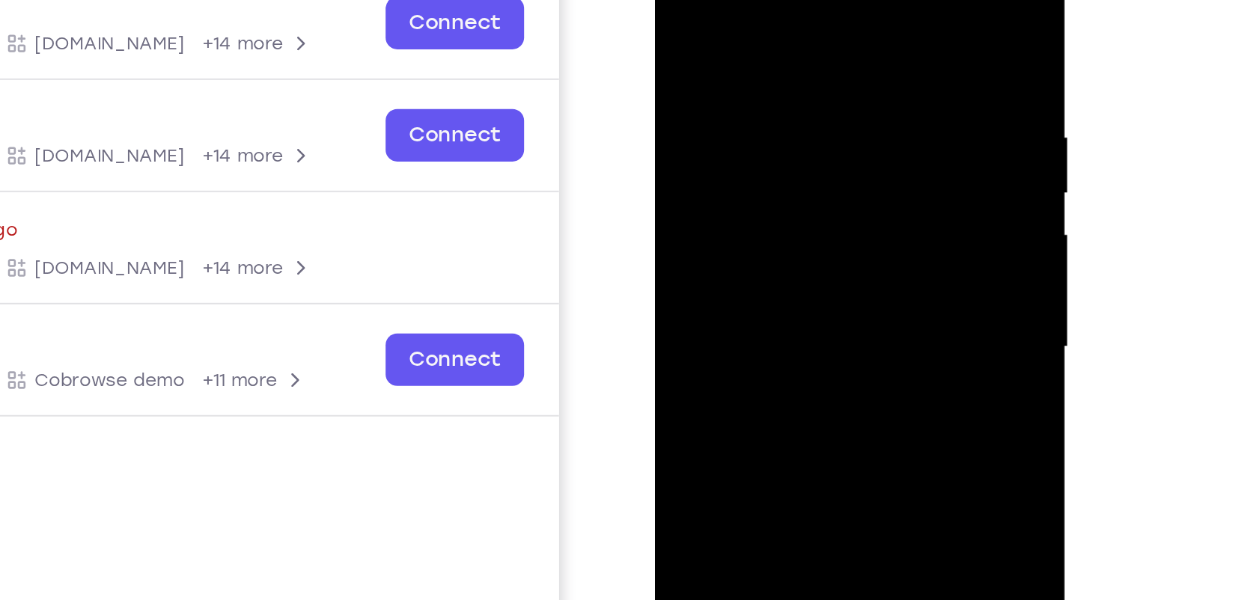
click at [832, 129] on div at bounding box center [760, 139] width 189 height 419
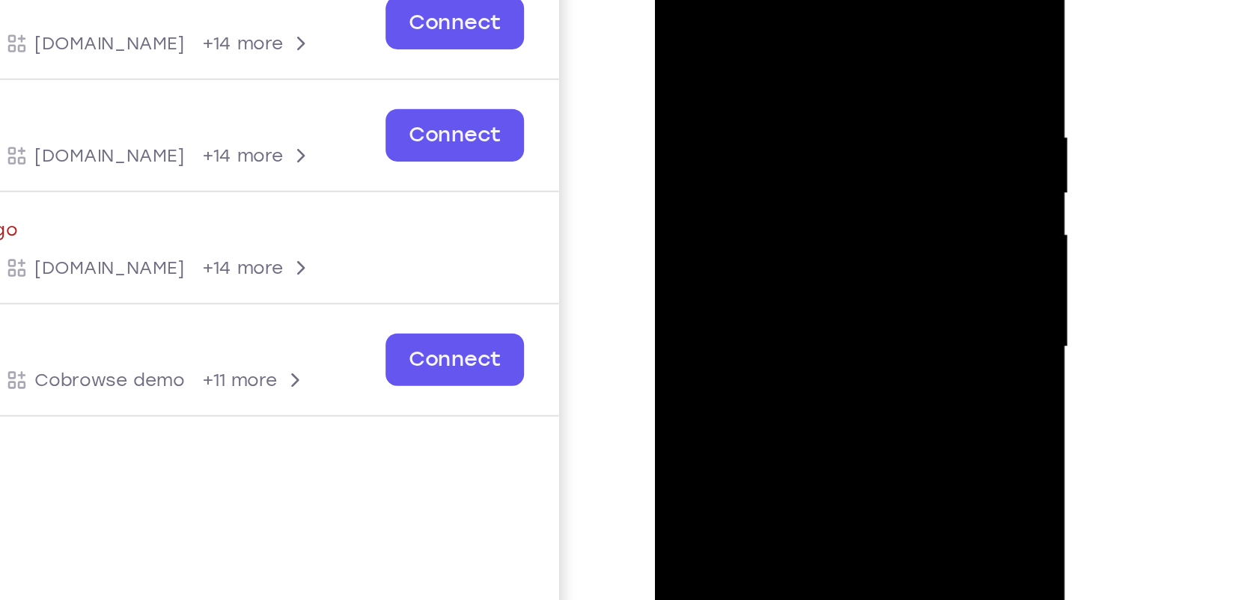
click at [832, 129] on div at bounding box center [760, 139] width 189 height 419
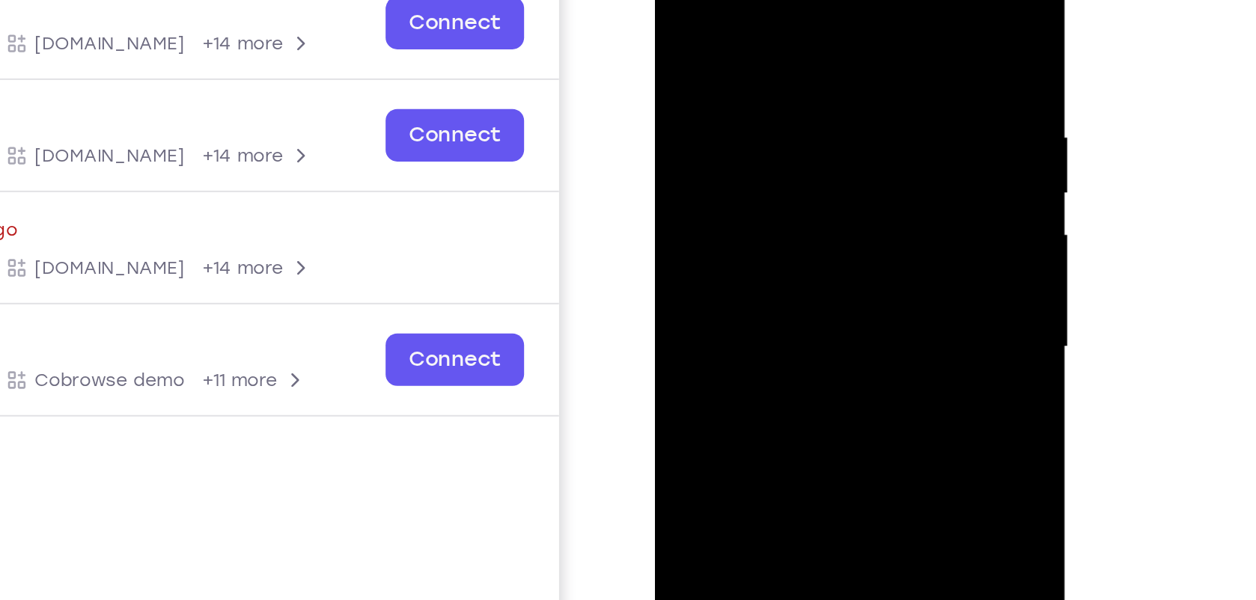
click at [832, 129] on div at bounding box center [760, 139] width 189 height 419
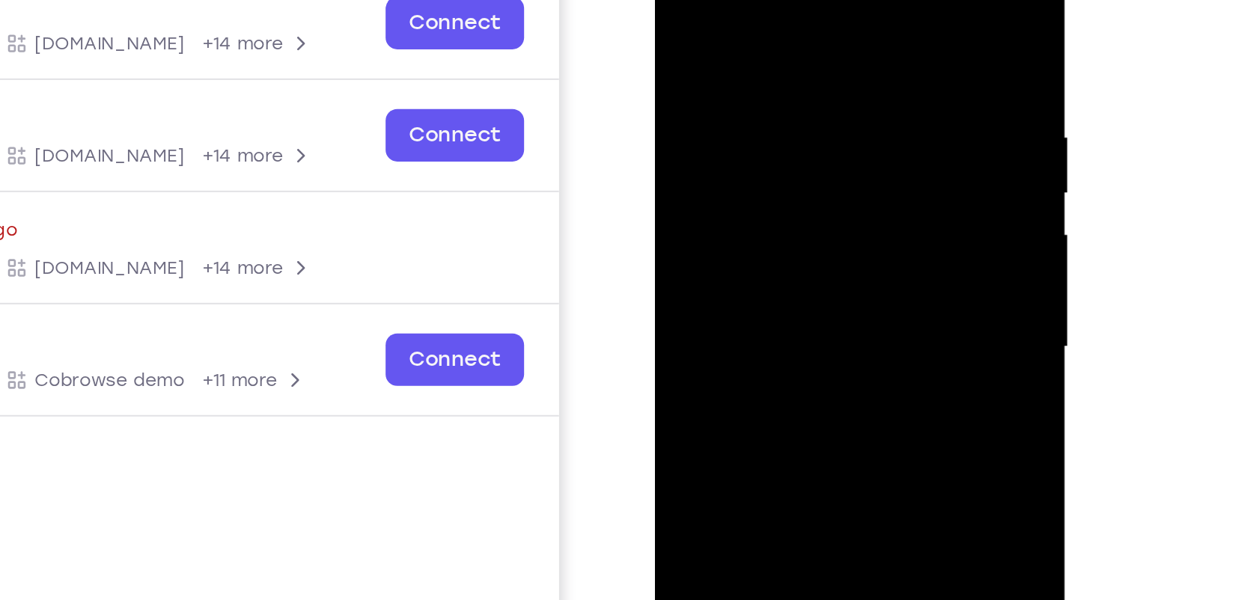
click at [832, 129] on div at bounding box center [760, 139] width 189 height 419
click at [837, 0] on div at bounding box center [760, 139] width 189 height 419
click at [829, 148] on div at bounding box center [760, 139] width 189 height 419
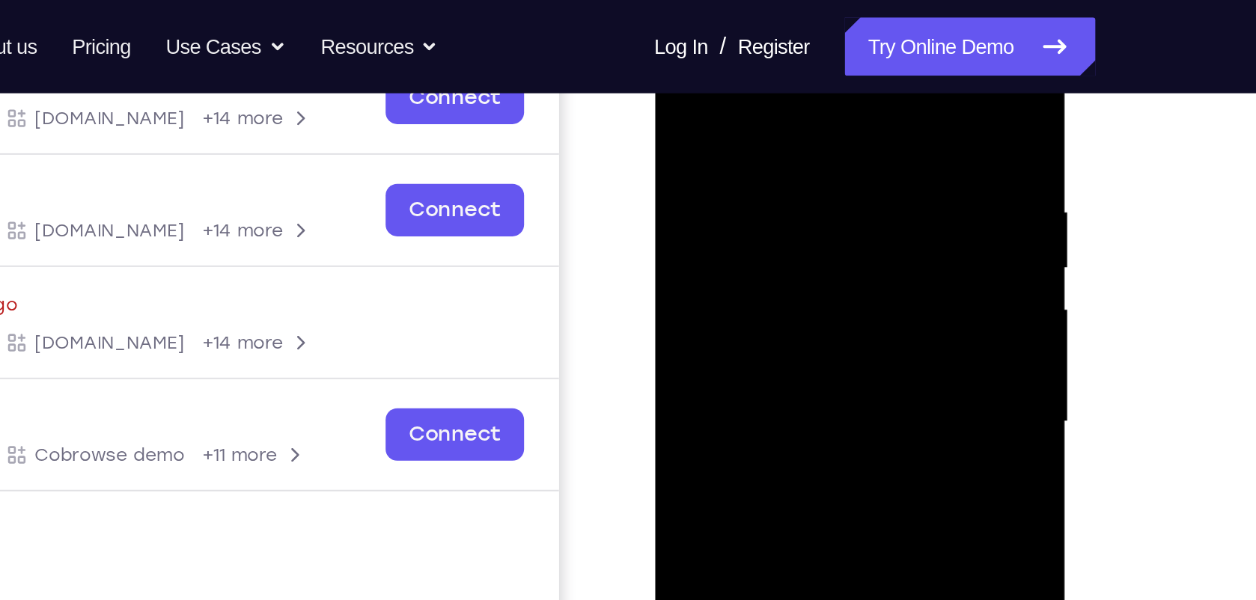
scroll to position [177, 0]
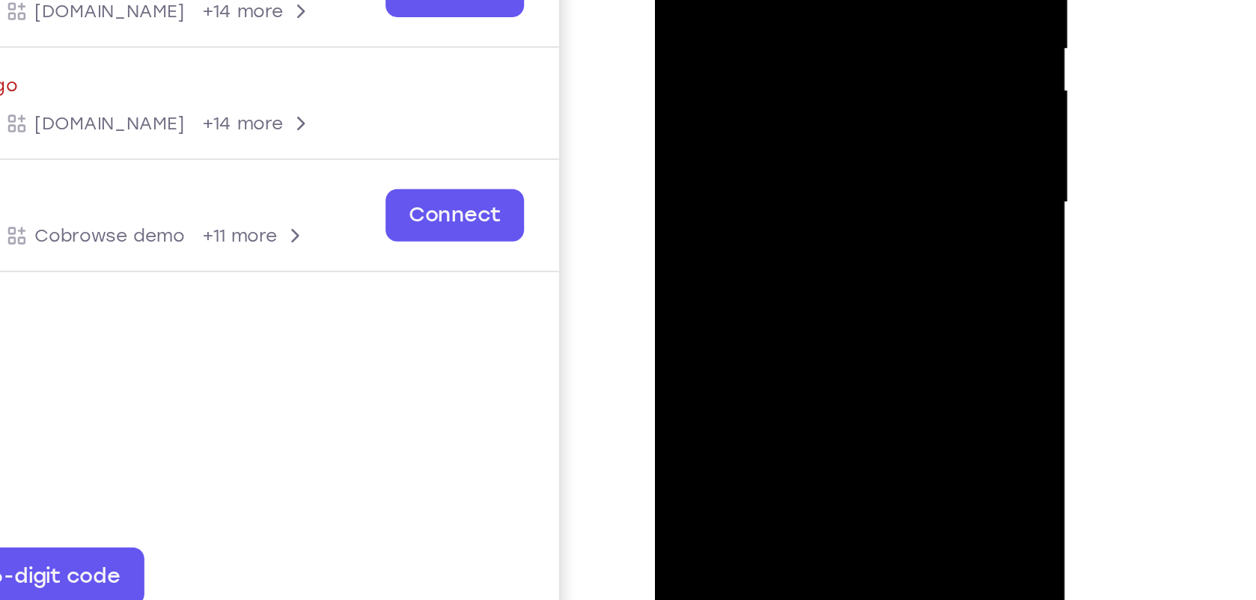
drag, startPoint x: 734, startPoint y: 47, endPoint x: 731, endPoint y: -132, distance: 178.9
drag, startPoint x: 719, startPoint y: 61, endPoint x: 732, endPoint y: -66, distance: 127.9
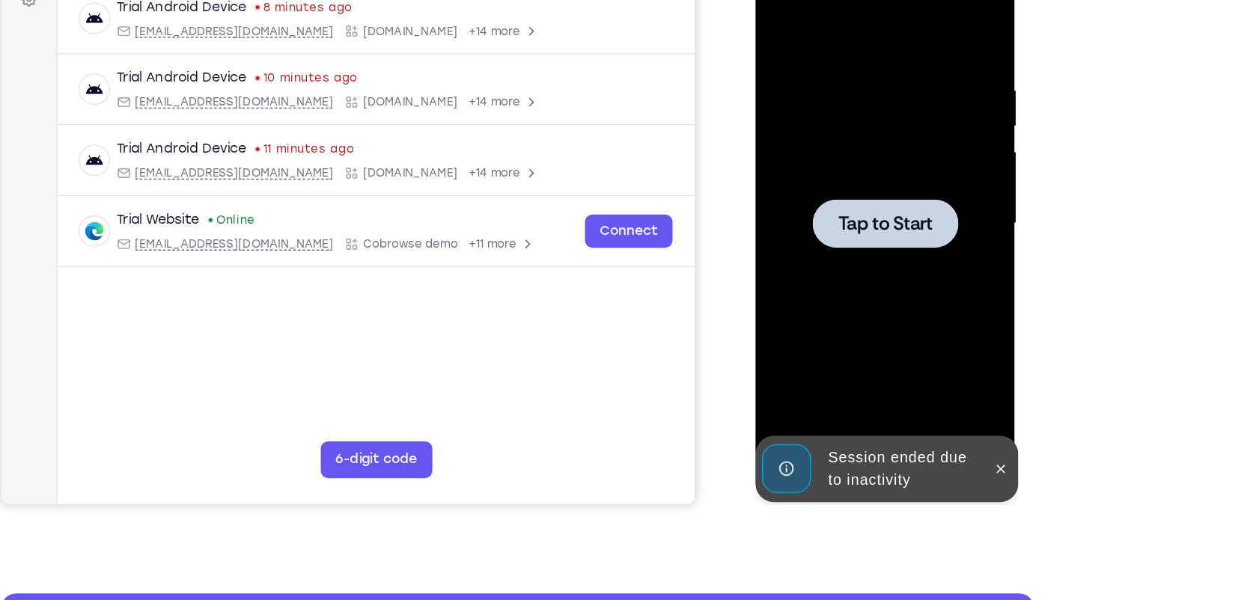
scroll to position [172, 0]
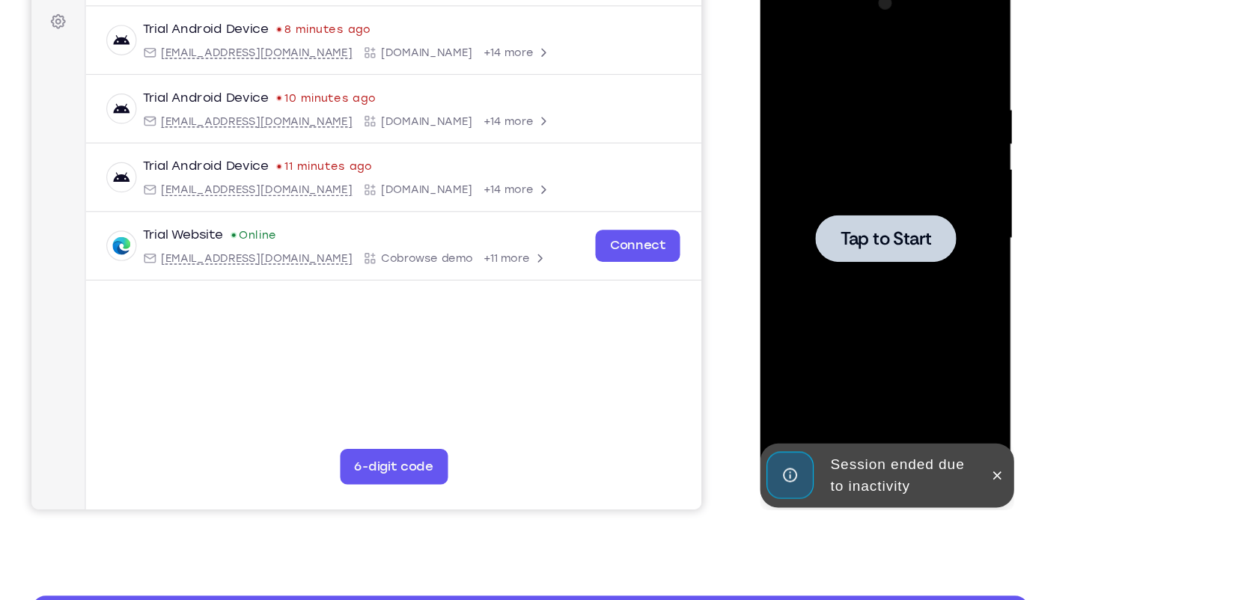
click at [869, 192] on span "Tap to Start" at bounding box center [865, 197] width 76 height 15
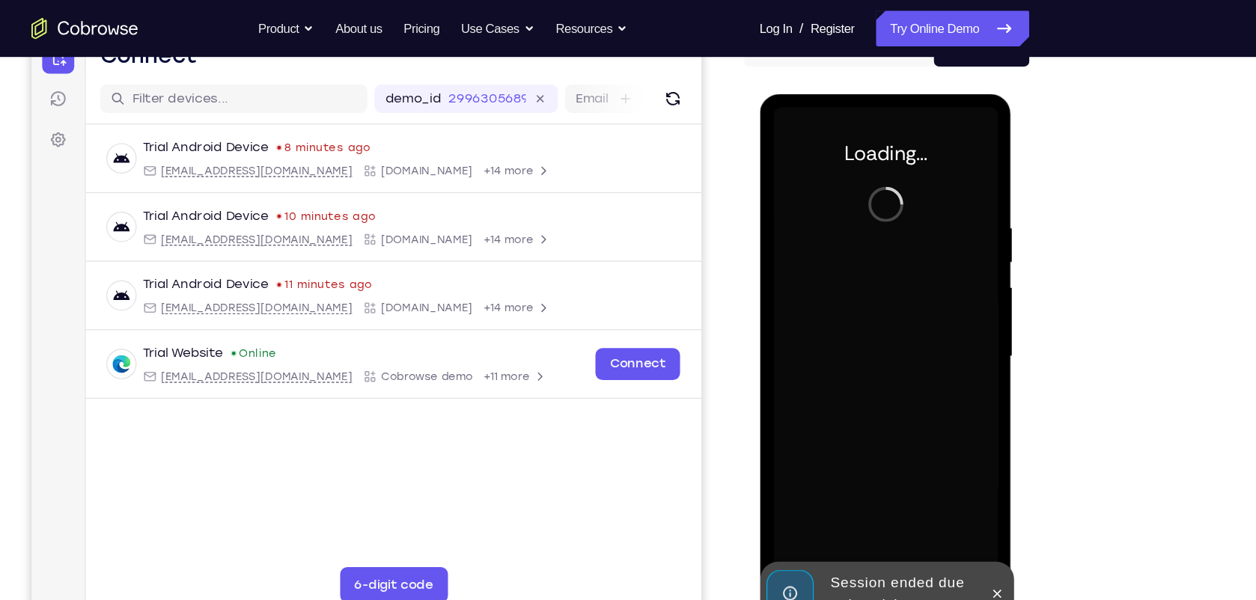
scroll to position [165, 0]
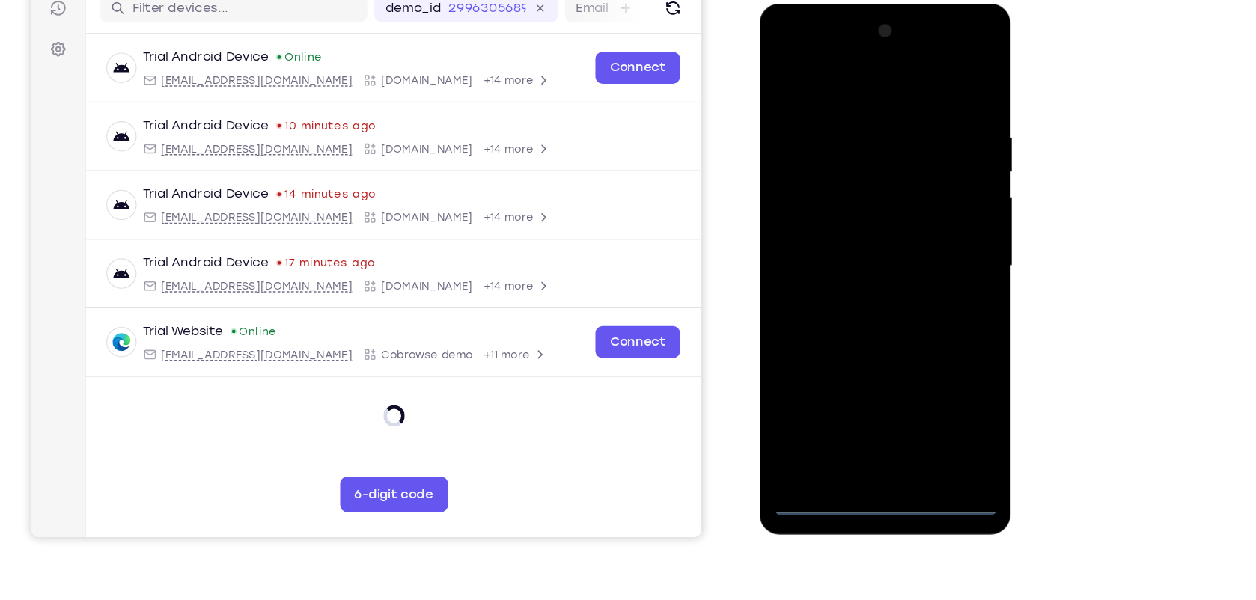
click at [863, 421] on div at bounding box center [864, 223] width 189 height 419
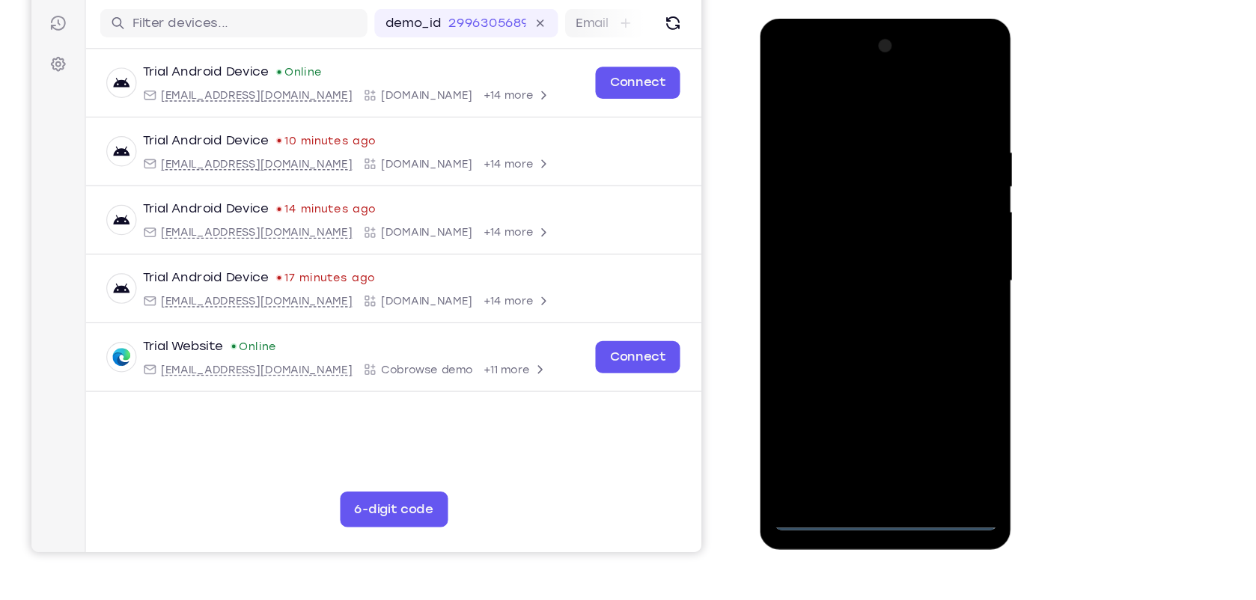
click at [852, 415] on div at bounding box center [864, 239] width 189 height 419
click at [937, 68] on div at bounding box center [864, 239] width 189 height 419
click at [815, 439] on div at bounding box center [864, 239] width 189 height 419
click at [869, 434] on div at bounding box center [864, 239] width 189 height 419
click at [931, 384] on div at bounding box center [864, 239] width 189 height 419
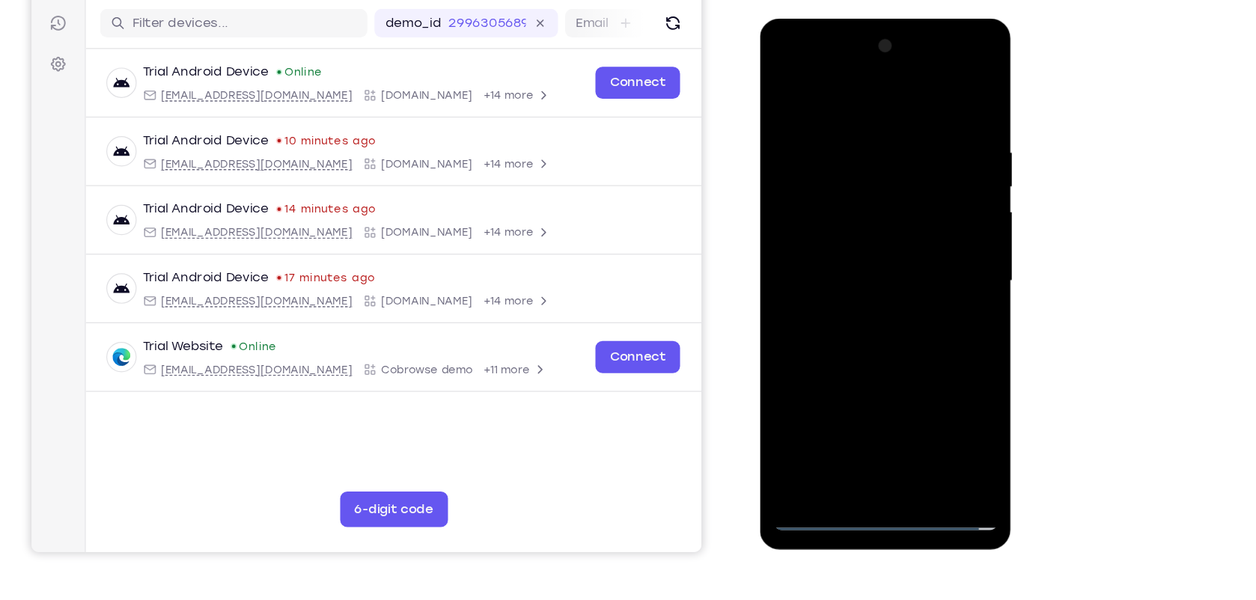
click at [779, 63] on div at bounding box center [864, 239] width 189 height 419
click at [844, 155] on div at bounding box center [864, 239] width 189 height 419
click at [921, 138] on div at bounding box center [864, 239] width 189 height 419
click at [919, 228] on div at bounding box center [864, 239] width 189 height 419
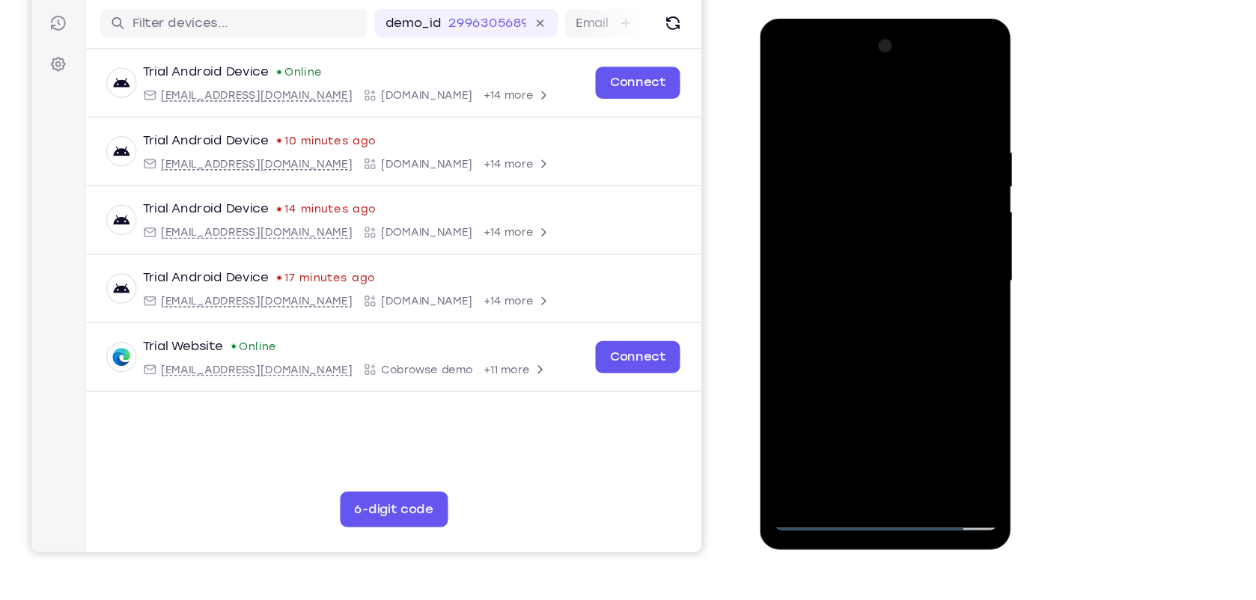
click at [849, 267] on div at bounding box center [864, 239] width 189 height 419
click at [821, 220] on div at bounding box center [864, 239] width 189 height 419
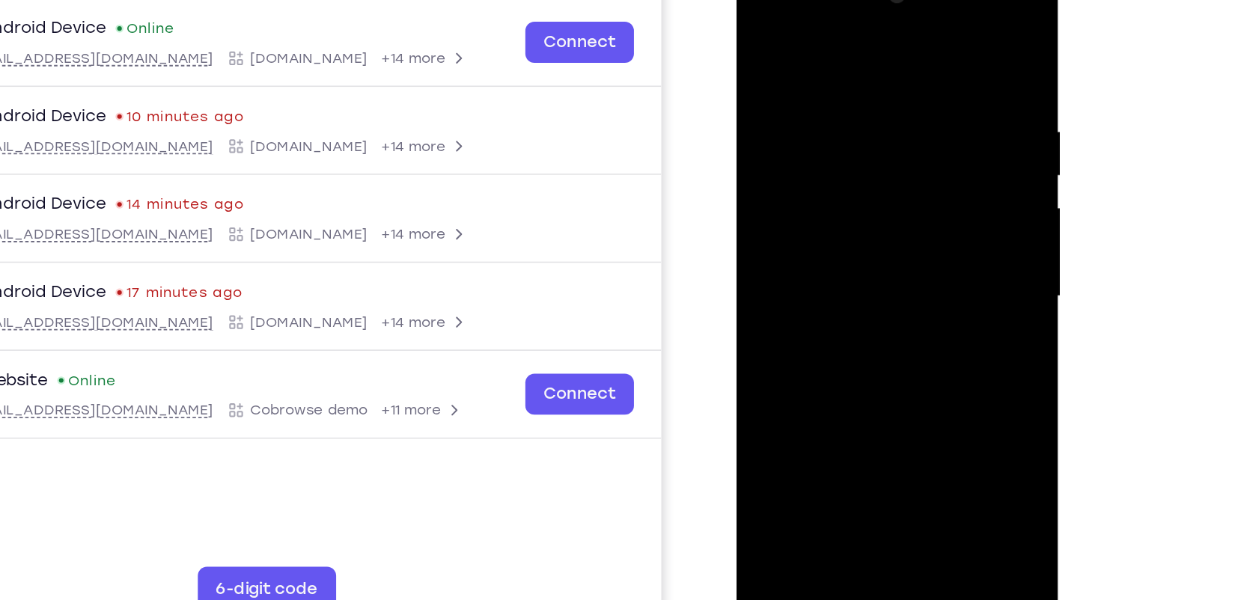
click at [794, 156] on div at bounding box center [841, 181] width 189 height 419
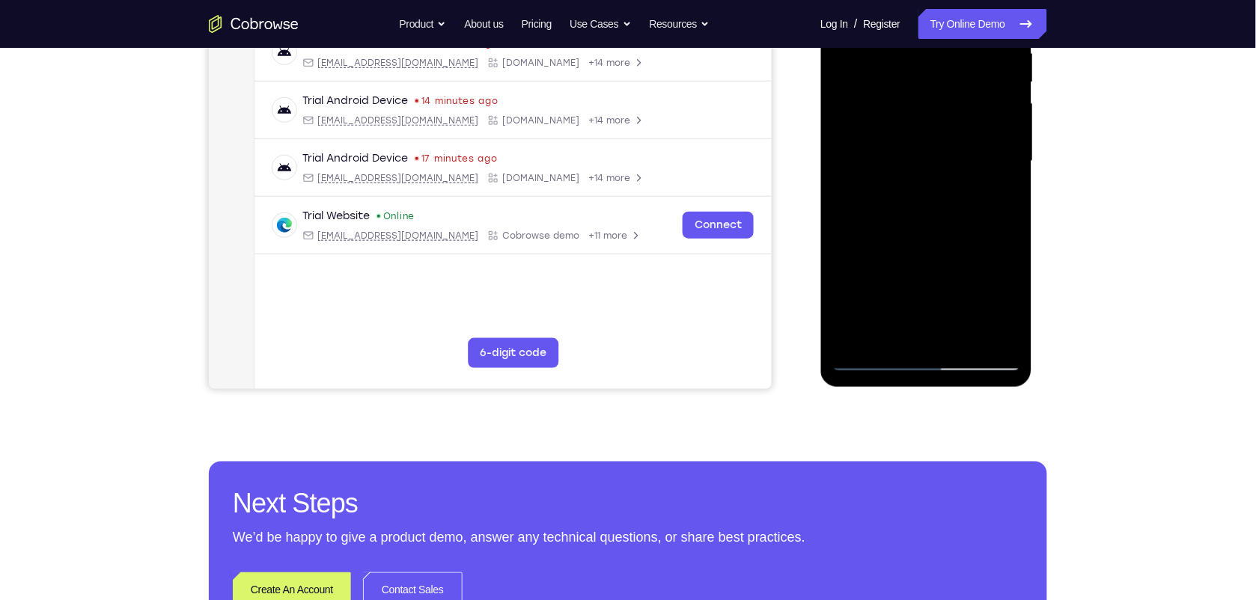
scroll to position [172, 0]
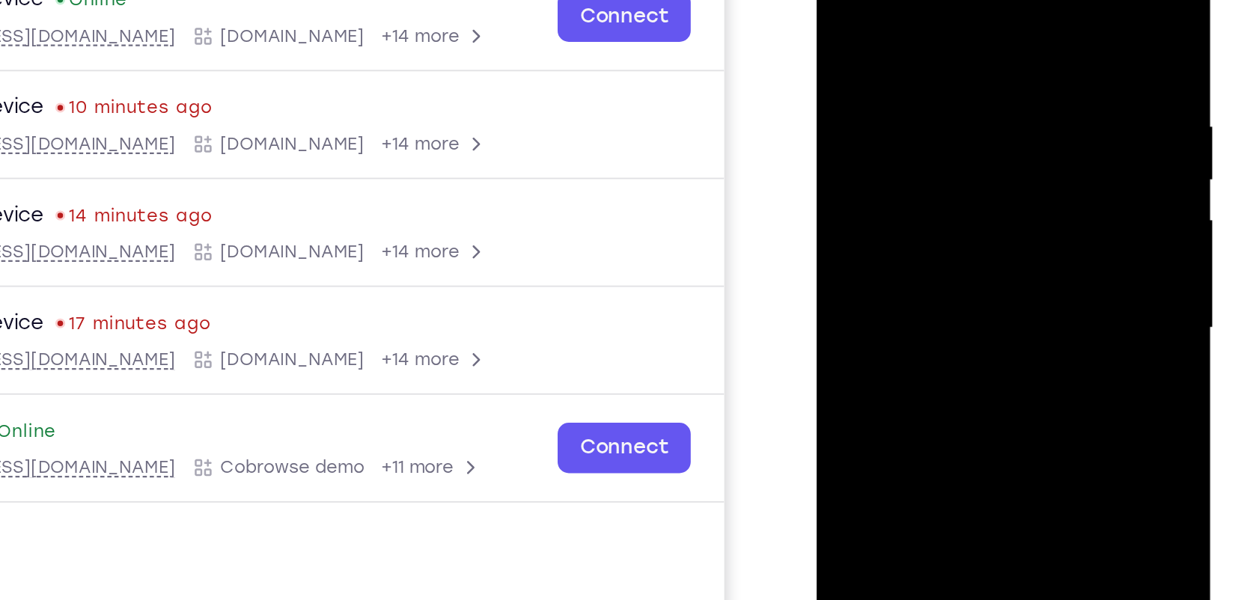
click at [1000, 106] on div at bounding box center [921, 136] width 189 height 419
drag, startPoint x: 868, startPoint y: 109, endPoint x: 827, endPoint y: 111, distance: 41.2
click at [827, 111] on div at bounding box center [921, 136] width 189 height 419
drag, startPoint x: 853, startPoint y: 109, endPoint x: 844, endPoint y: 112, distance: 8.8
click at [844, 112] on div at bounding box center [921, 136] width 189 height 419
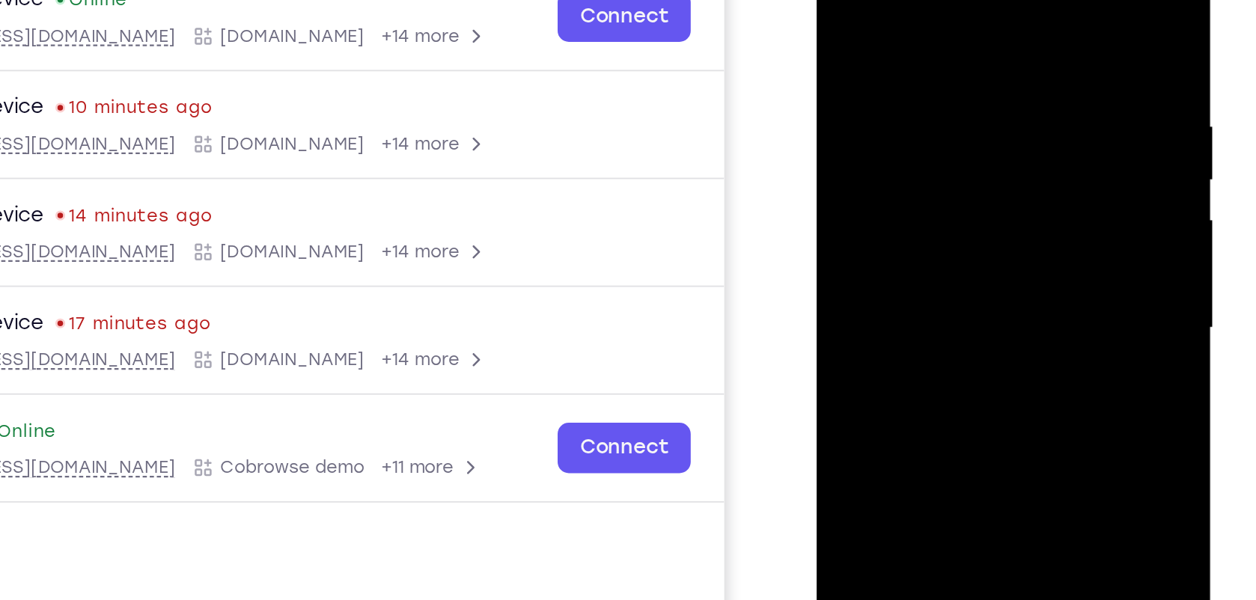
drag, startPoint x: 844, startPoint y: 116, endPoint x: 854, endPoint y: 116, distance: 10.5
click at [854, 116] on div at bounding box center [921, 136] width 189 height 419
click at [846, 112] on div at bounding box center [921, 136] width 189 height 419
click at [850, 94] on div at bounding box center [921, 136] width 189 height 419
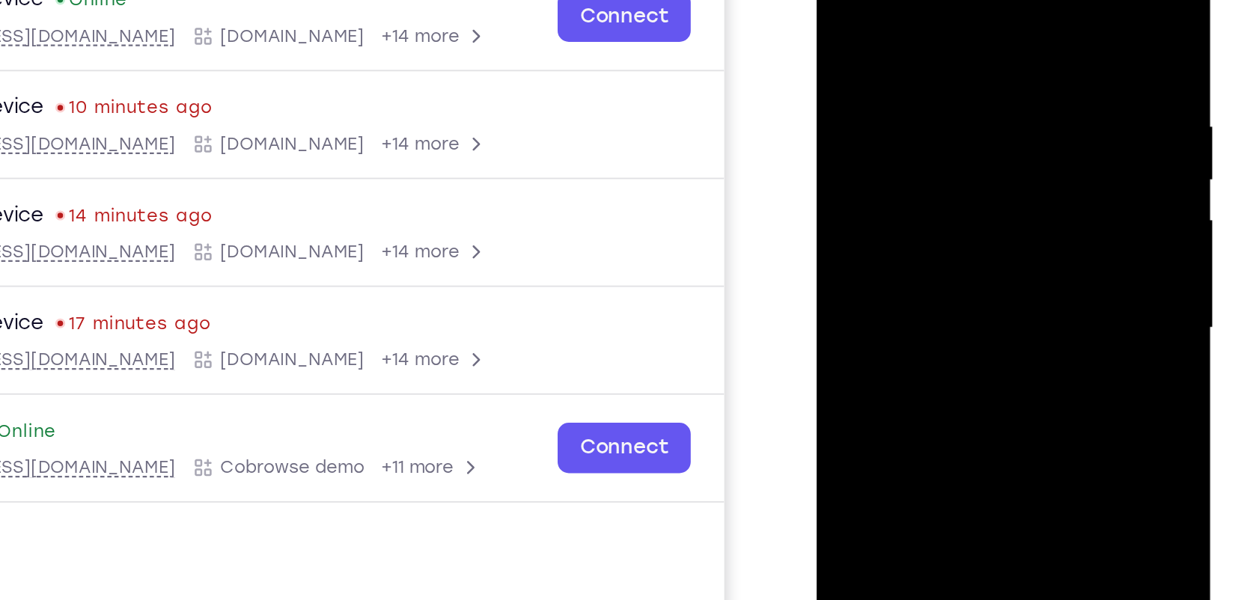
click at [875, 143] on div at bounding box center [921, 136] width 189 height 419
click at [856, 110] on div at bounding box center [921, 136] width 189 height 419
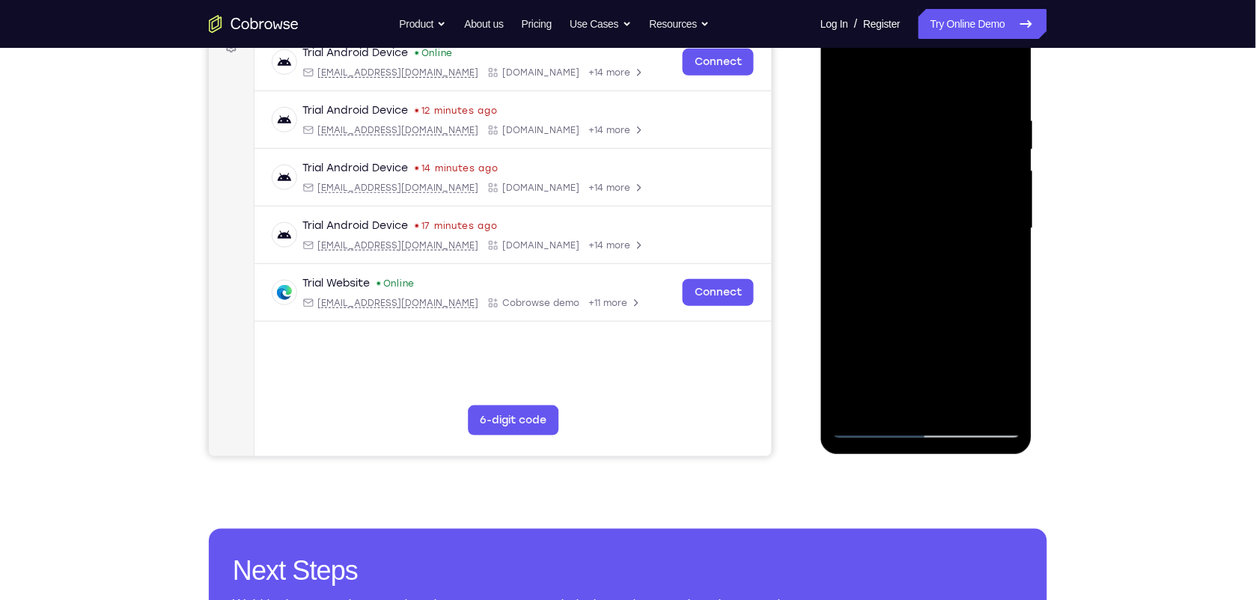
scroll to position [237, 0]
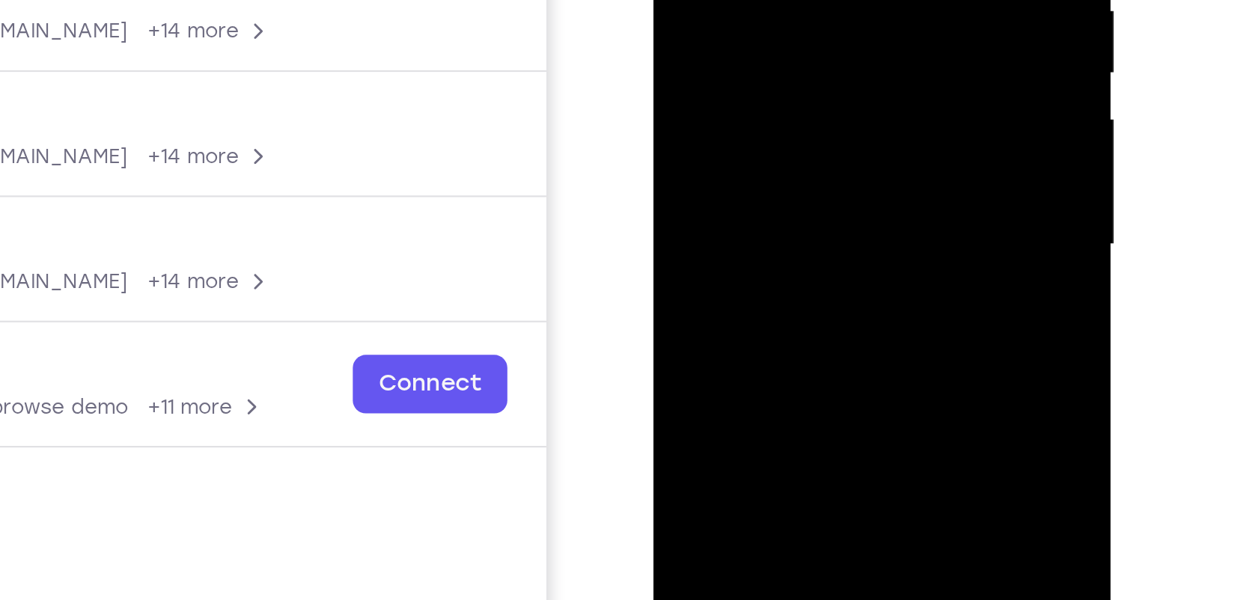
drag, startPoint x: 689, startPoint y: -38, endPoint x: 680, endPoint y: -37, distance: 9.1
drag, startPoint x: 686, startPoint y: -34, endPoint x: 675, endPoint y: -37, distance: 10.9
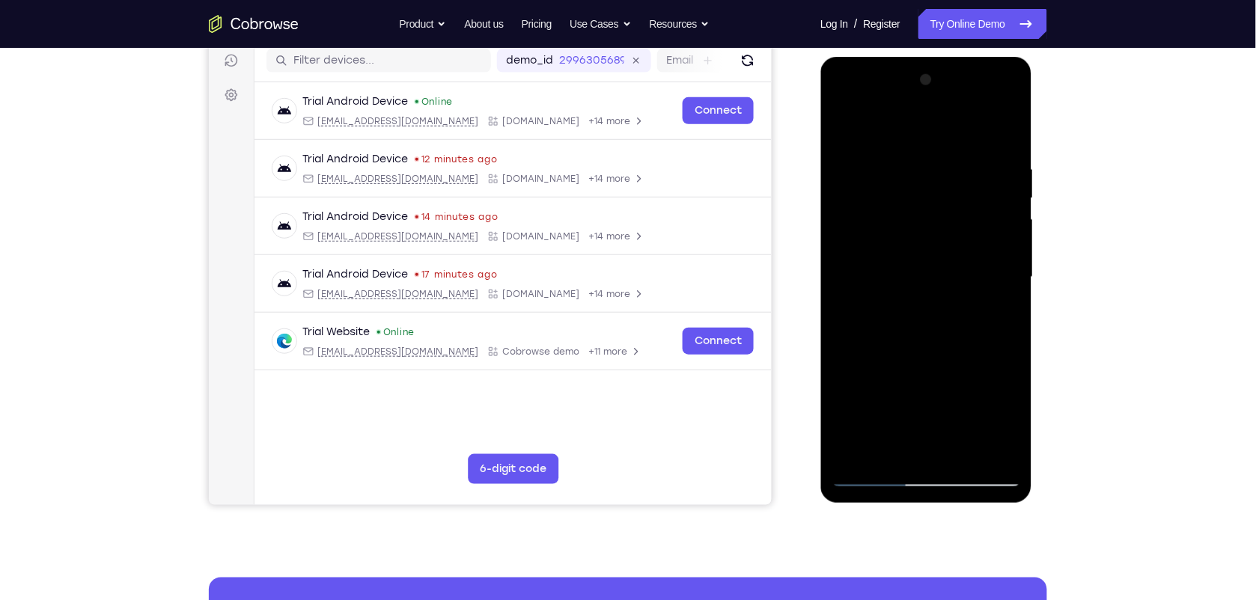
scroll to position [181, 0]
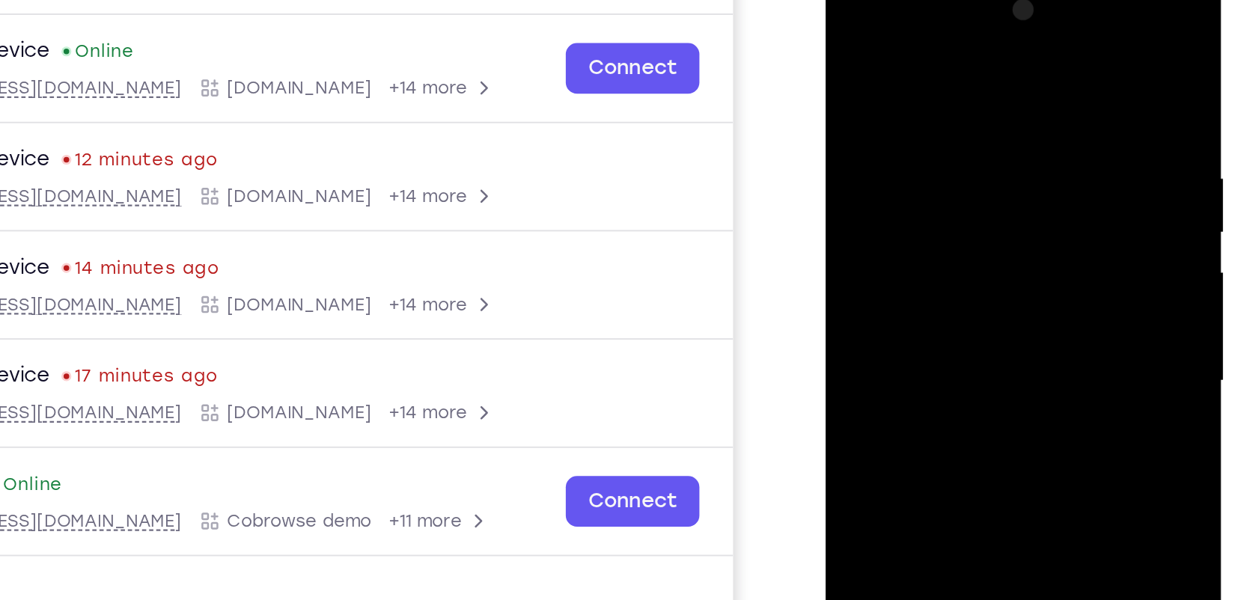
click at [950, 186] on div at bounding box center [930, 187] width 189 height 419
click at [940, 239] on div at bounding box center [930, 187] width 189 height 419
click at [929, 258] on div at bounding box center [930, 187] width 189 height 419
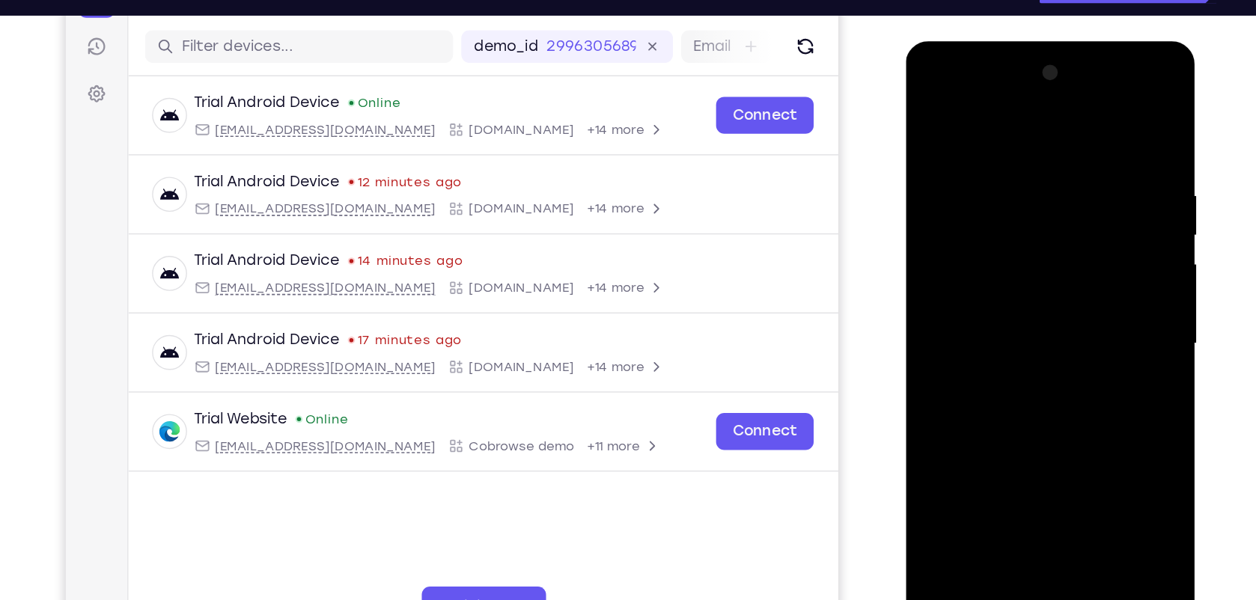
click at [1044, 436] on div at bounding box center [1010, 261] width 189 height 419
click at [1018, 337] on div at bounding box center [1010, 261] width 189 height 419
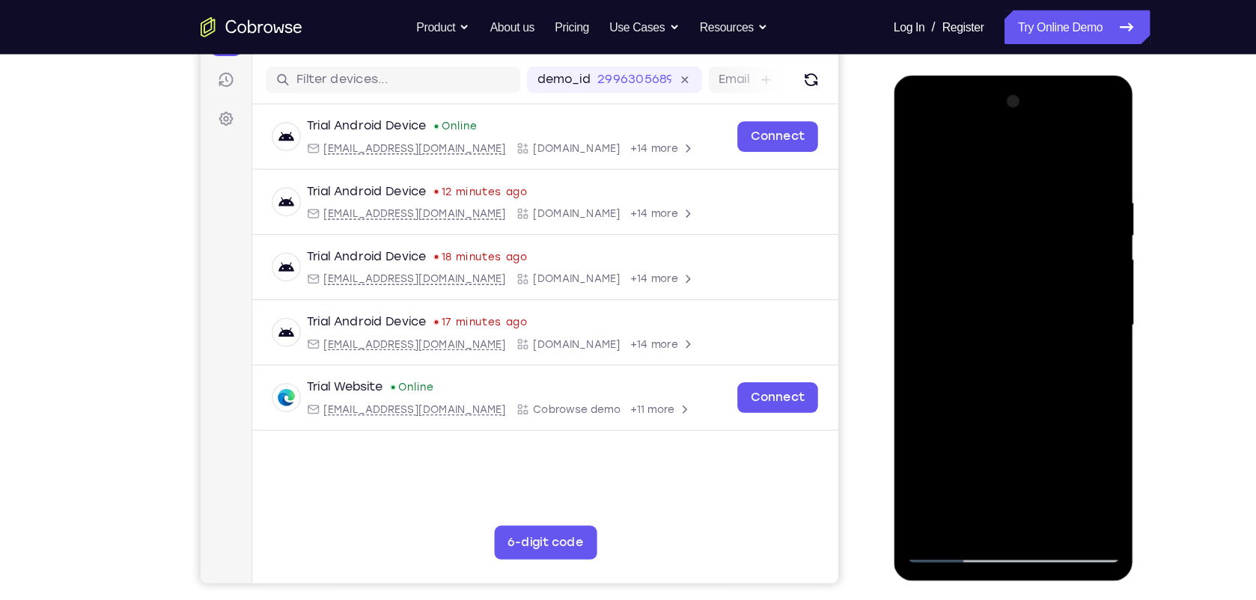
click at [945, 492] on div at bounding box center [999, 295] width 189 height 419
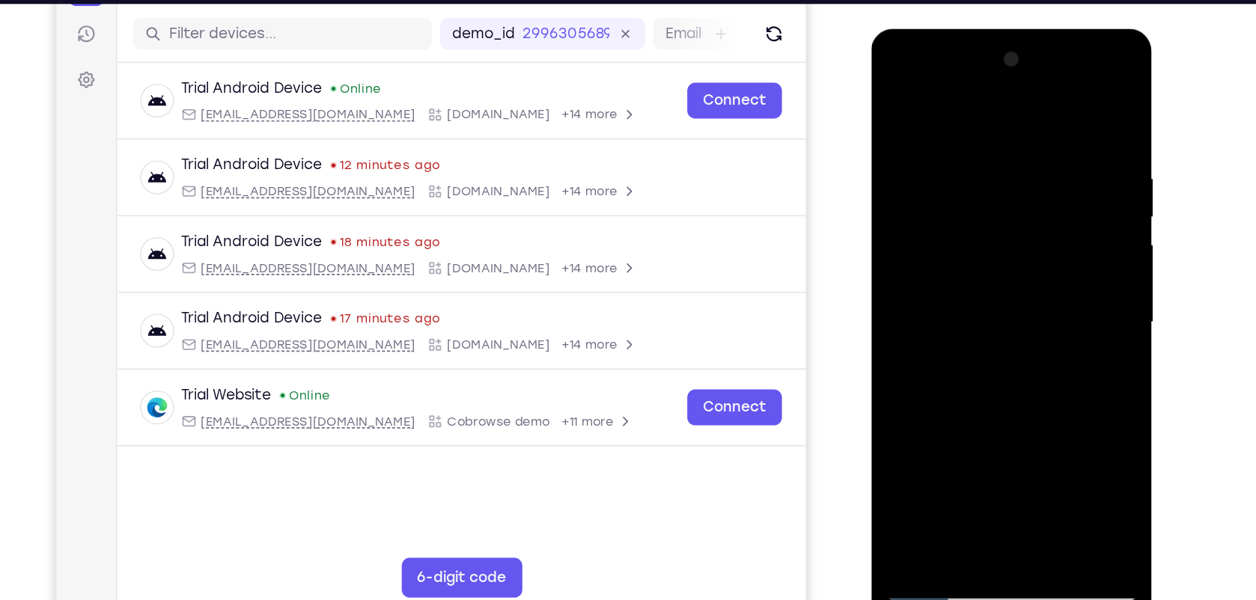
click at [955, 139] on div at bounding box center [976, 249] width 189 height 419
click at [1050, 100] on div at bounding box center [976, 249] width 189 height 419
click at [1059, 94] on div at bounding box center [976, 249] width 189 height 419
click at [1020, 120] on div at bounding box center [976, 249] width 189 height 419
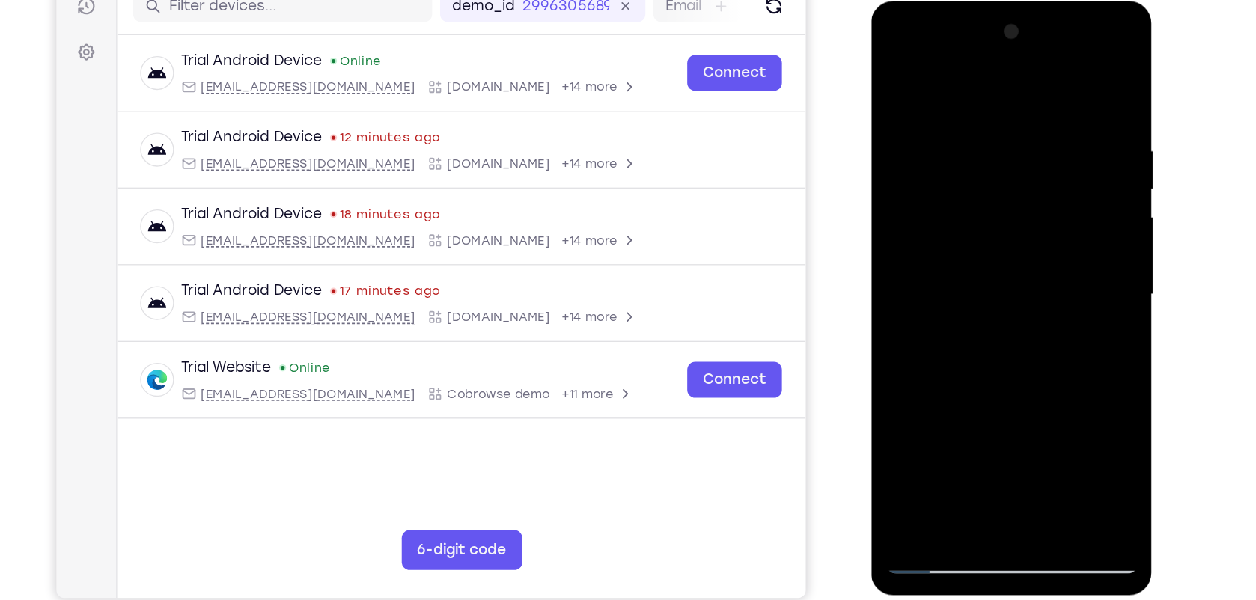
click at [930, 237] on div at bounding box center [976, 222] width 189 height 419
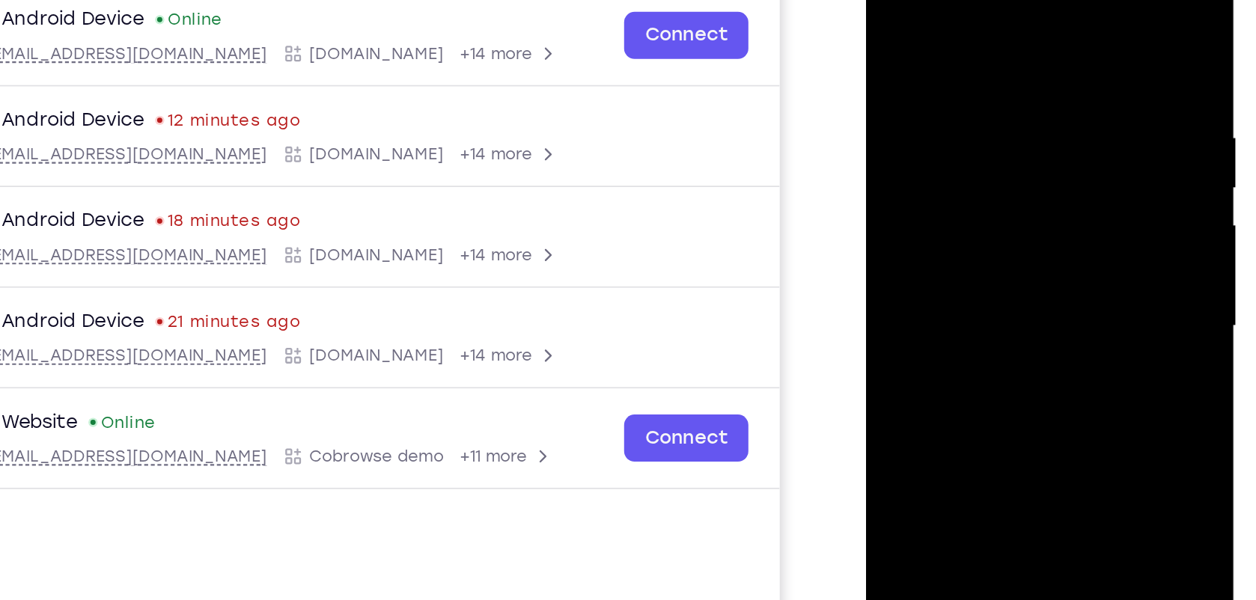
click at [891, 2] on div at bounding box center [971, 162] width 189 height 419
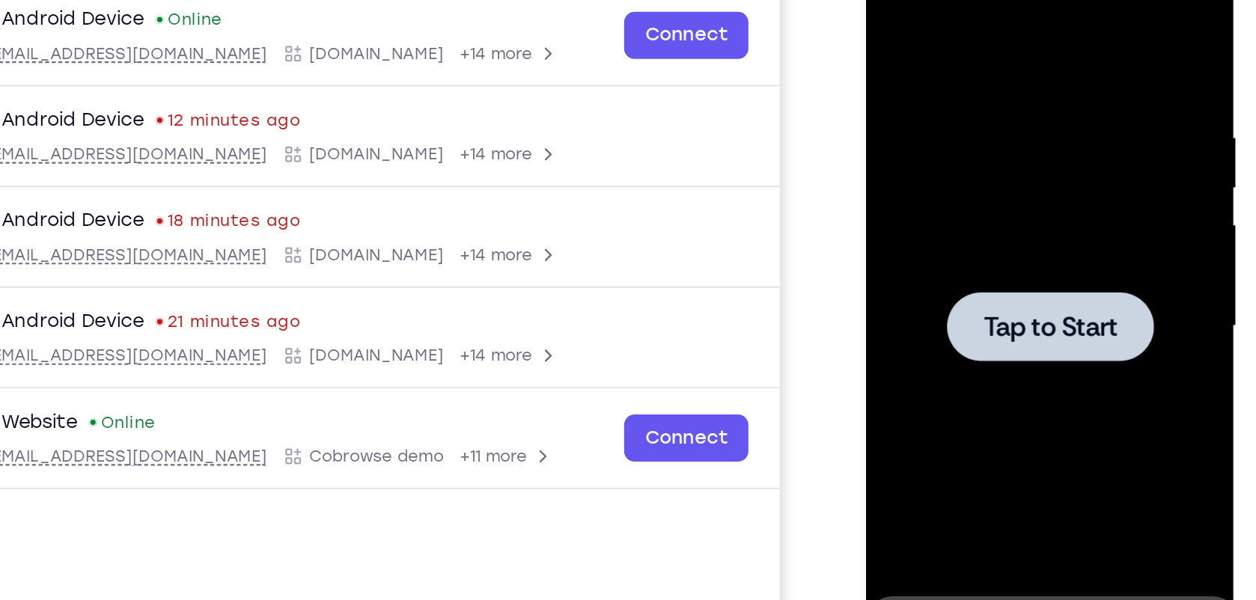
click at [991, 175] on div at bounding box center [971, 162] width 118 height 40
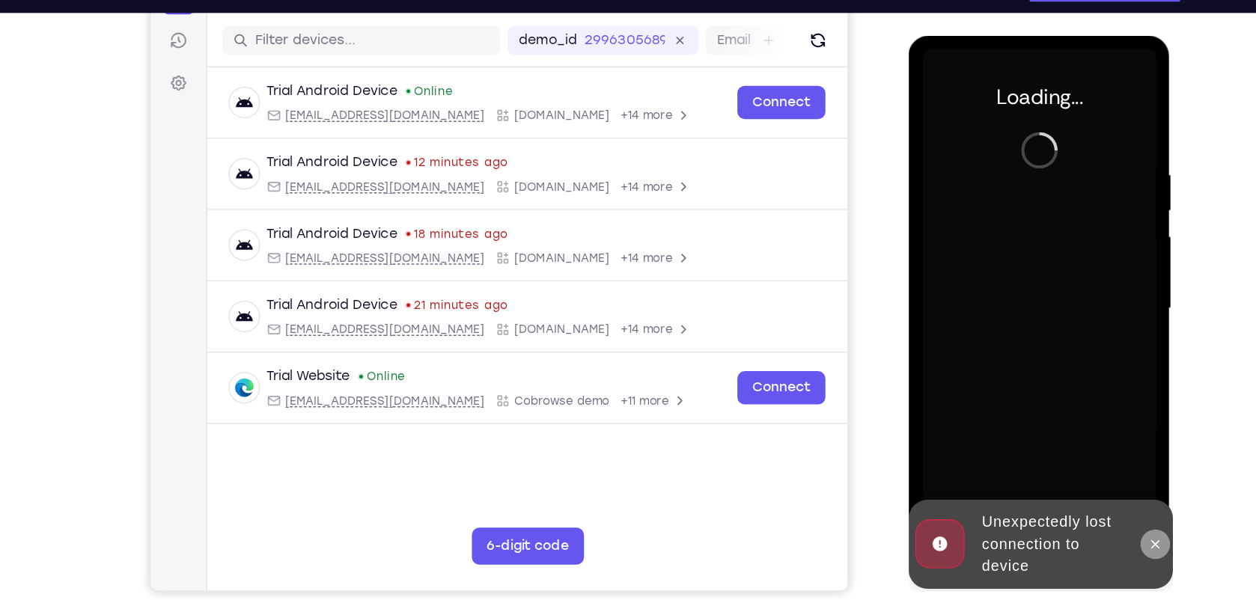
click at [1110, 450] on icon at bounding box center [1107, 447] width 12 height 12
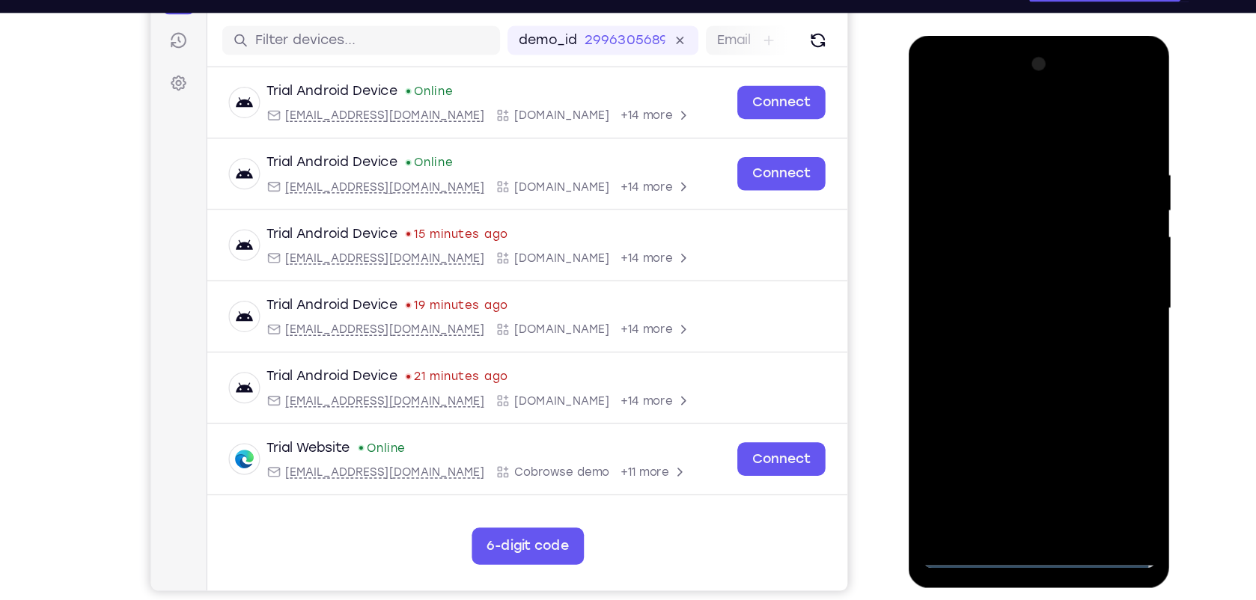
click at [1011, 460] on div at bounding box center [1013, 256] width 189 height 419
click at [1092, 389] on div at bounding box center [1013, 256] width 189 height 419
click at [952, 82] on div at bounding box center [1013, 256] width 189 height 419
click at [1078, 252] on div at bounding box center [1013, 256] width 189 height 419
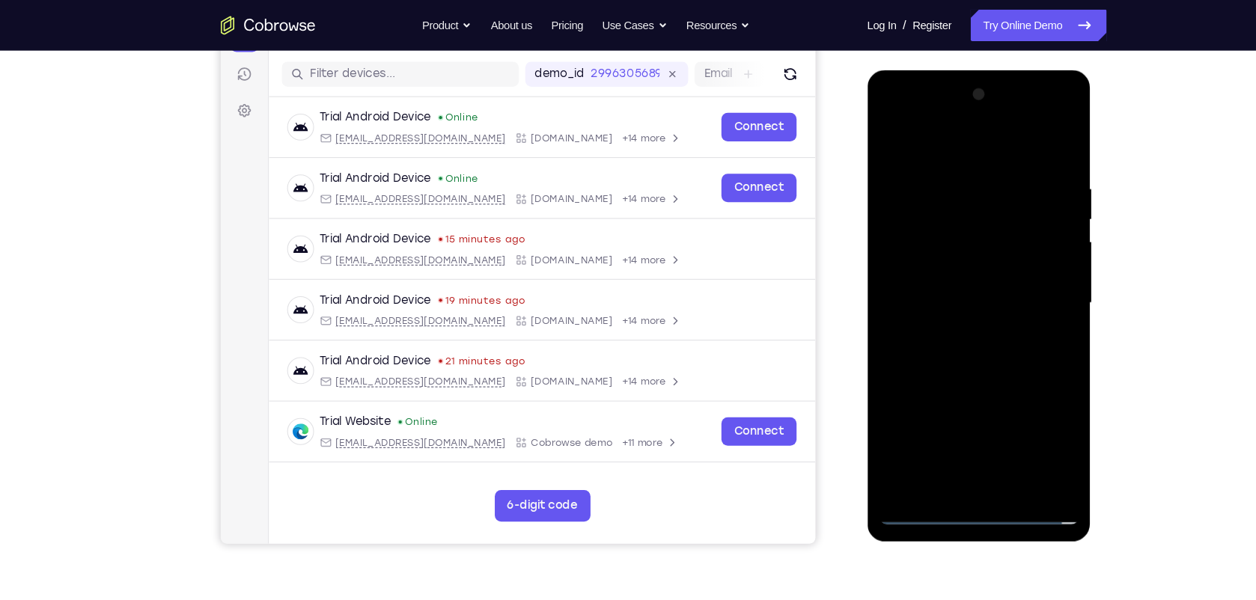
click at [955, 470] on div at bounding box center [972, 291] width 189 height 419
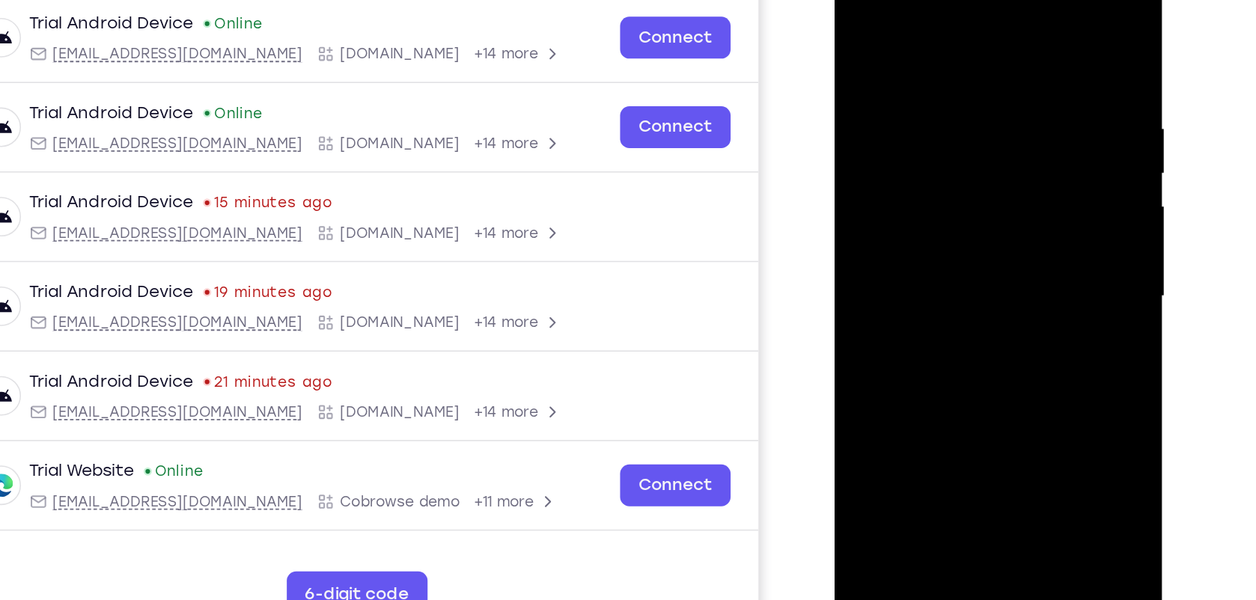
click at [901, 147] on div at bounding box center [940, 175] width 189 height 419
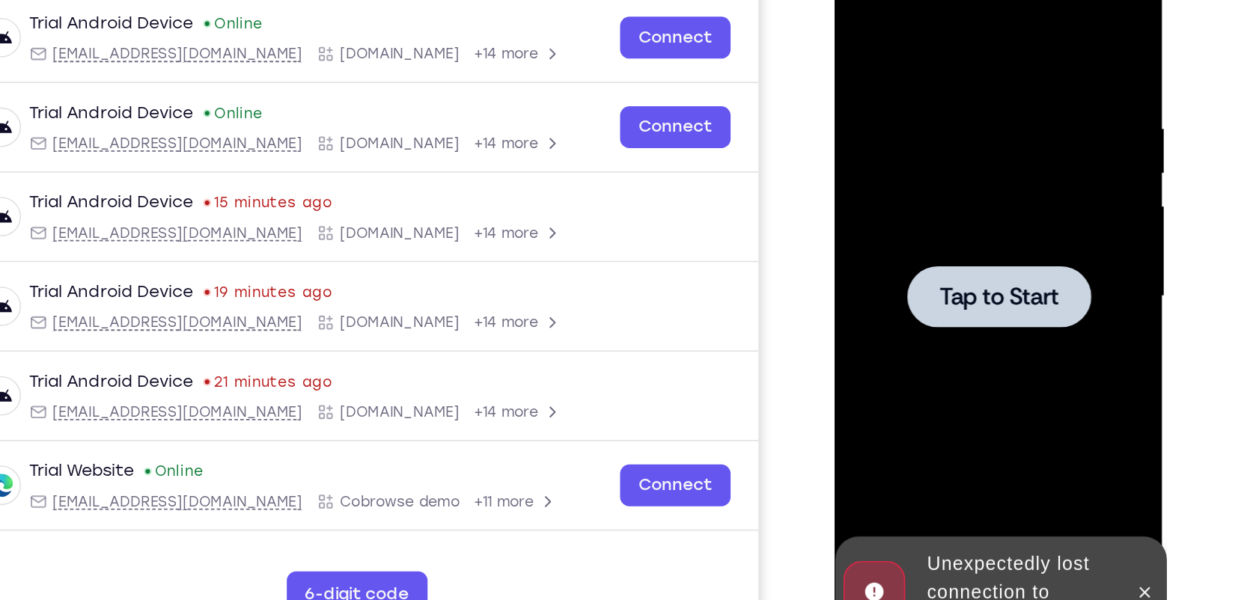
click at [946, 174] on span "Tap to Start" at bounding box center [940, 175] width 76 height 15
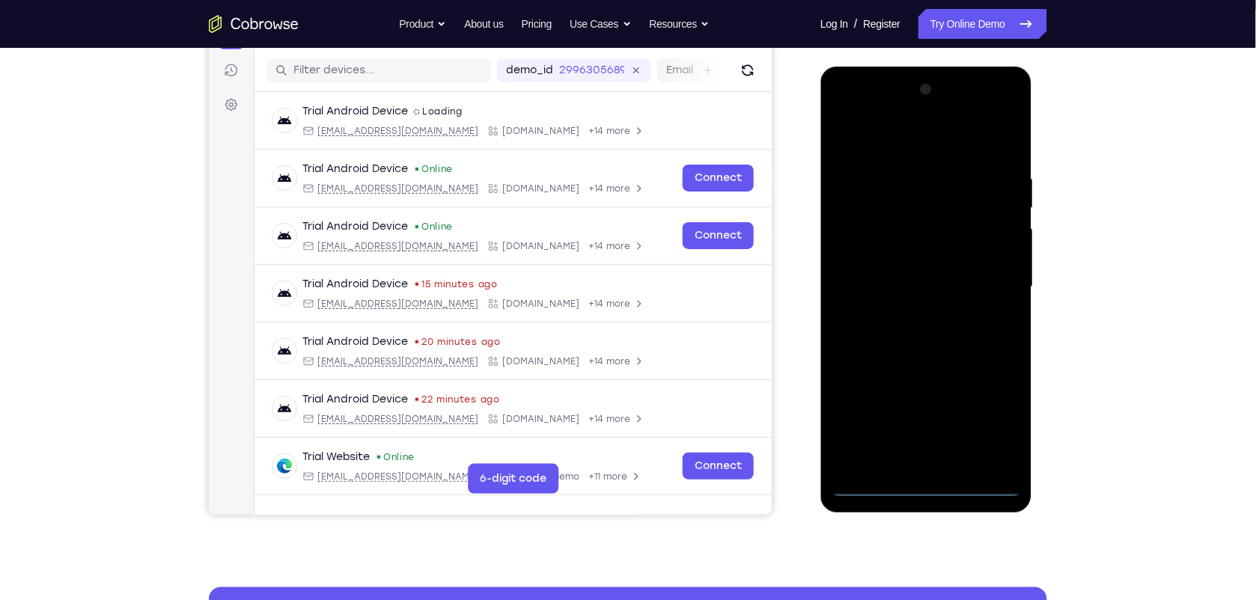
click at [928, 481] on div at bounding box center [926, 286] width 189 height 419
click at [1002, 408] on div at bounding box center [926, 286] width 189 height 419
click at [857, 111] on div at bounding box center [926, 286] width 189 height 419
click at [995, 288] on div at bounding box center [926, 286] width 189 height 419
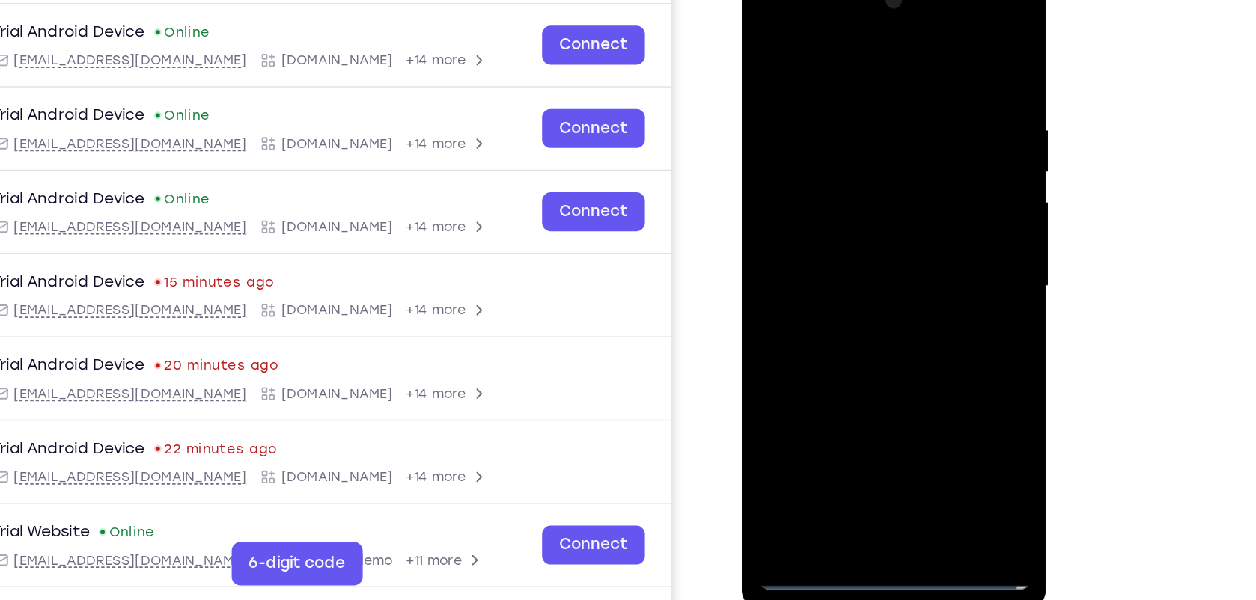
drag, startPoint x: 835, startPoint y: 285, endPoint x: 833, endPoint y: 221, distance: 64.4
click at [833, 221] on div at bounding box center [847, 188] width 189 height 419
click at [829, 218] on div at bounding box center [847, 188] width 189 height 419
click at [844, 169] on div at bounding box center [847, 188] width 189 height 419
click at [806, 153] on div at bounding box center [847, 188] width 189 height 419
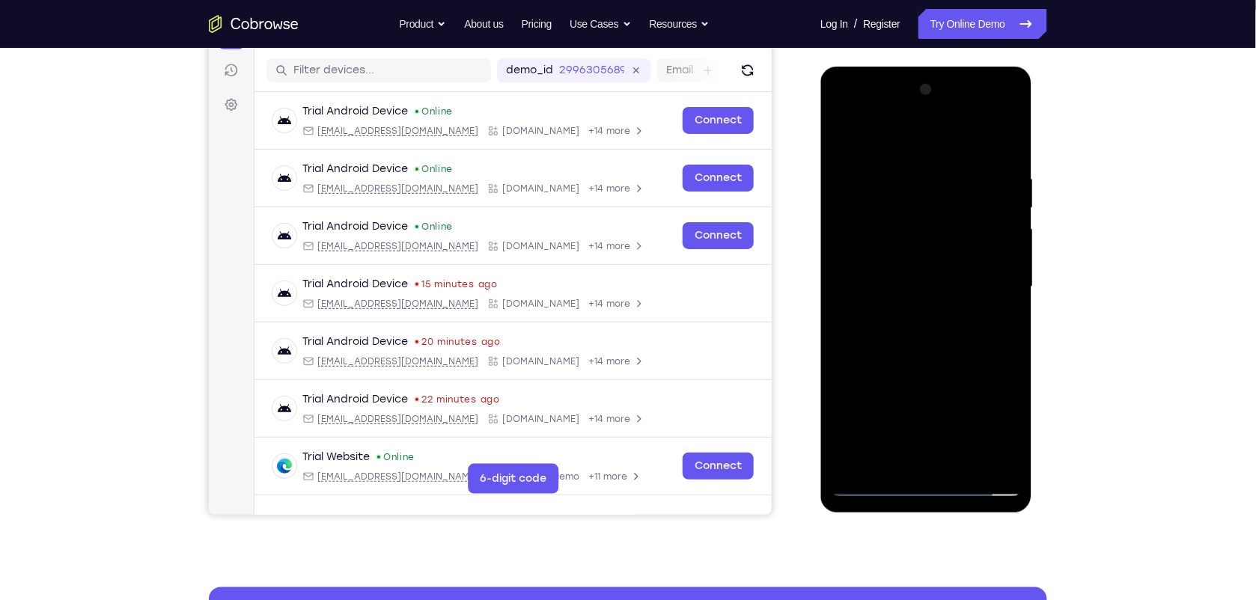
click at [928, 282] on div at bounding box center [926, 286] width 189 height 419
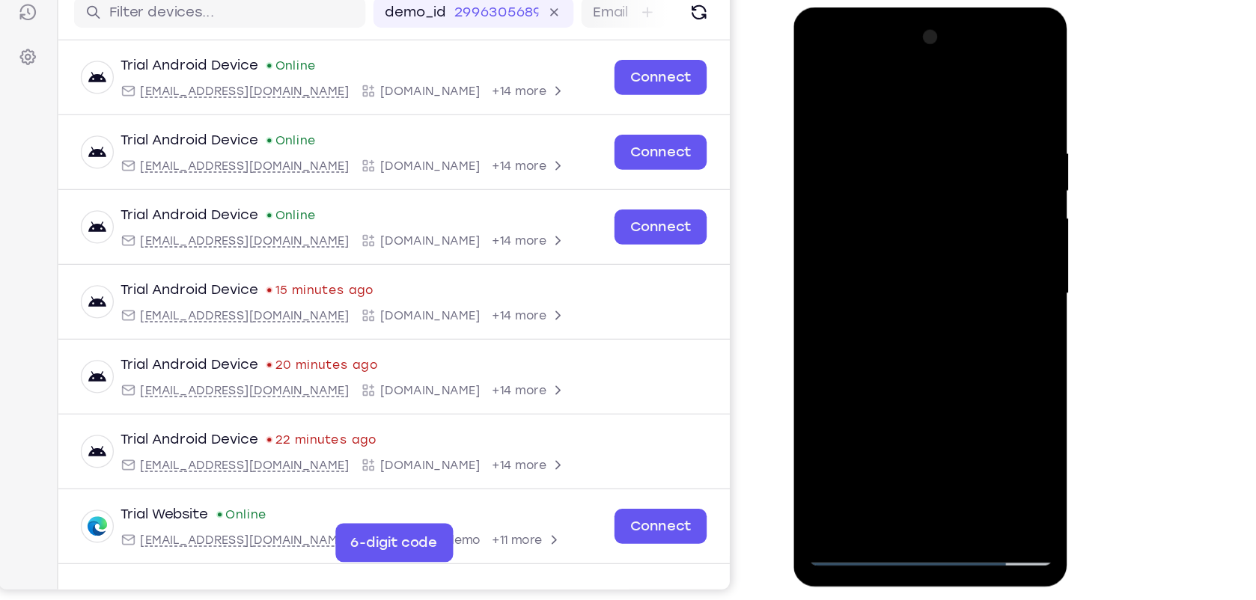
click at [898, 298] on div at bounding box center [899, 228] width 189 height 419
click at [866, 403] on div at bounding box center [899, 228] width 189 height 419
click at [941, 404] on div at bounding box center [899, 228] width 189 height 419
click at [898, 308] on div at bounding box center [899, 228] width 189 height 419
click at [857, 217] on div at bounding box center [899, 228] width 189 height 419
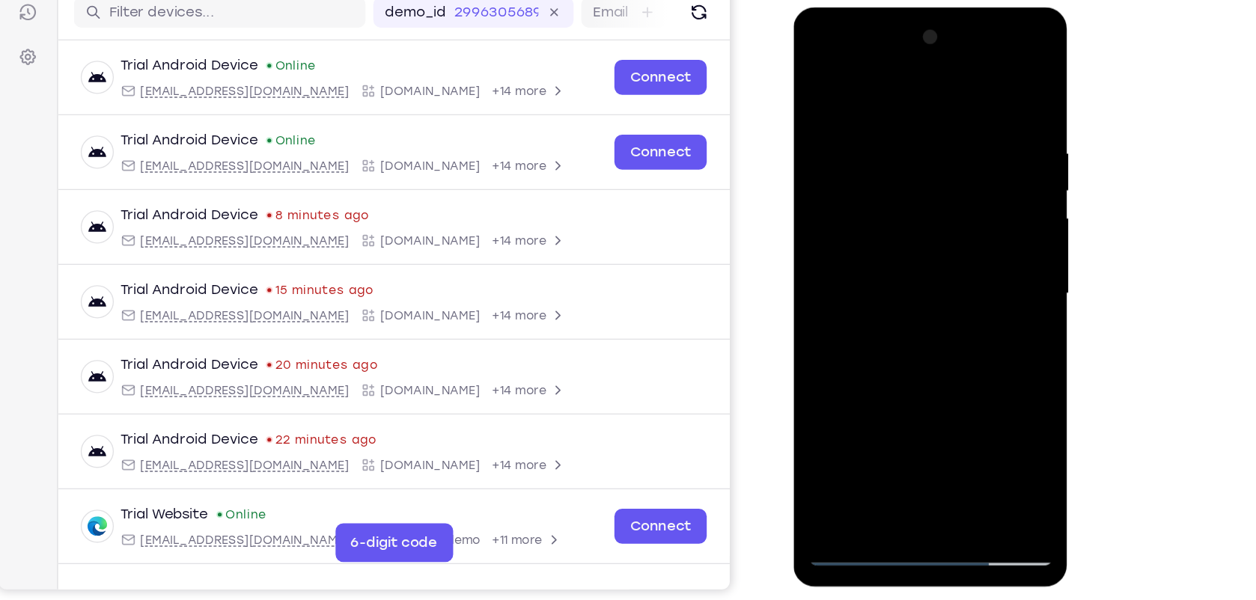
click at [843, 129] on div at bounding box center [899, 228] width 189 height 419
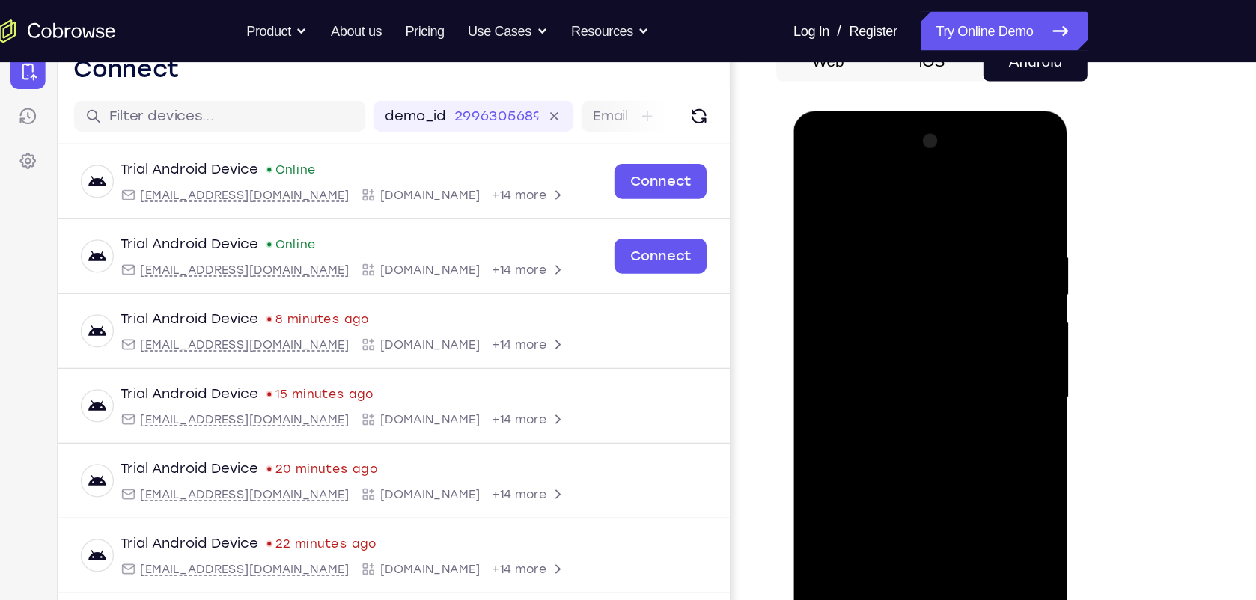
scroll to position [158, 0]
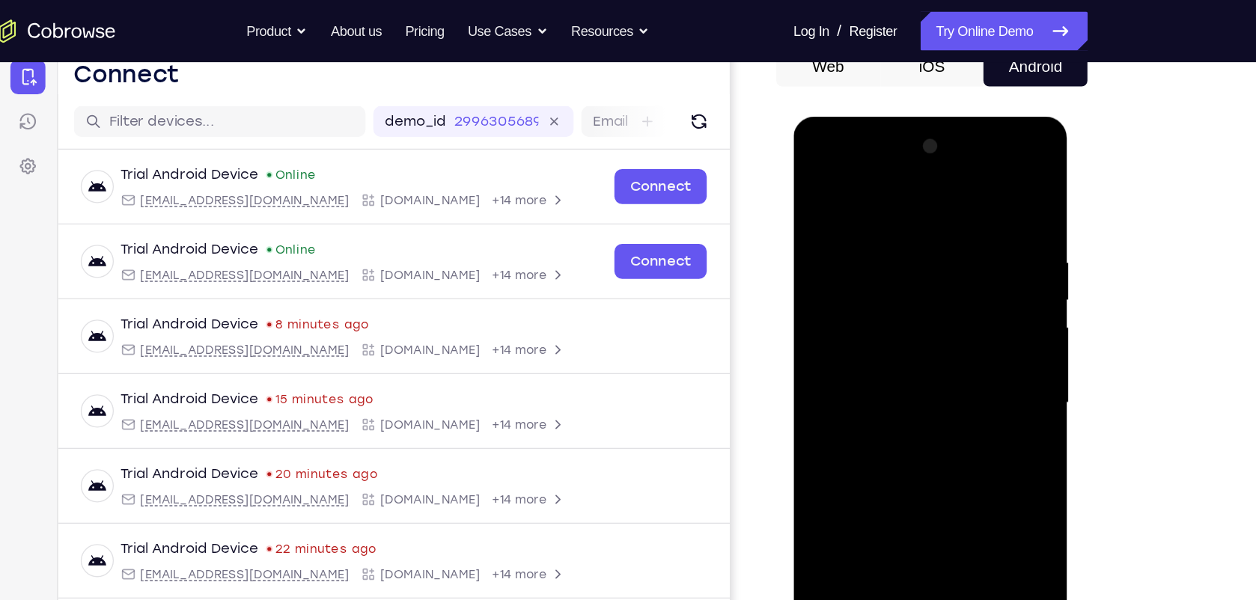
click at [860, 183] on div at bounding box center [899, 336] width 189 height 419
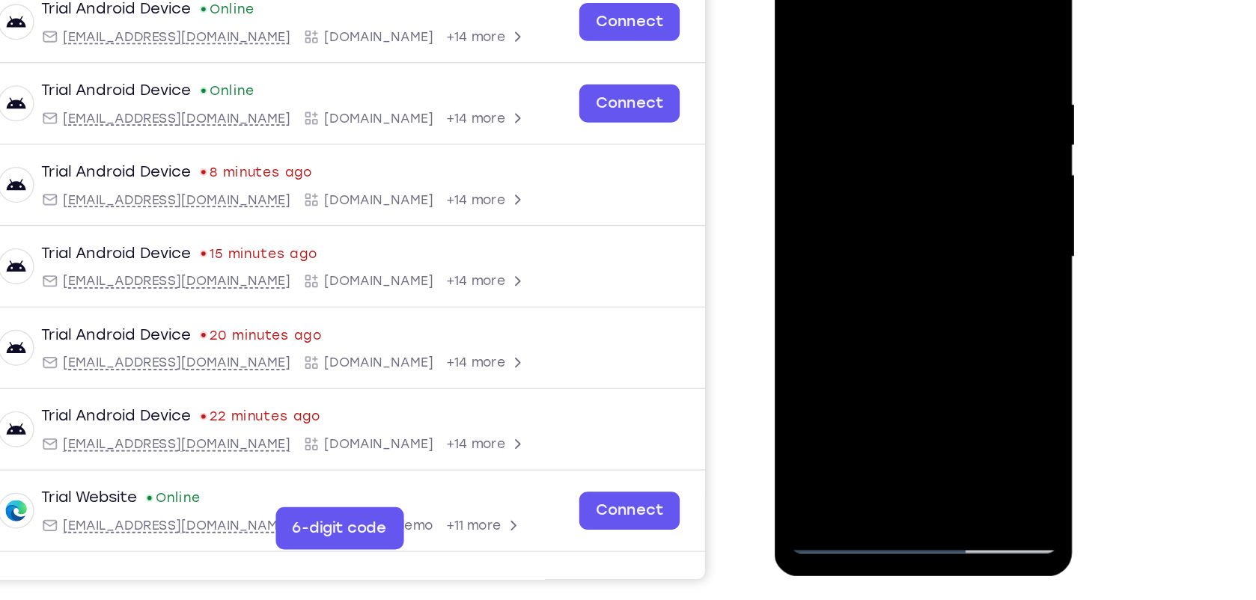
click at [802, 15] on div at bounding box center [879, 166] width 189 height 419
click at [847, 336] on div at bounding box center [879, 166] width 189 height 419
click at [857, 285] on div at bounding box center [879, 166] width 189 height 419
click at [803, 283] on div at bounding box center [879, 166] width 189 height 419
click at [917, 307] on div at bounding box center [879, 166] width 189 height 419
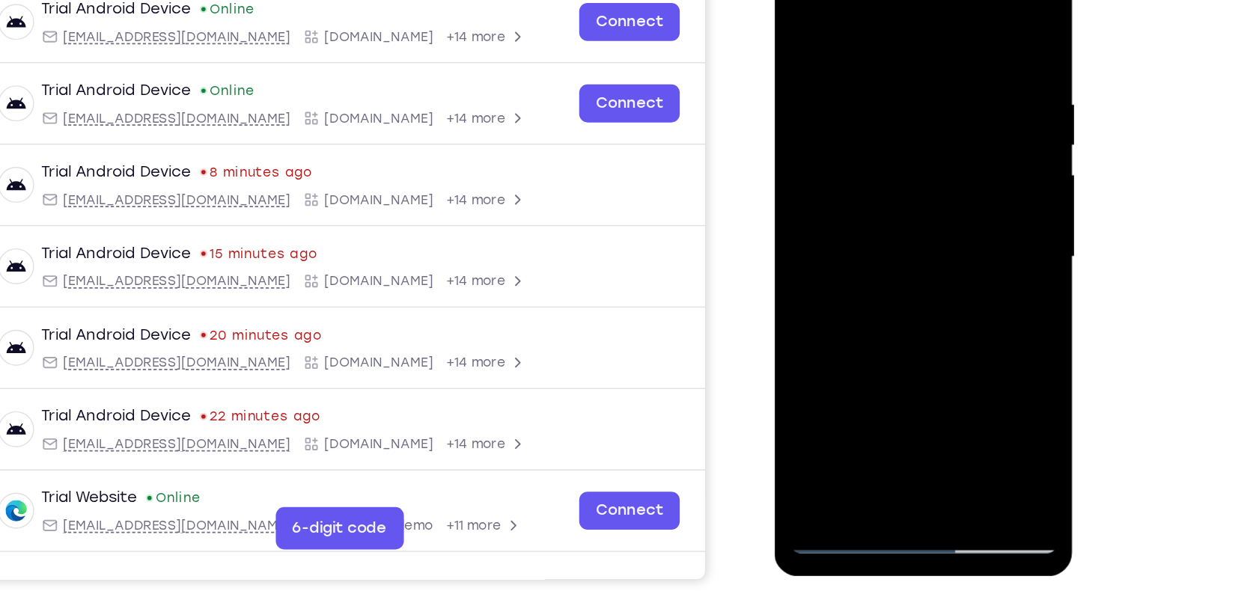
click at [935, 281] on div at bounding box center [879, 166] width 189 height 419
click at [811, 206] on div at bounding box center [879, 166] width 189 height 419
click at [800, 336] on div at bounding box center [879, 166] width 189 height 419
click at [834, 259] on div at bounding box center [879, 166] width 189 height 419
click at [800, 337] on div at bounding box center [879, 166] width 189 height 419
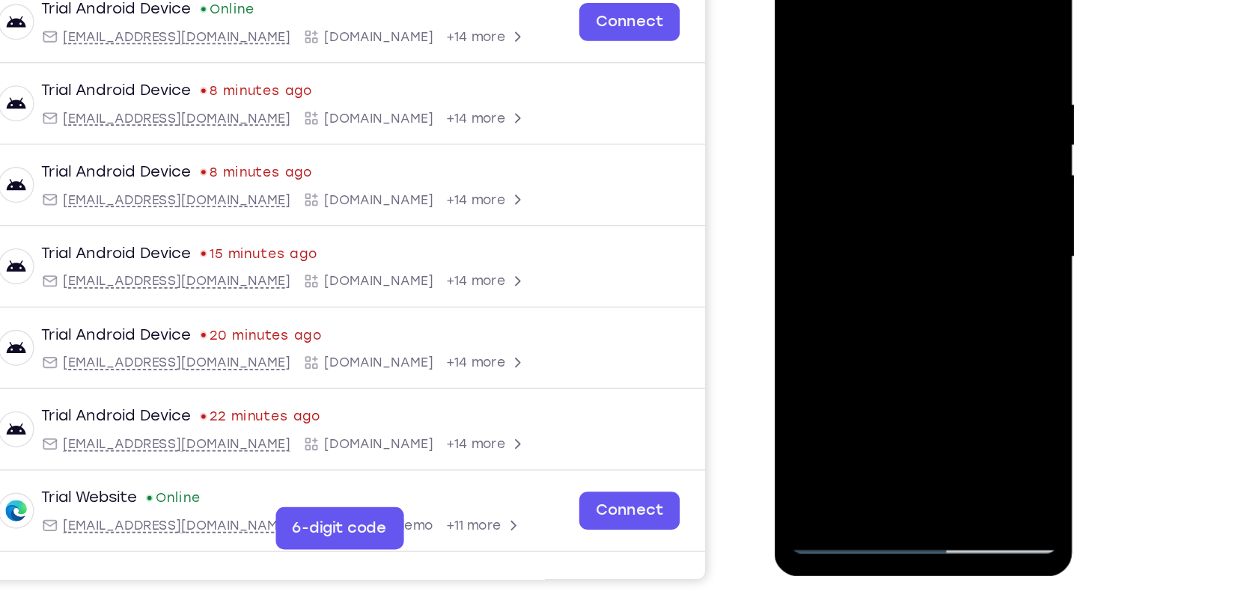
click at [831, 202] on div at bounding box center [879, 166] width 189 height 419
click at [894, 259] on div at bounding box center [879, 166] width 189 height 419
click at [807, 284] on div at bounding box center [879, 166] width 189 height 419
click at [957, 310] on div at bounding box center [879, 166] width 189 height 419
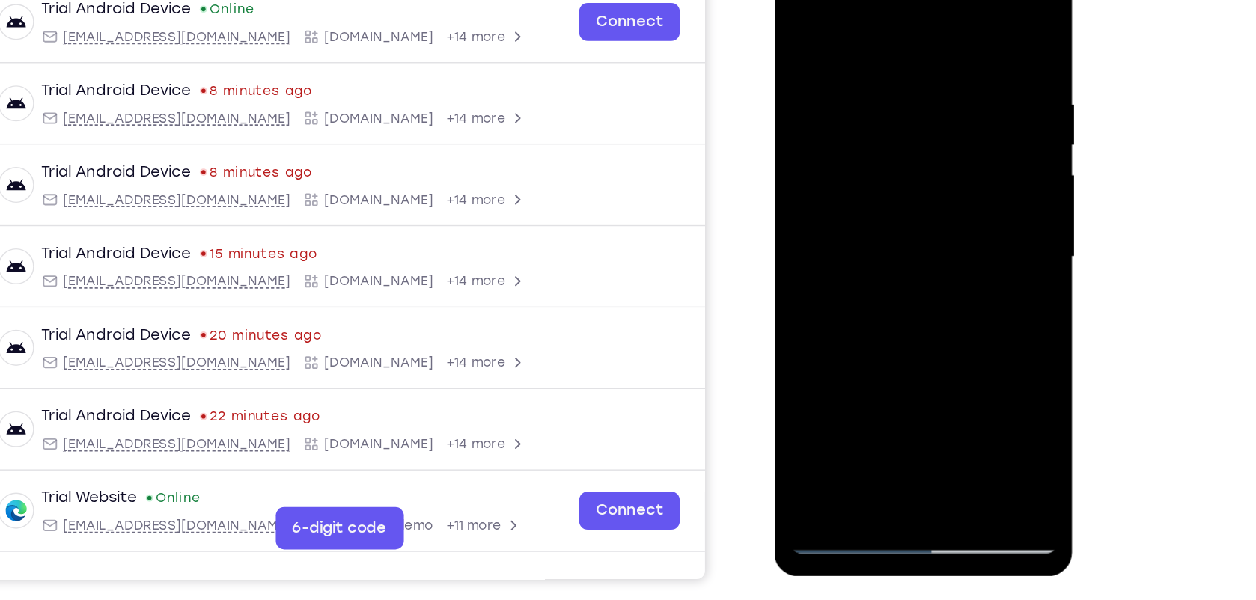
click at [957, 310] on div at bounding box center [879, 166] width 189 height 419
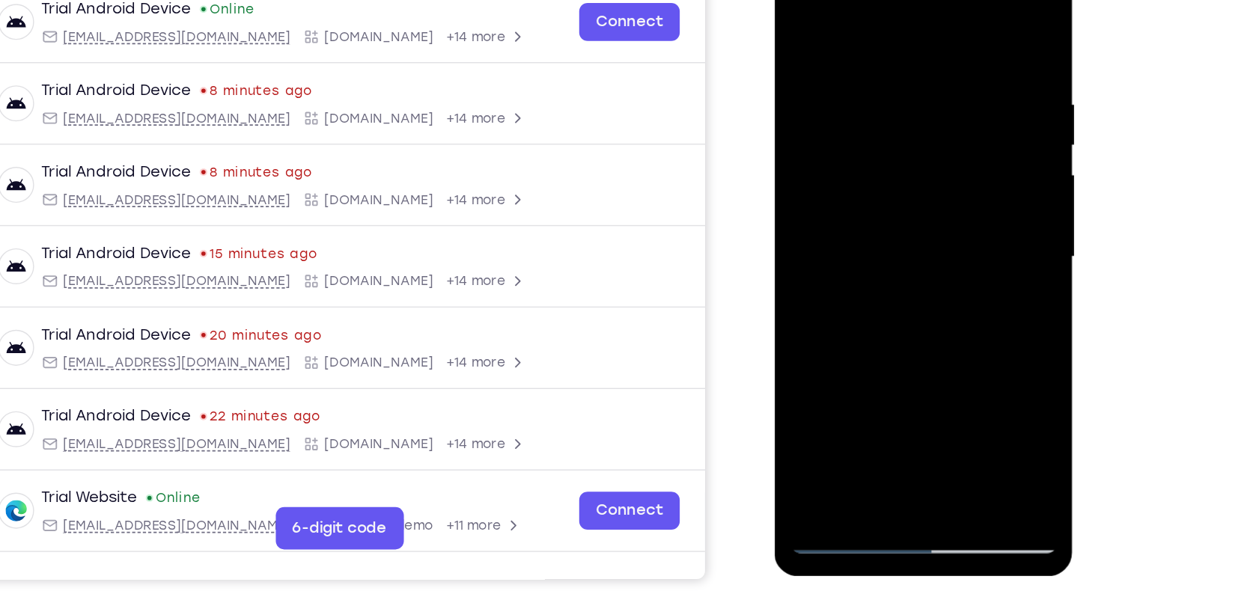
click at [957, 310] on div at bounding box center [879, 166] width 189 height 419
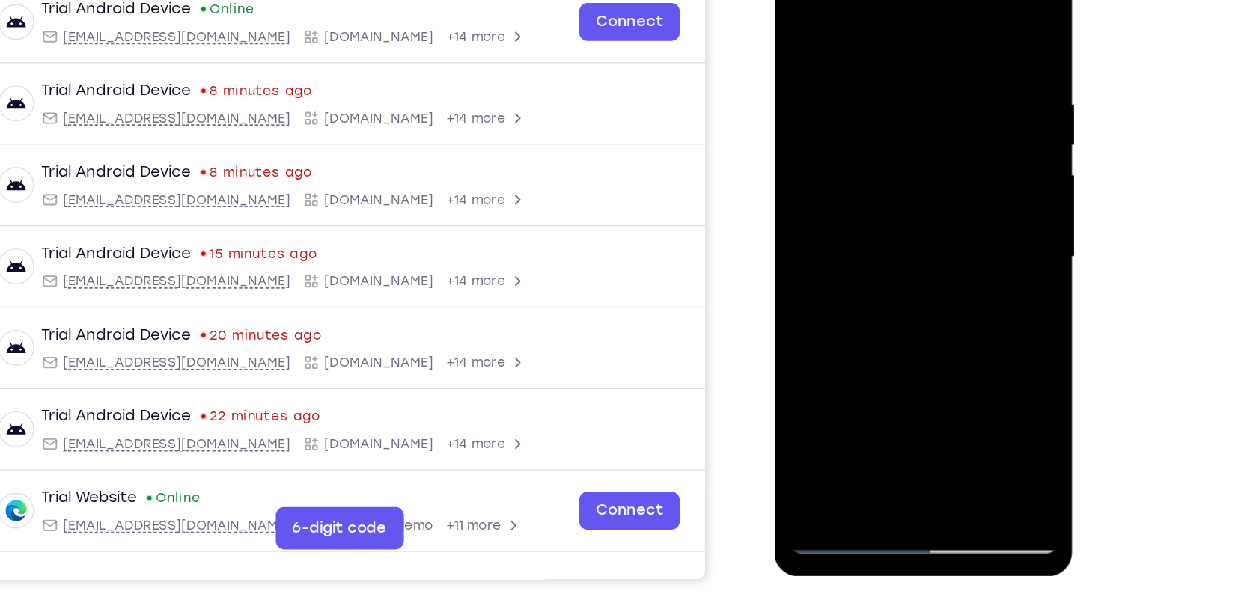
click at [957, 310] on div at bounding box center [879, 166] width 189 height 419
drag, startPoint x: 866, startPoint y: 336, endPoint x: 923, endPoint y: 331, distance: 57.1
click at [923, 331] on div at bounding box center [879, 166] width 189 height 419
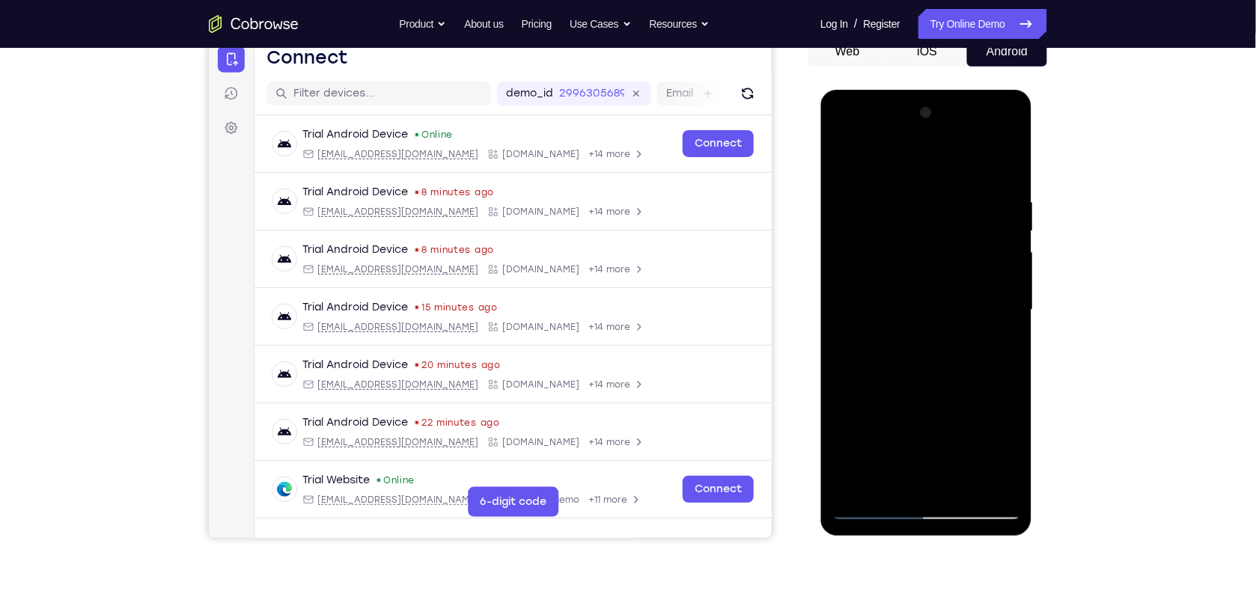
click at [842, 159] on div at bounding box center [926, 309] width 189 height 419
click at [846, 157] on div at bounding box center [926, 309] width 189 height 419
click at [996, 486] on div at bounding box center [926, 309] width 189 height 419
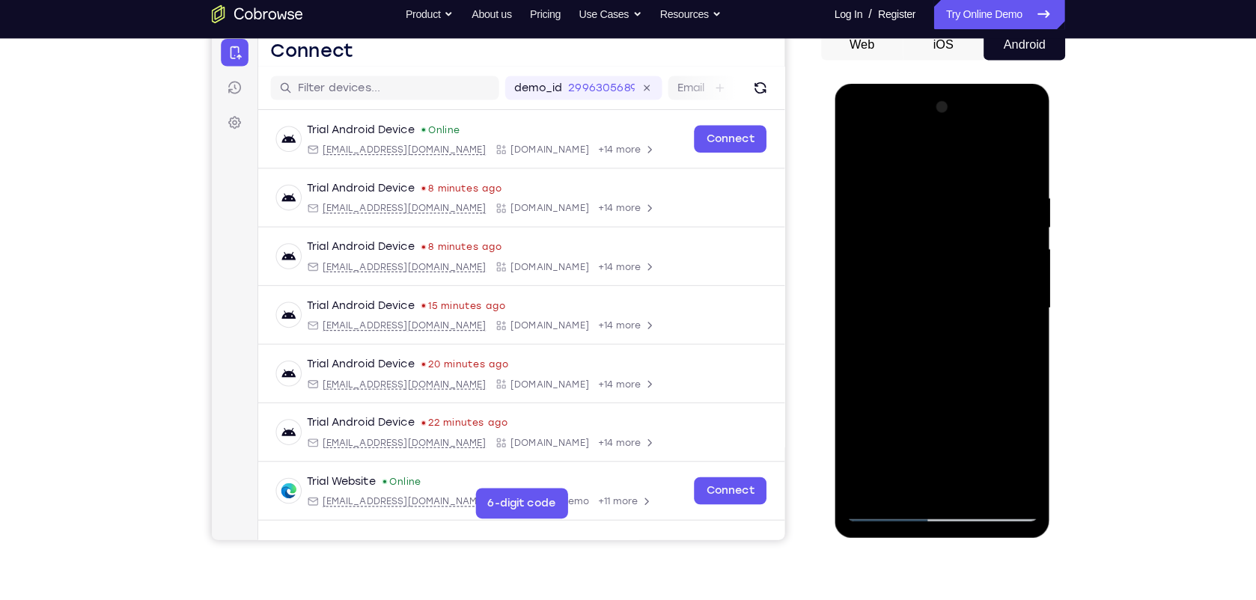
scroll to position [156, 0]
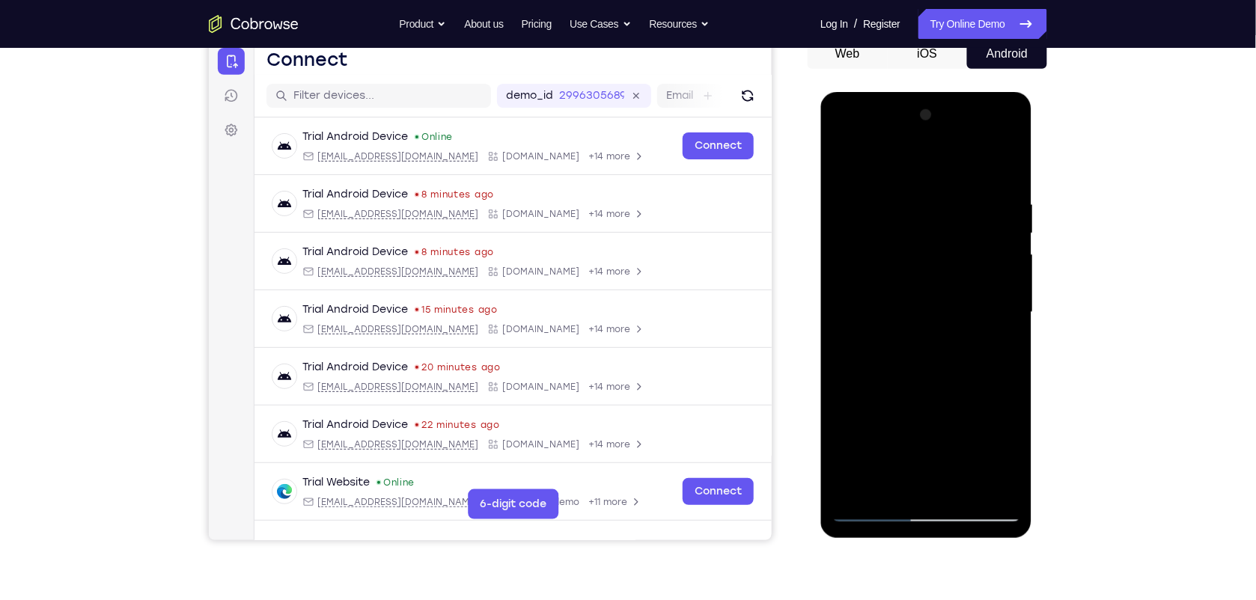
click at [960, 487] on div at bounding box center [926, 312] width 189 height 419
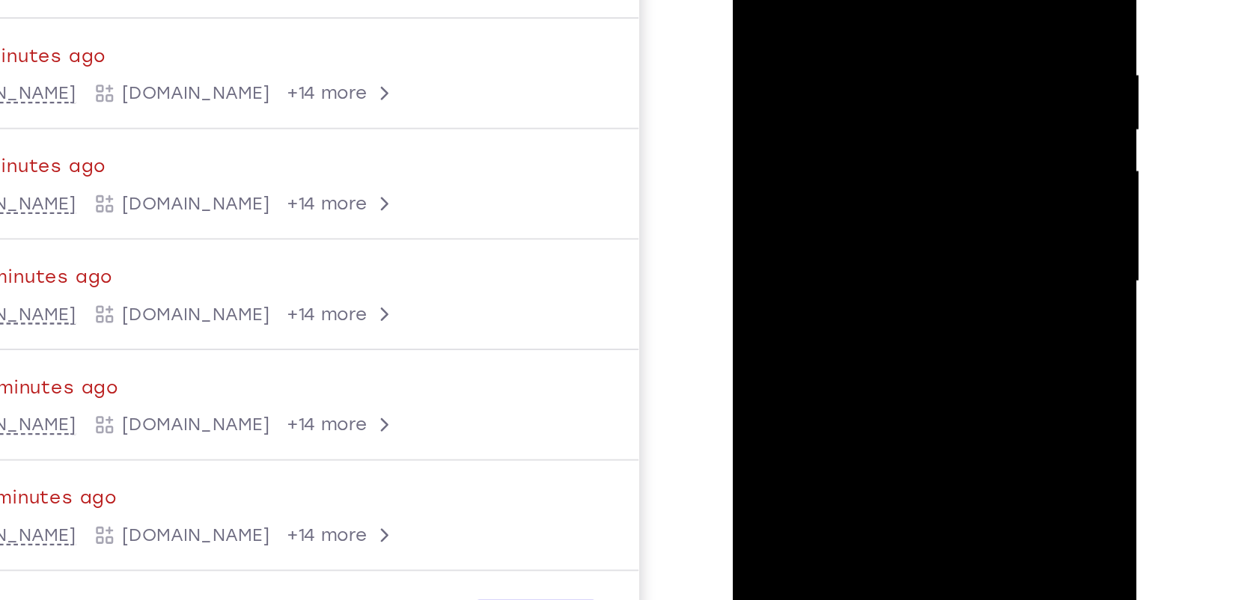
click at [767, 0] on div at bounding box center [837, 79] width 189 height 419
click at [832, 0] on div at bounding box center [837, 79] width 189 height 419
click at [873, 166] on div at bounding box center [837, 79] width 189 height 419
click at [921, 172] on div at bounding box center [837, 79] width 189 height 419
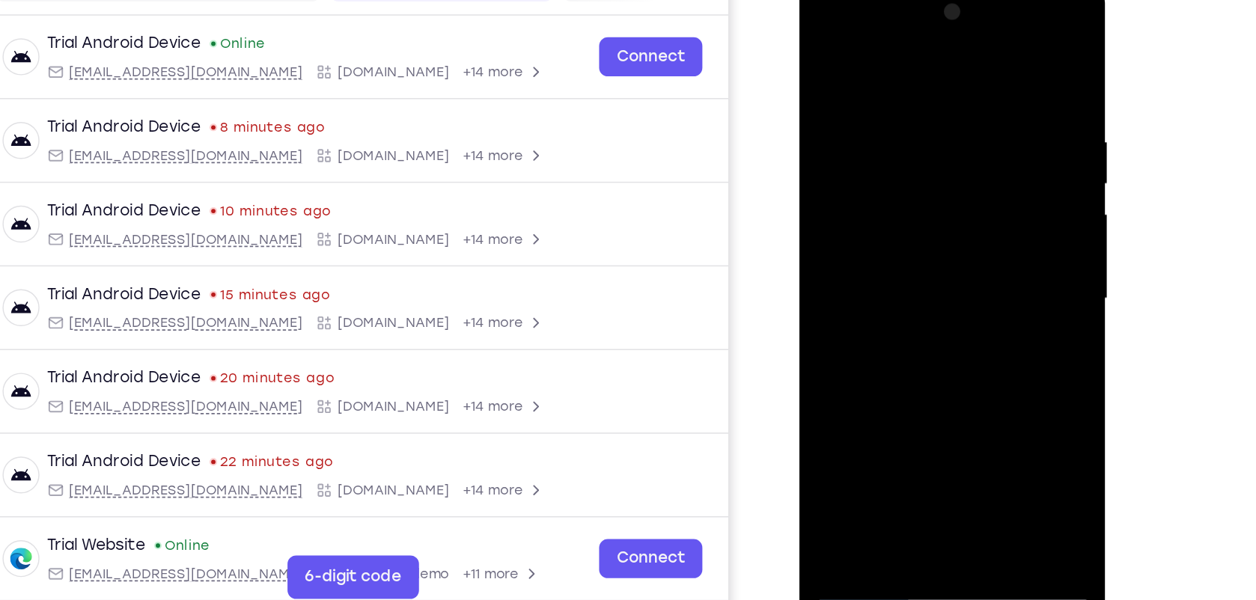
click at [914, 368] on div at bounding box center [904, 199] width 189 height 419
click at [895, 292] on div at bounding box center [904, 199] width 189 height 419
click at [968, 291] on div at bounding box center [904, 199] width 189 height 419
click at [906, 366] on div at bounding box center [904, 199] width 189 height 419
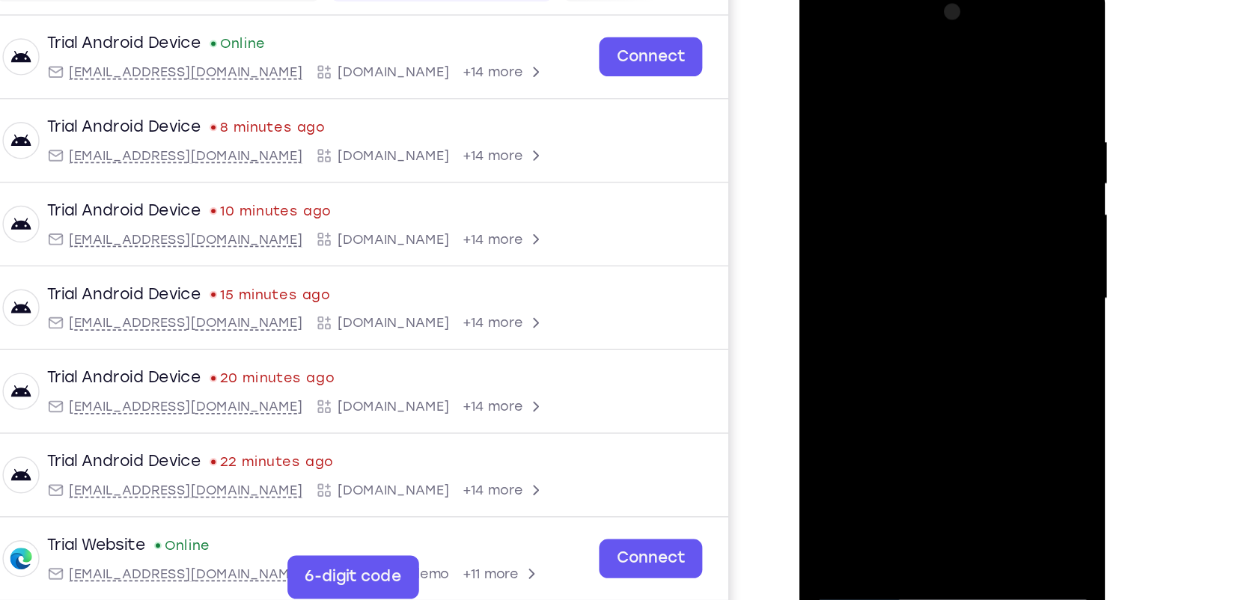
click at [970, 289] on div at bounding box center [904, 199] width 189 height 419
click at [985, 344] on div at bounding box center [904, 199] width 189 height 419
click at [981, 321] on div at bounding box center [904, 199] width 189 height 419
click at [859, 289] on div at bounding box center [904, 199] width 189 height 419
click at [816, 51] on div at bounding box center [904, 199] width 189 height 419
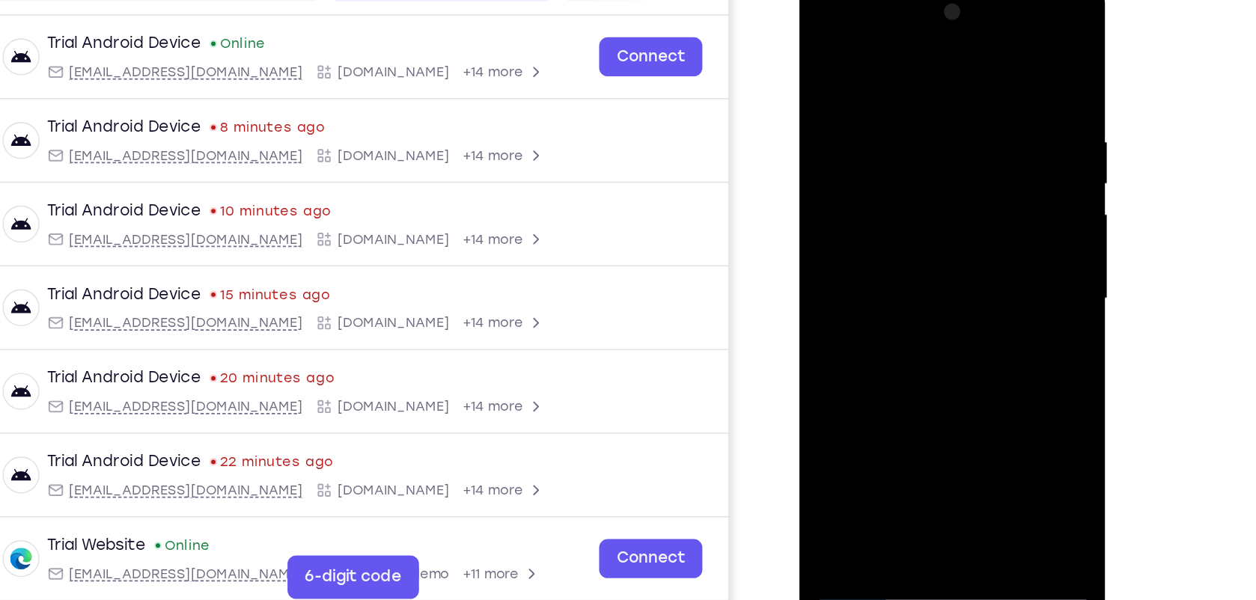
click at [823, 47] on div at bounding box center [904, 199] width 189 height 419
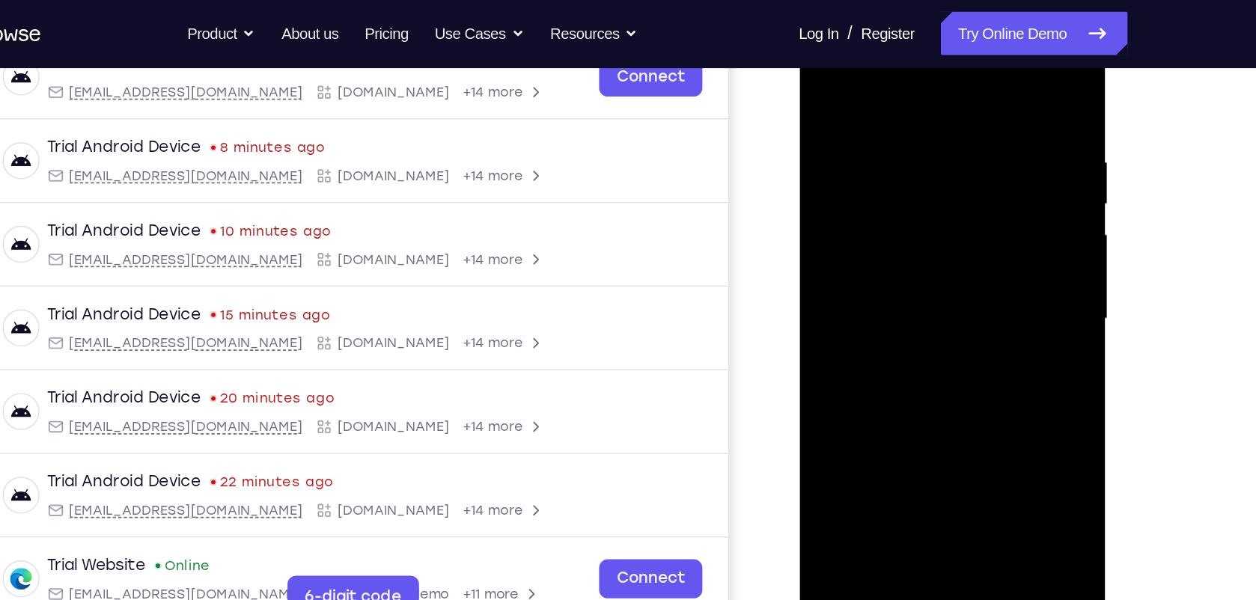
scroll to position [212, 0]
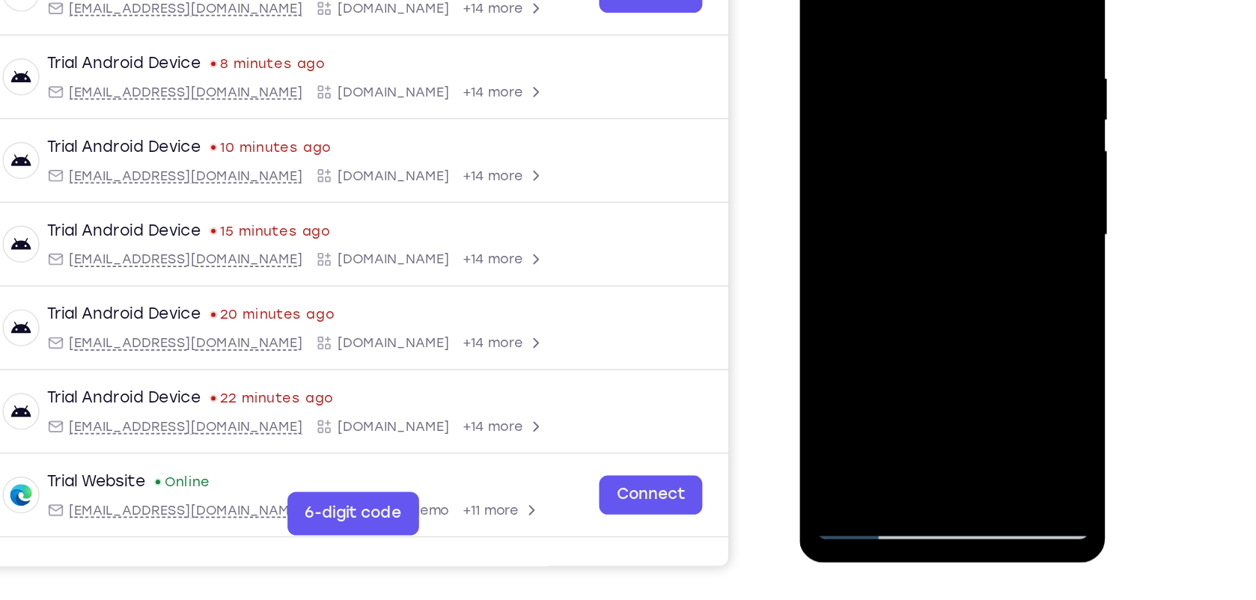
click at [973, 314] on div at bounding box center [904, 136] width 189 height 419
click at [938, 309] on div at bounding box center [904, 136] width 189 height 419
click at [915, 92] on div at bounding box center [904, 136] width 189 height 419
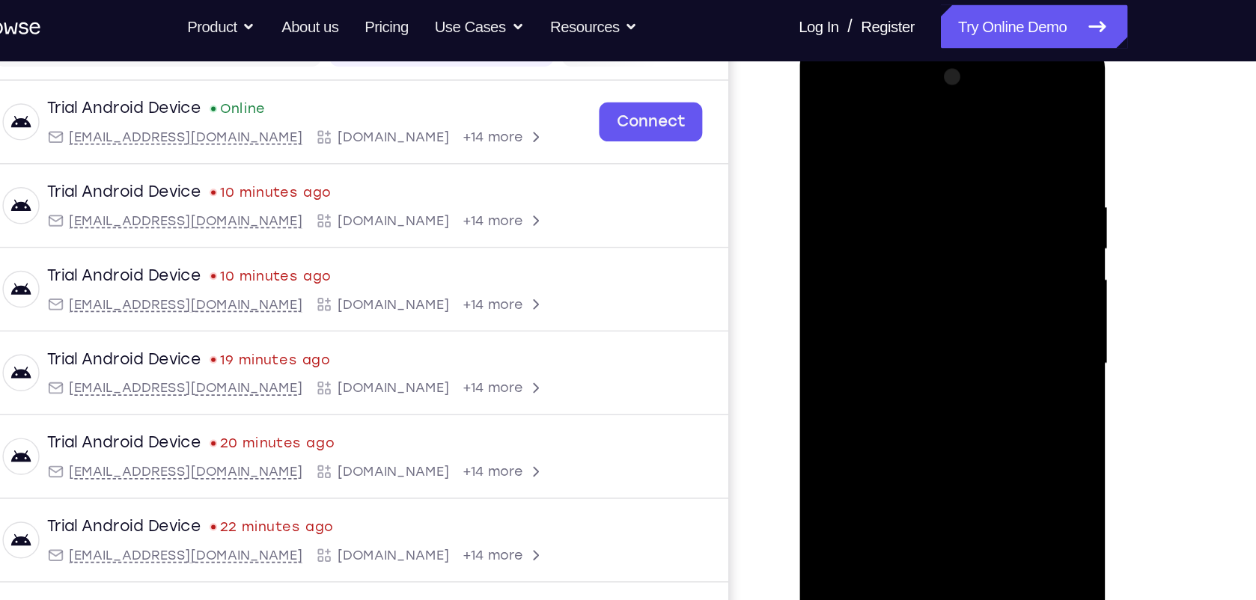
scroll to position [211, 0]
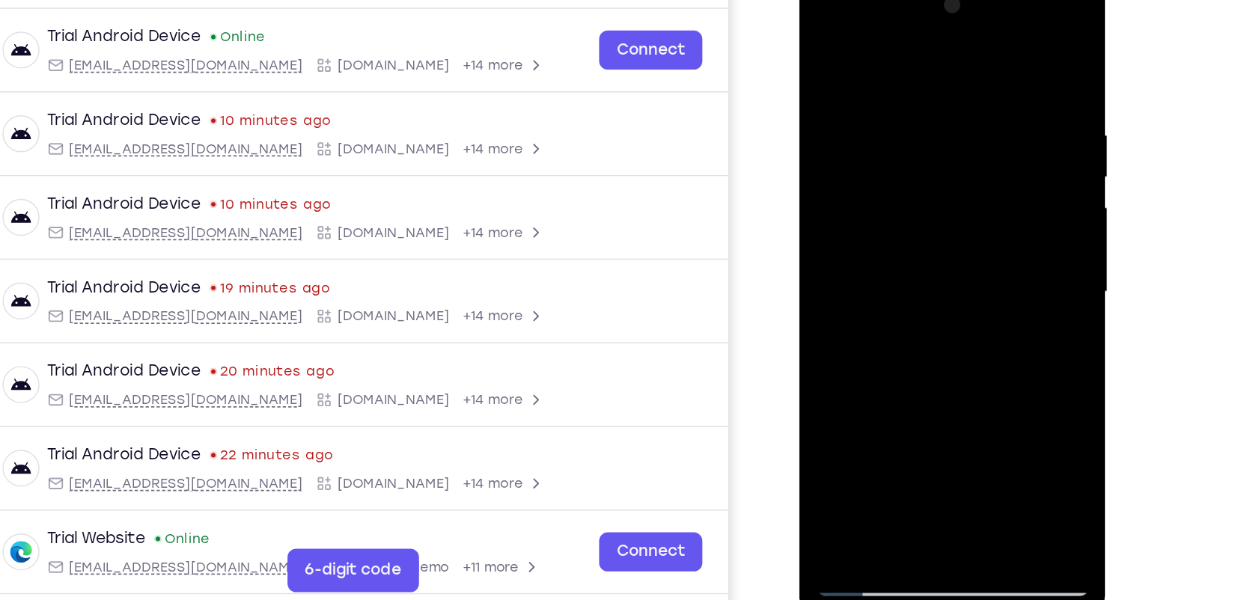
drag, startPoint x: 884, startPoint y: 259, endPoint x: 889, endPoint y: 361, distance: 102.0
click at [889, 361] on div at bounding box center [904, 193] width 189 height 419
drag, startPoint x: 878, startPoint y: 192, endPoint x: 901, endPoint y: 327, distance: 137.5
click at [901, 327] on div at bounding box center [904, 193] width 189 height 419
drag, startPoint x: 874, startPoint y: 171, endPoint x: 880, endPoint y: 322, distance: 151.3
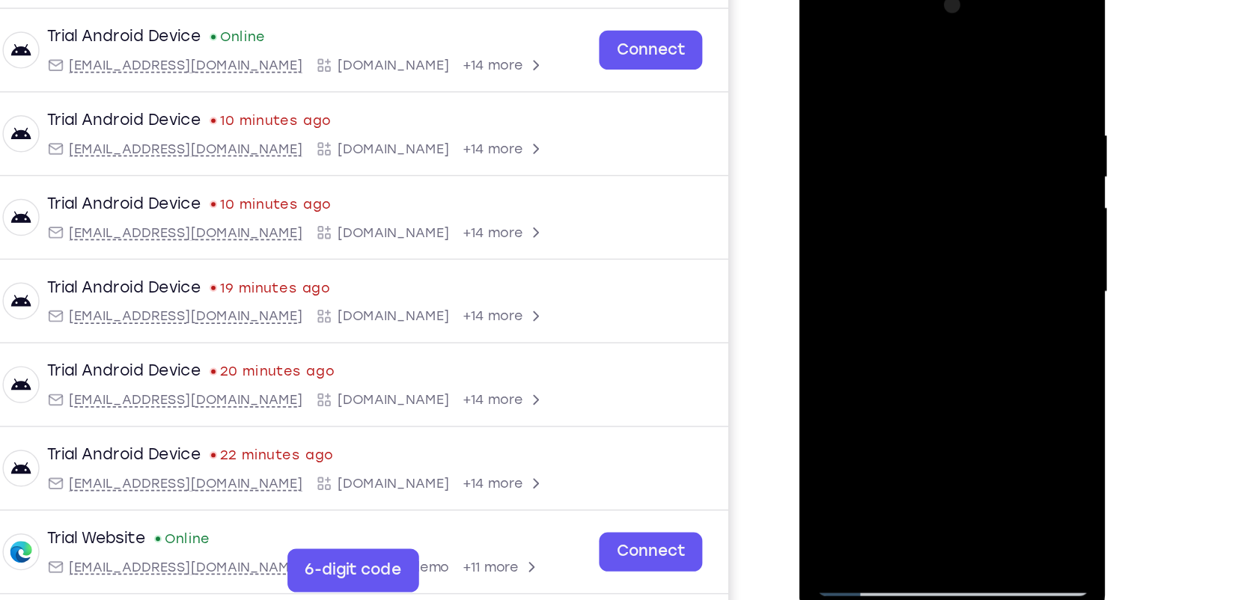
click at [880, 322] on div at bounding box center [904, 193] width 189 height 419
drag, startPoint x: 868, startPoint y: 193, endPoint x: 889, endPoint y: 326, distance: 134.9
click at [889, 326] on div at bounding box center [904, 193] width 189 height 419
drag, startPoint x: 874, startPoint y: 224, endPoint x: 866, endPoint y: 36, distance: 188.1
click at [866, 36] on div at bounding box center [904, 193] width 189 height 419
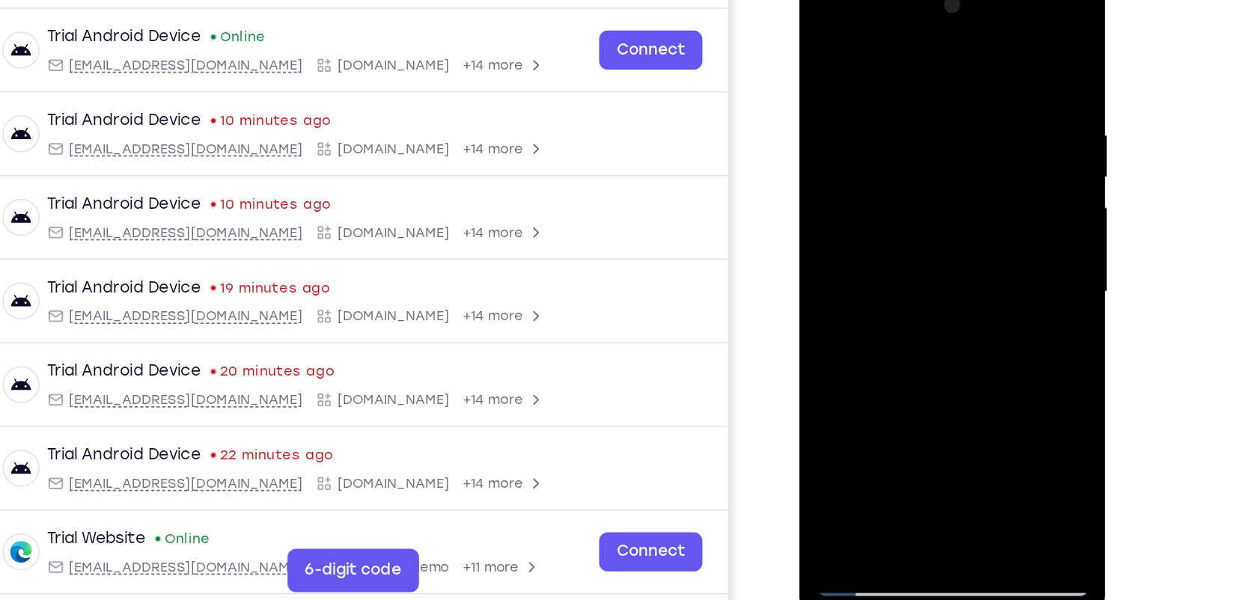
drag, startPoint x: 892, startPoint y: 186, endPoint x: 887, endPoint y: 73, distance: 112.4
click at [887, 73] on div at bounding box center [904, 193] width 189 height 419
drag, startPoint x: 908, startPoint y: 183, endPoint x: 910, endPoint y: 69, distance: 113.8
click at [910, 69] on div at bounding box center [904, 193] width 189 height 419
drag, startPoint x: 922, startPoint y: 211, endPoint x: 915, endPoint y: 90, distance: 121.5
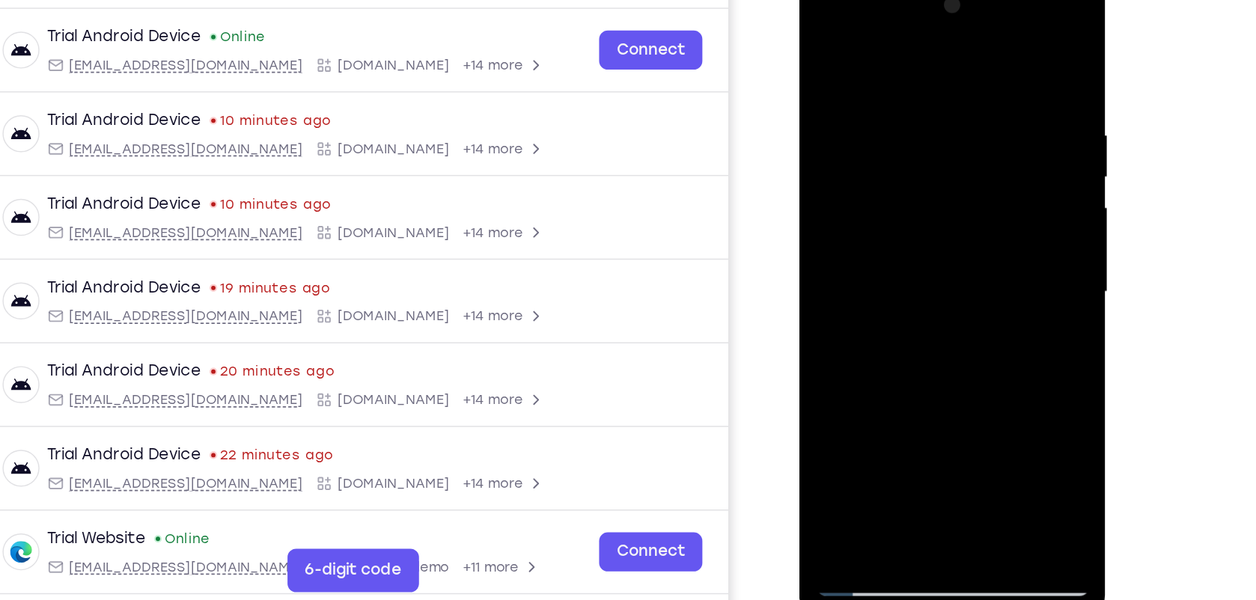
click at [915, 90] on div at bounding box center [904, 193] width 189 height 419
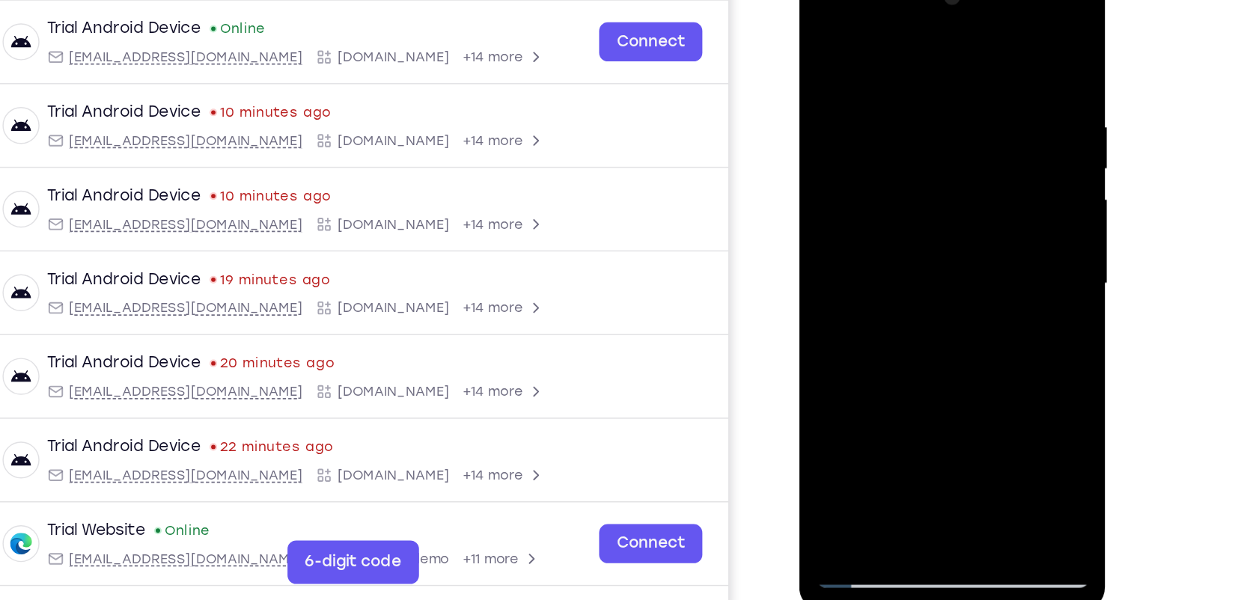
drag, startPoint x: 904, startPoint y: 220, endPoint x: 901, endPoint y: 138, distance: 82.4
click at [901, 138] on div at bounding box center [904, 184] width 189 height 419
click at [869, 347] on div at bounding box center [904, 184] width 189 height 419
click at [833, 299] on div at bounding box center [904, 184] width 189 height 419
click at [913, 273] on div at bounding box center [904, 184] width 189 height 419
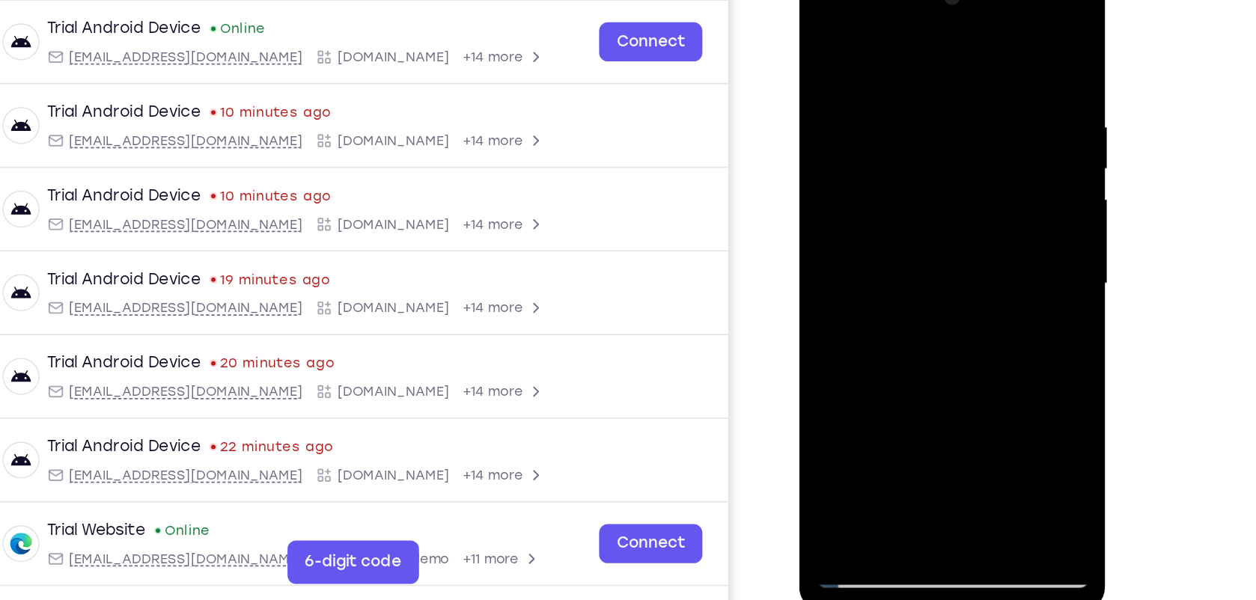
click at [852, 328] on div at bounding box center [904, 184] width 189 height 419
click at [825, 297] on div at bounding box center [904, 184] width 189 height 419
click at [900, 356] on div at bounding box center [904, 184] width 189 height 419
click at [924, 302] on div at bounding box center [904, 184] width 189 height 419
click at [974, 276] on div at bounding box center [904, 184] width 189 height 419
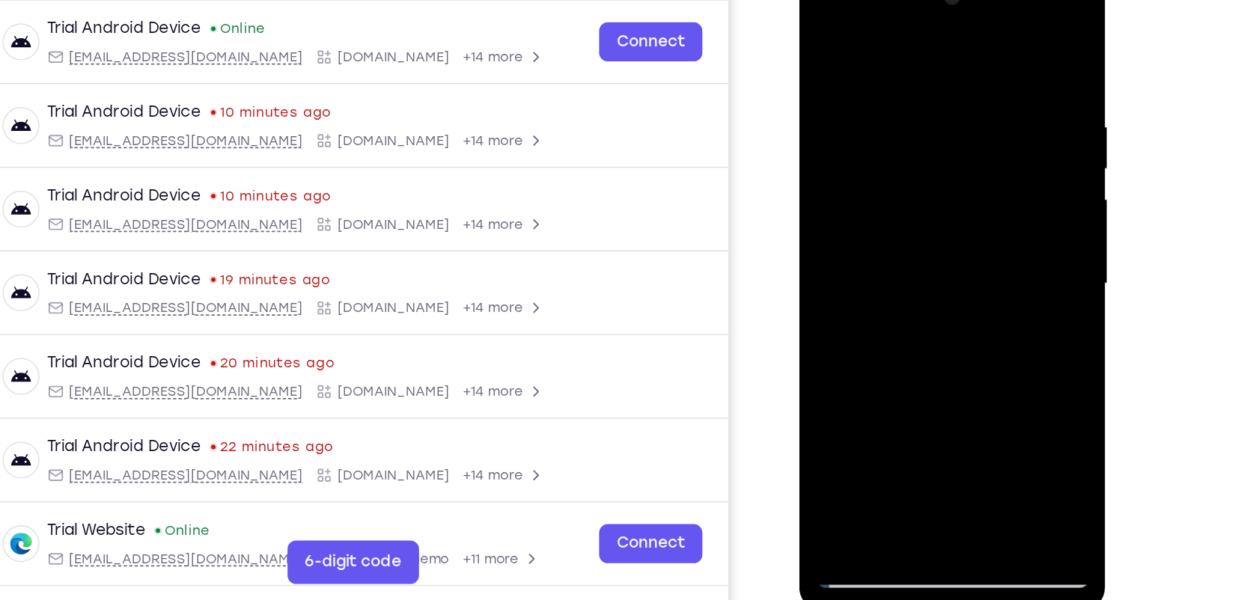
click at [865, 302] on div at bounding box center [904, 184] width 189 height 419
click at [944, 330] on div at bounding box center [904, 184] width 189 height 419
click at [910, 352] on div at bounding box center [904, 184] width 189 height 419
click at [973, 273] on div at bounding box center [904, 184] width 189 height 419
click at [981, 305] on div at bounding box center [904, 184] width 189 height 419
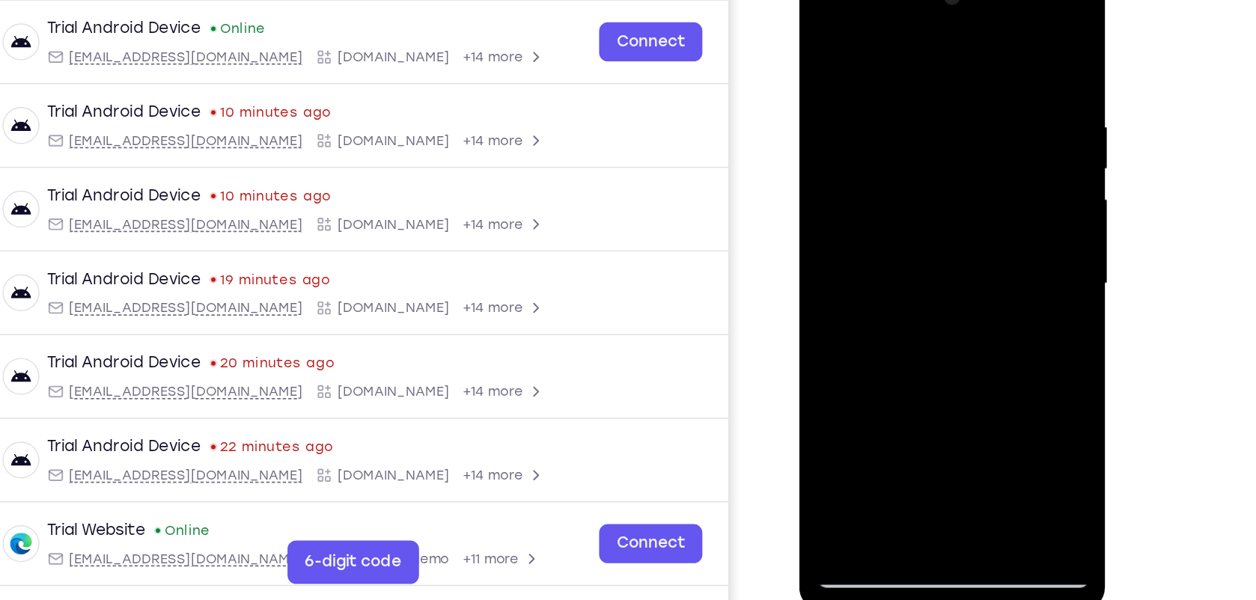
click at [912, 351] on div at bounding box center [904, 184] width 189 height 419
click at [824, 304] on div at bounding box center [904, 184] width 189 height 419
click at [915, 273] on div at bounding box center [904, 184] width 189 height 419
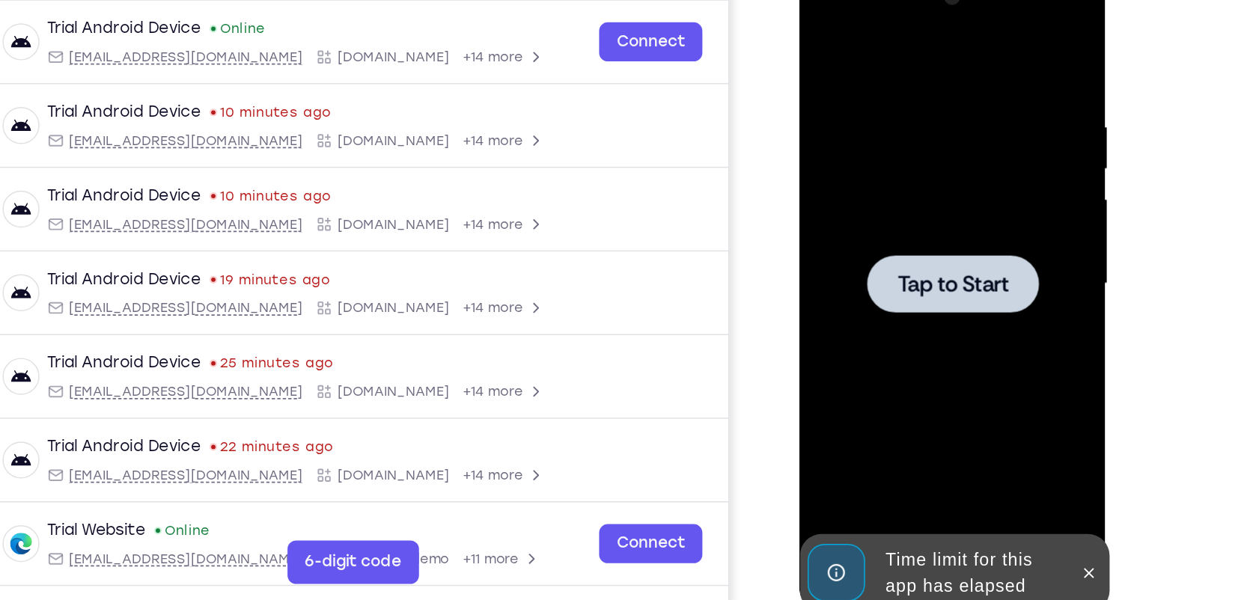
click at [859, 274] on div at bounding box center [904, 184] width 189 height 419
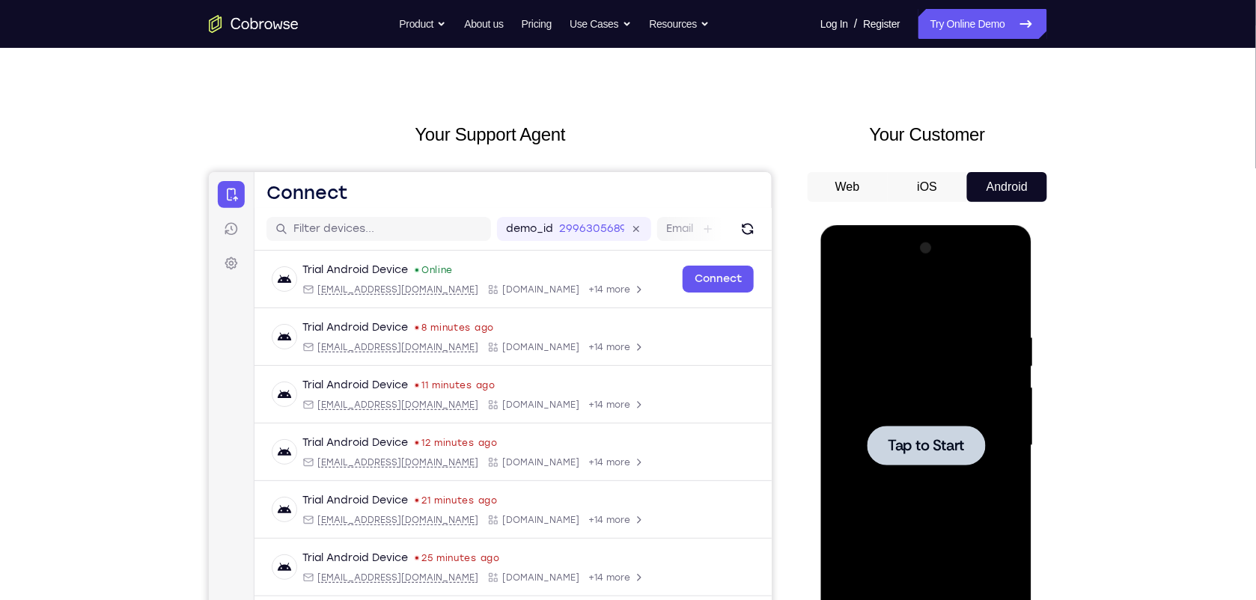
scroll to position [39, 0]
